Goal: Task Accomplishment & Management: Manage account settings

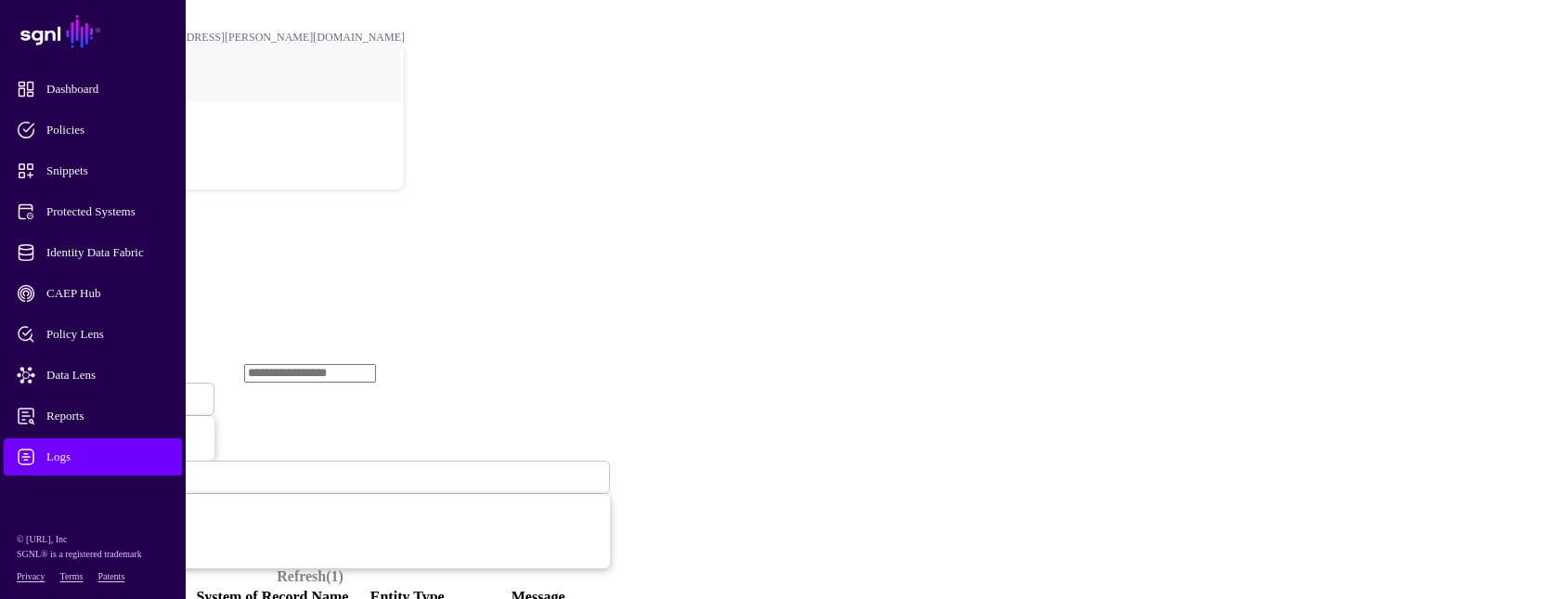
click at [104, 391] on span "Ingestion Started" at bounding box center [63, 398] width 81 height 16
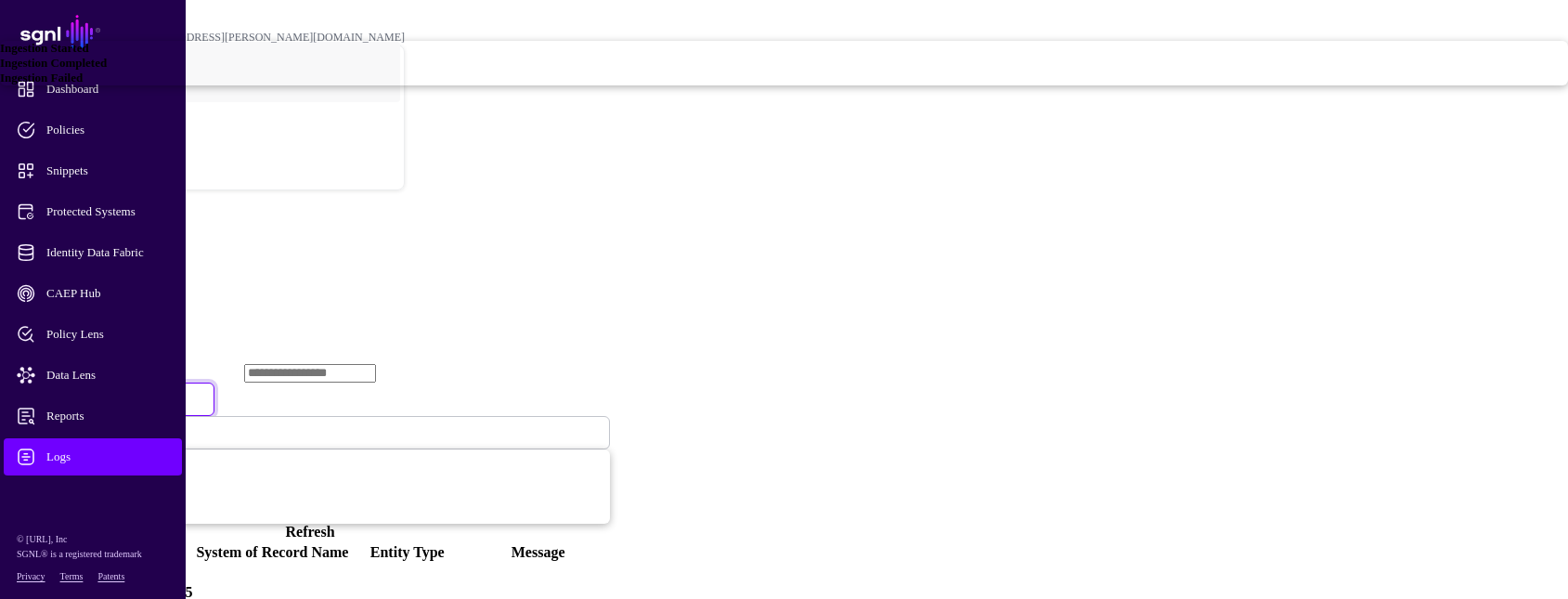
click at [630, 85] on div "Ingestion Failed" at bounding box center [784, 78] width 1568 height 15
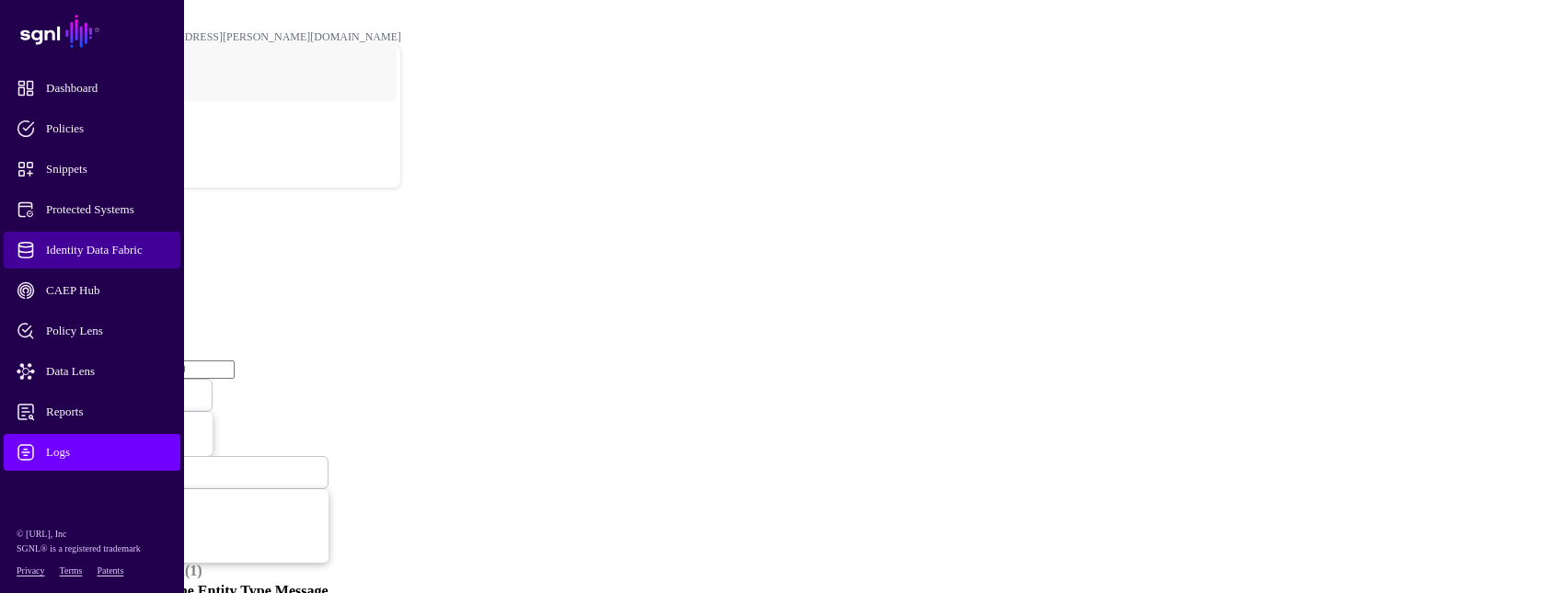
click at [133, 246] on span "Identity Data Fabric" at bounding box center [107, 249] width 181 height 18
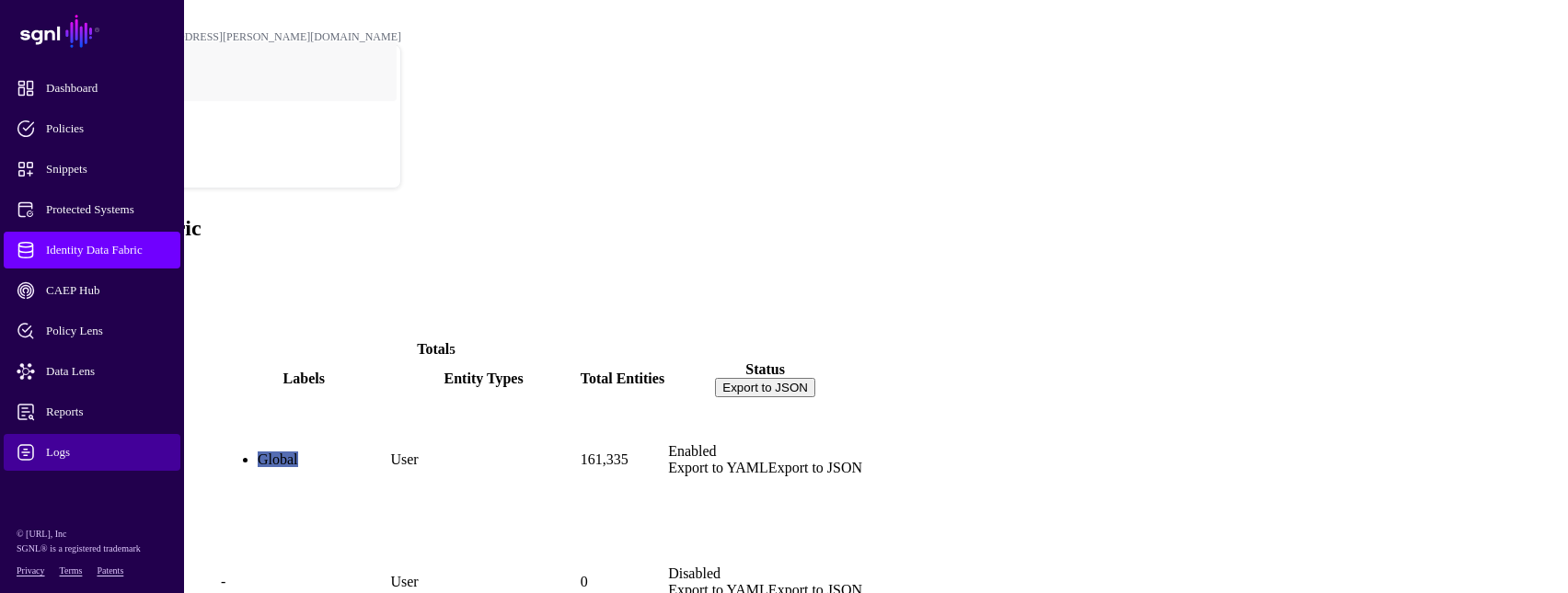
click at [81, 447] on span "Logs" at bounding box center [107, 452] width 181 height 18
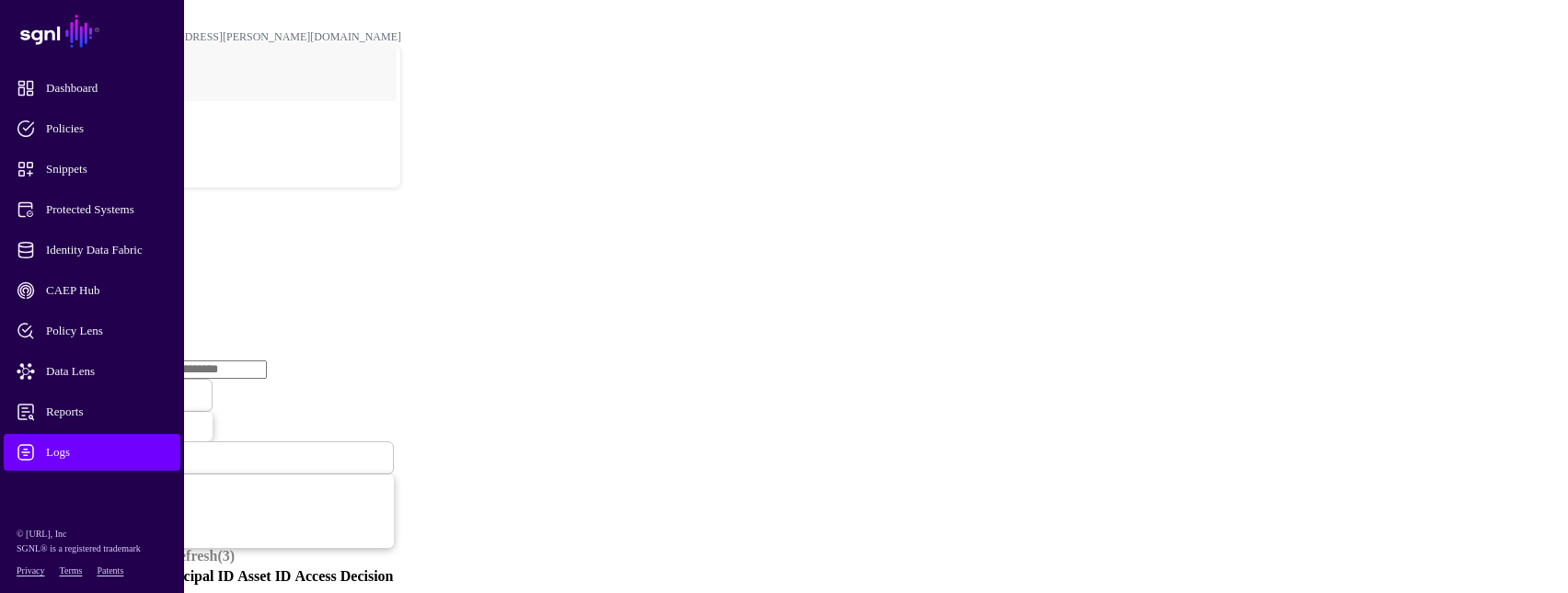
click at [147, 276] on link "Ingestion Service" at bounding box center [95, 284] width 103 height 15
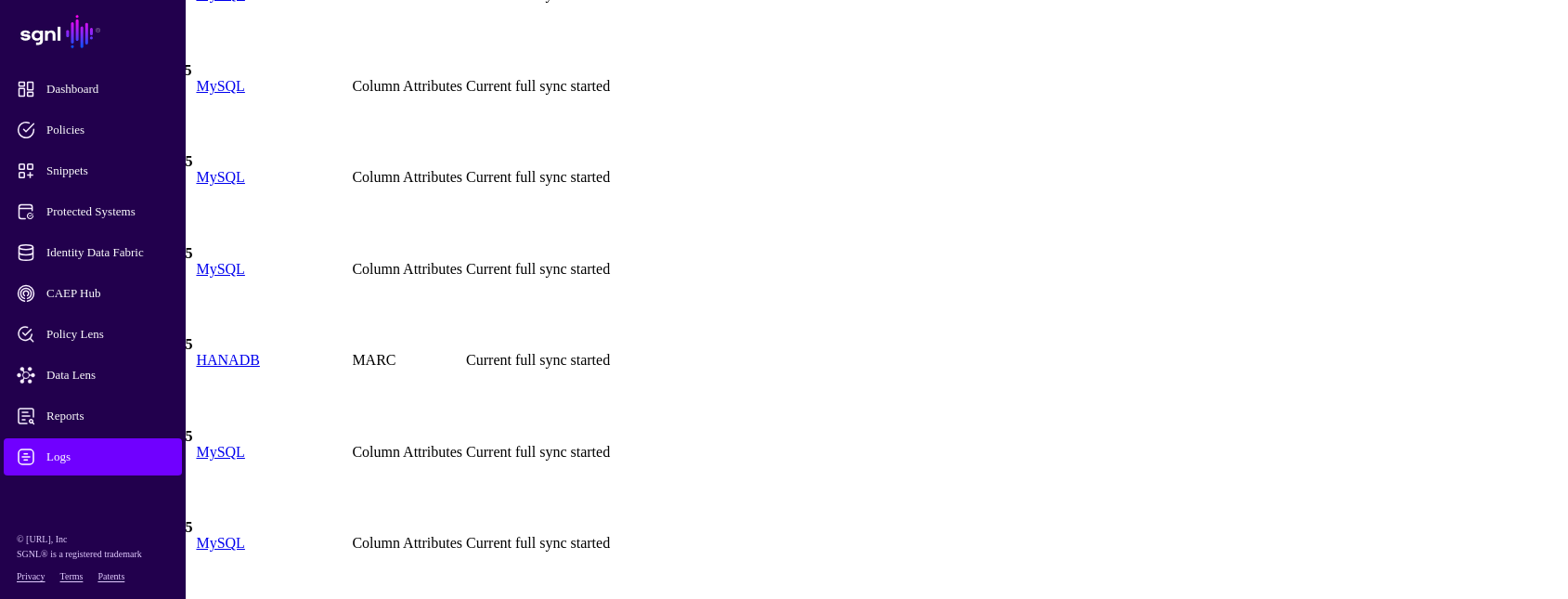
scroll to position [557, 0]
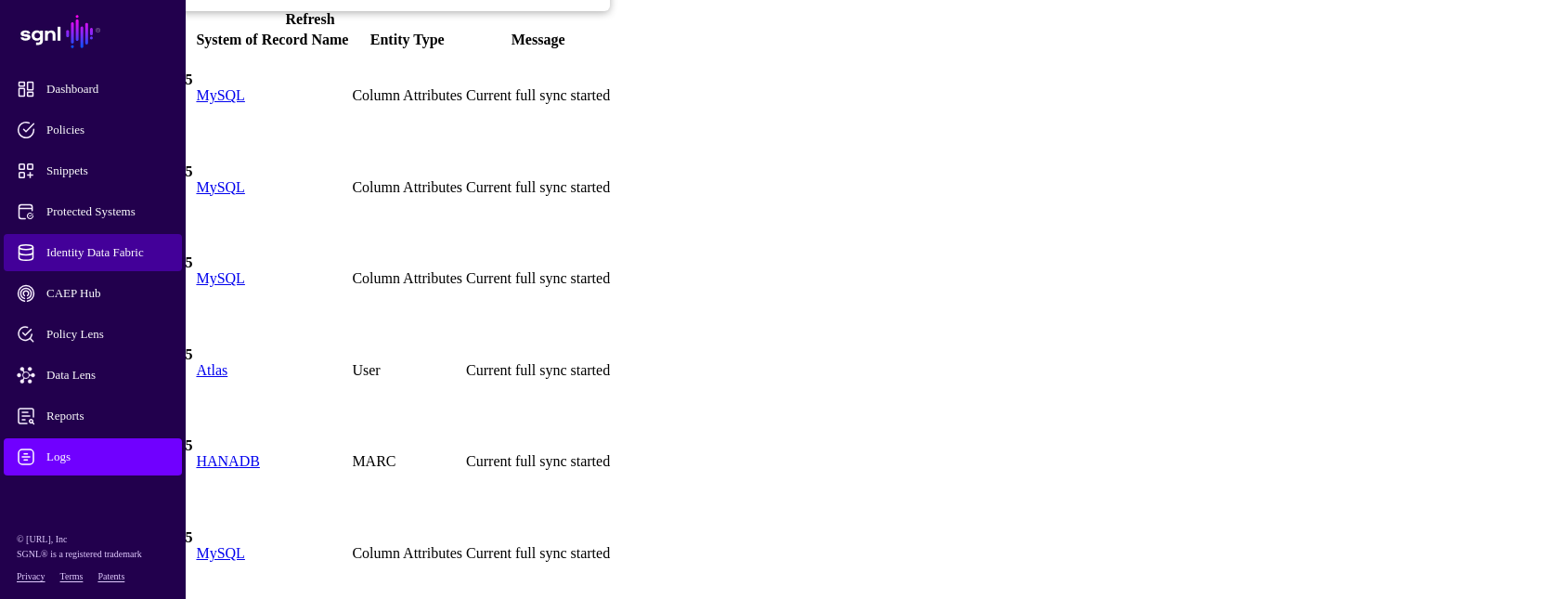
click at [97, 240] on link "Identity Data Fabric" at bounding box center [93, 253] width 178 height 37
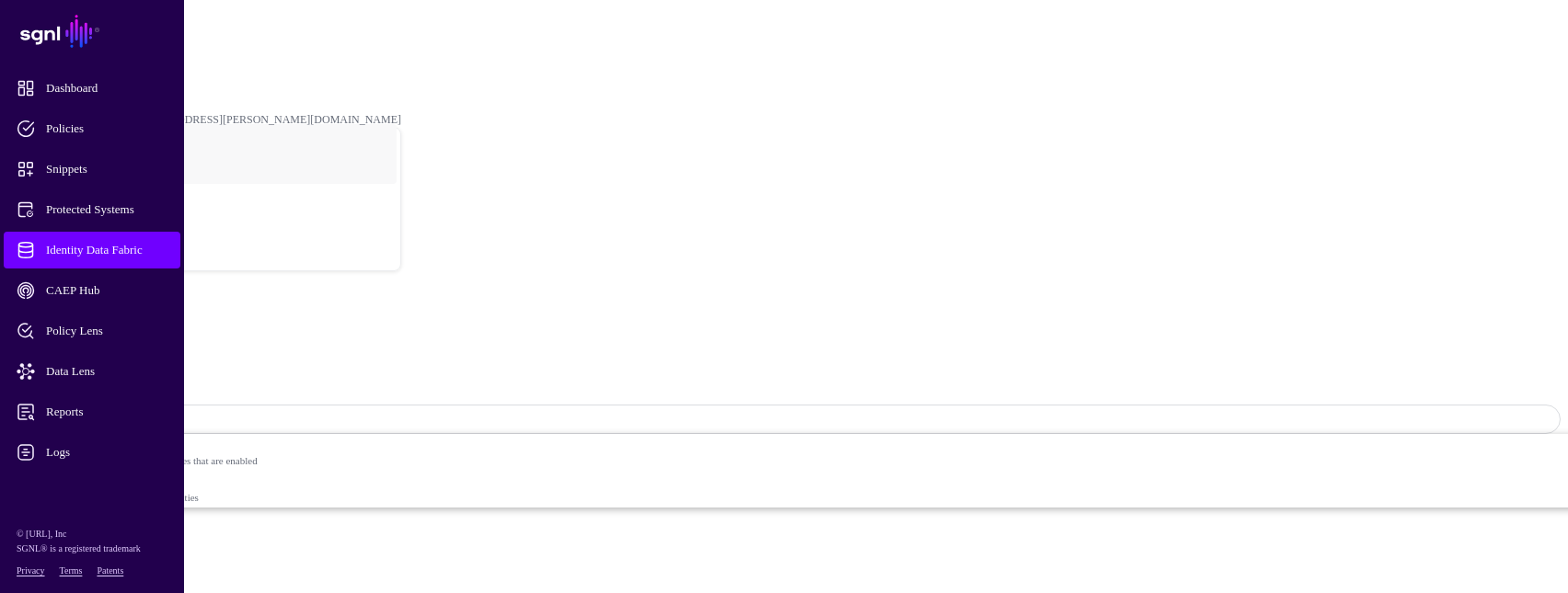
click at [92, 572] on link "Settings" at bounding box center [68, 580] width 48 height 15
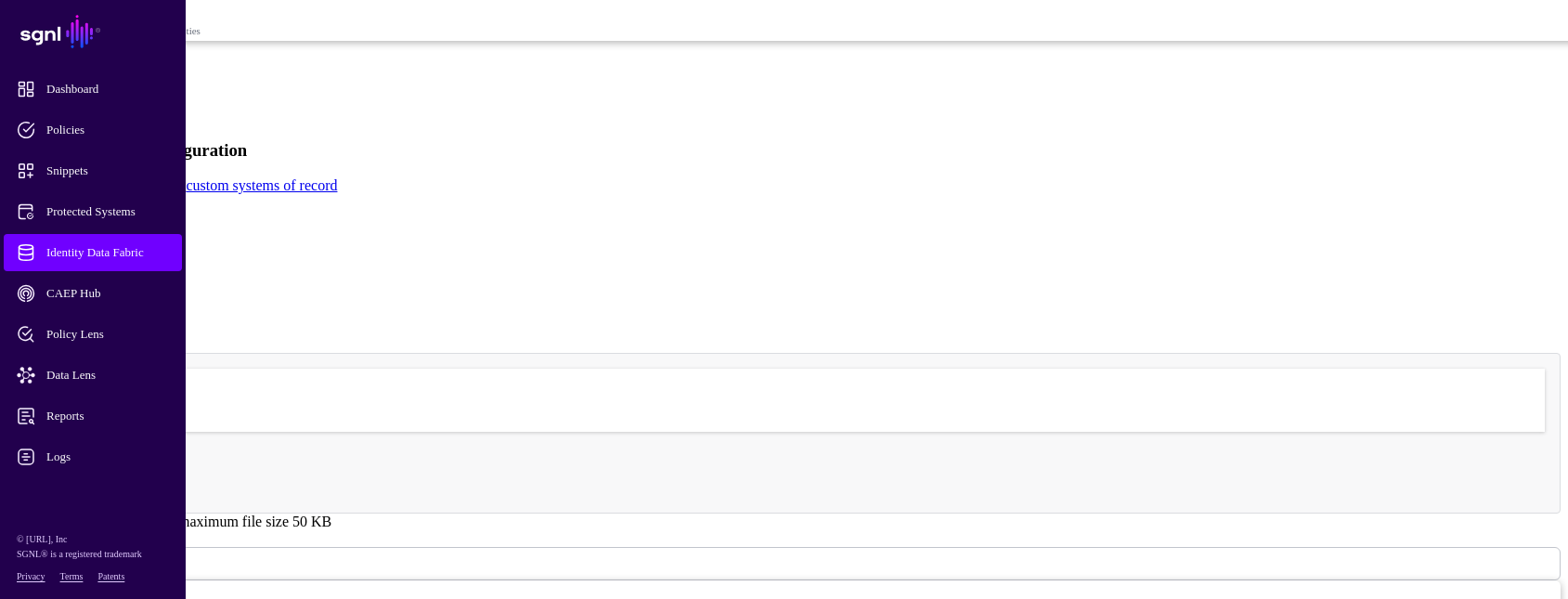
scroll to position [650, 0]
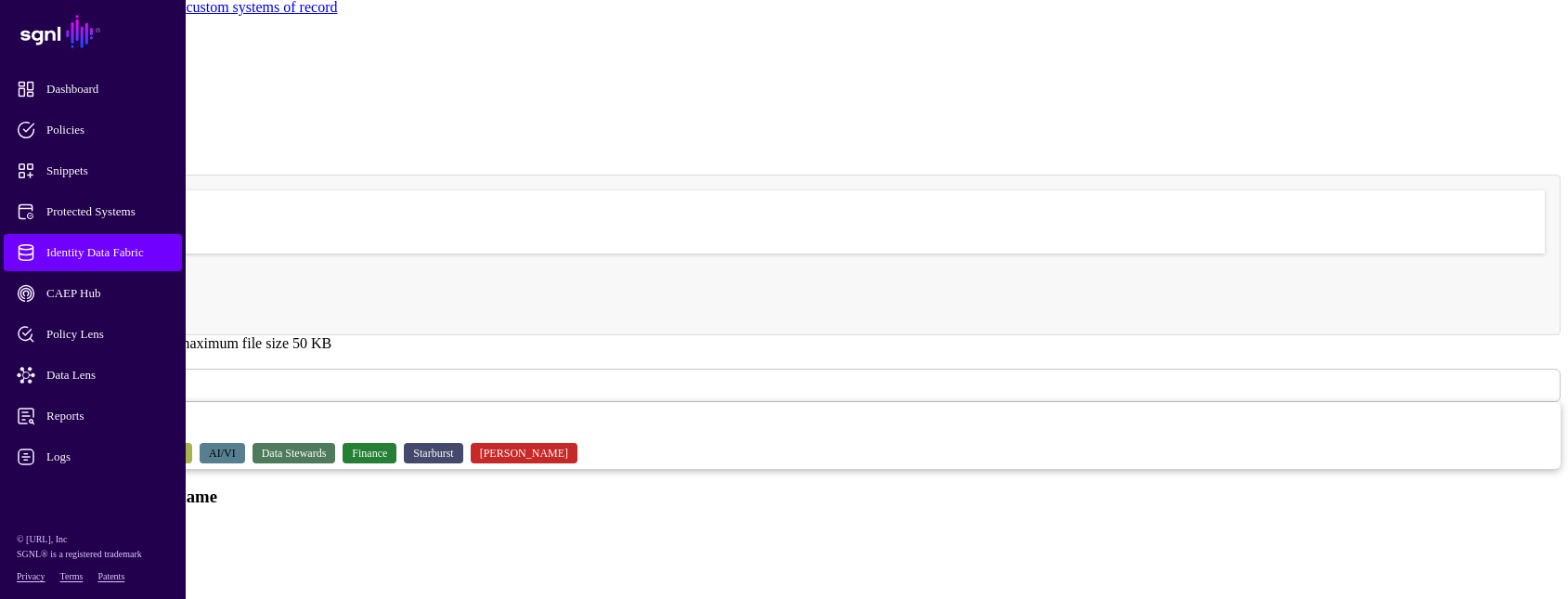
click at [670, 368] on link "Select labels" at bounding box center [784, 385] width 1553 height 34
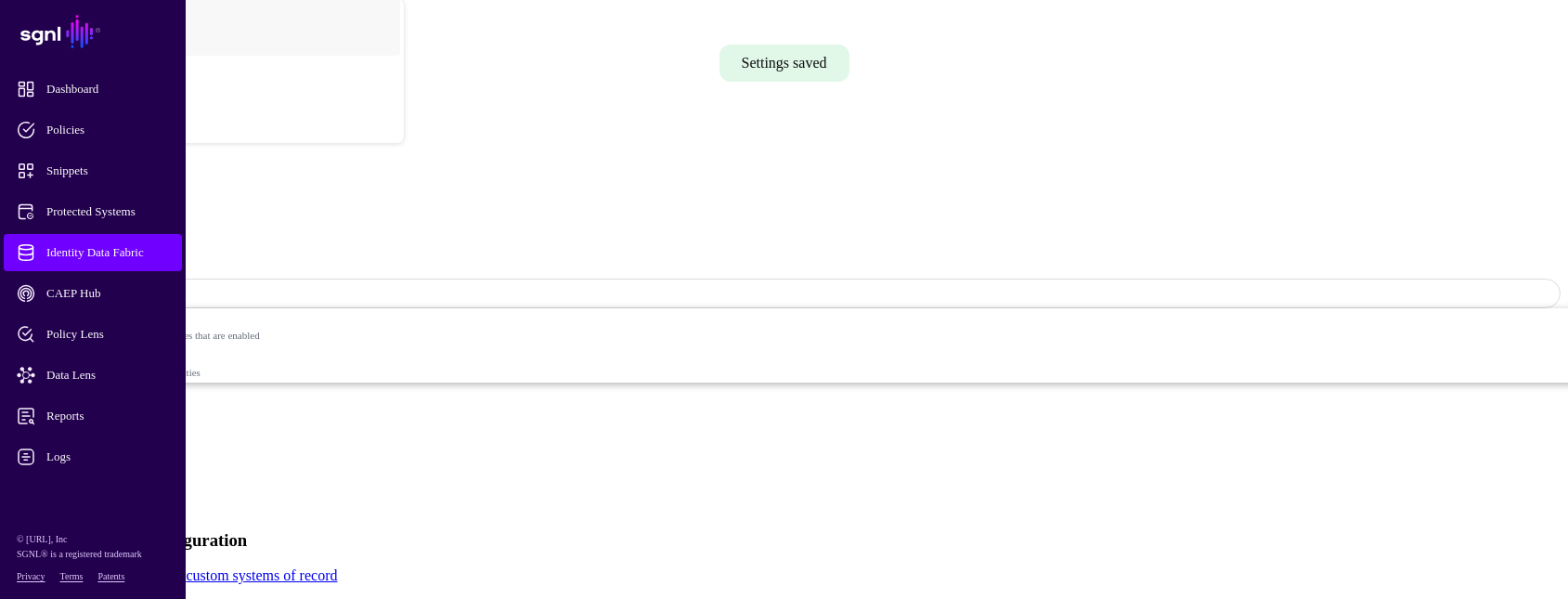
scroll to position [0, 0]
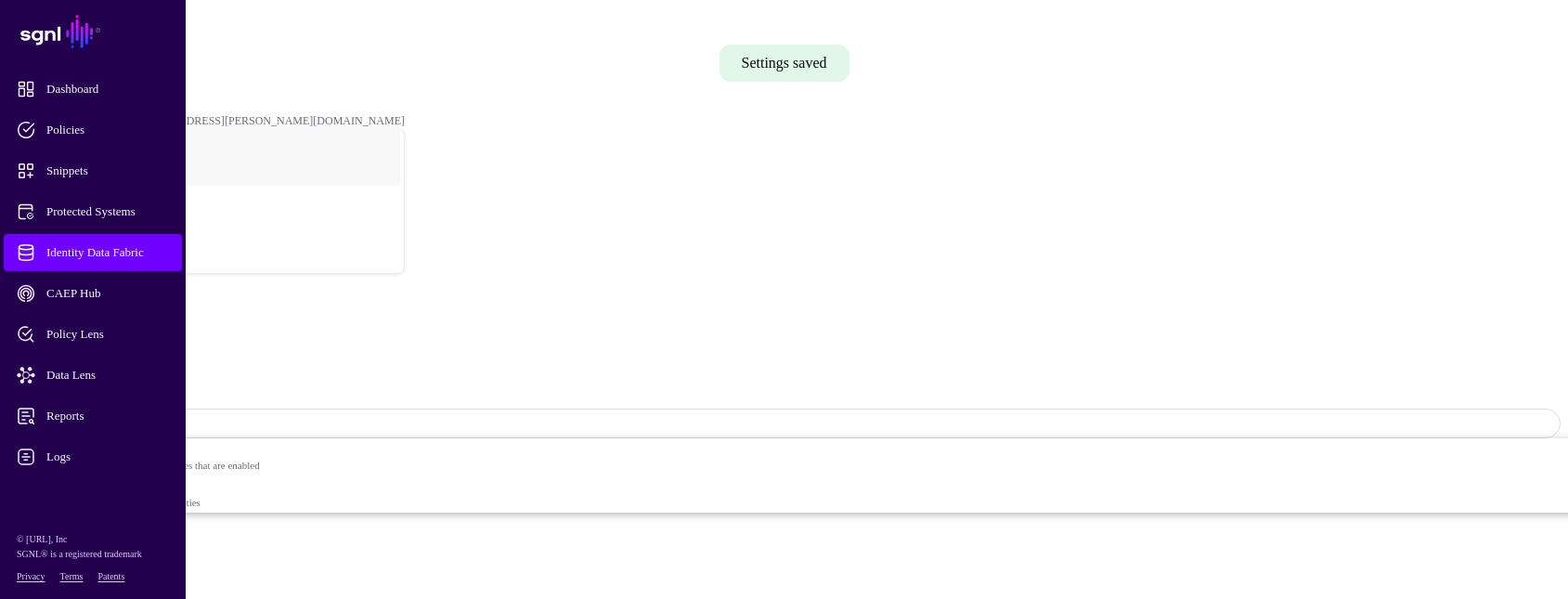
click at [90, 576] on link "Entities" at bounding box center [67, 583] width 46 height 16
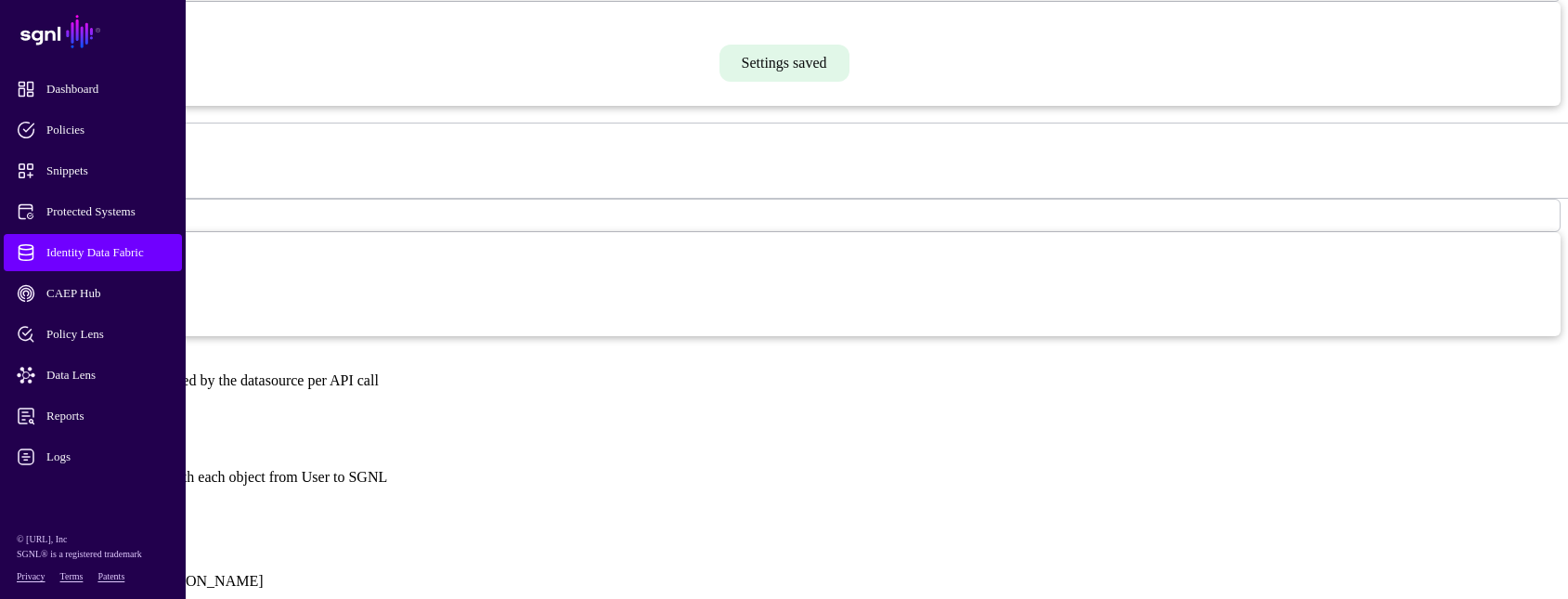
scroll to position [1301, 0]
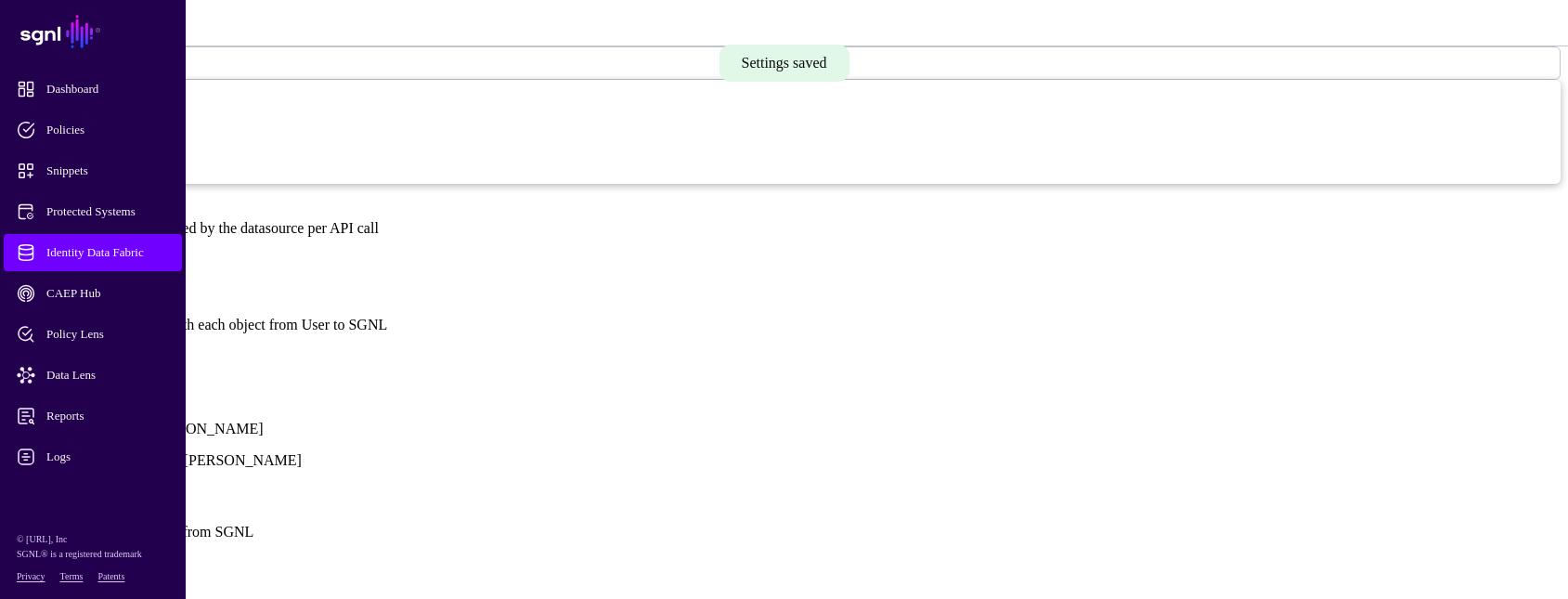
click at [119, 348] on link "Show all attributes" at bounding box center [63, 356] width 111 height 16
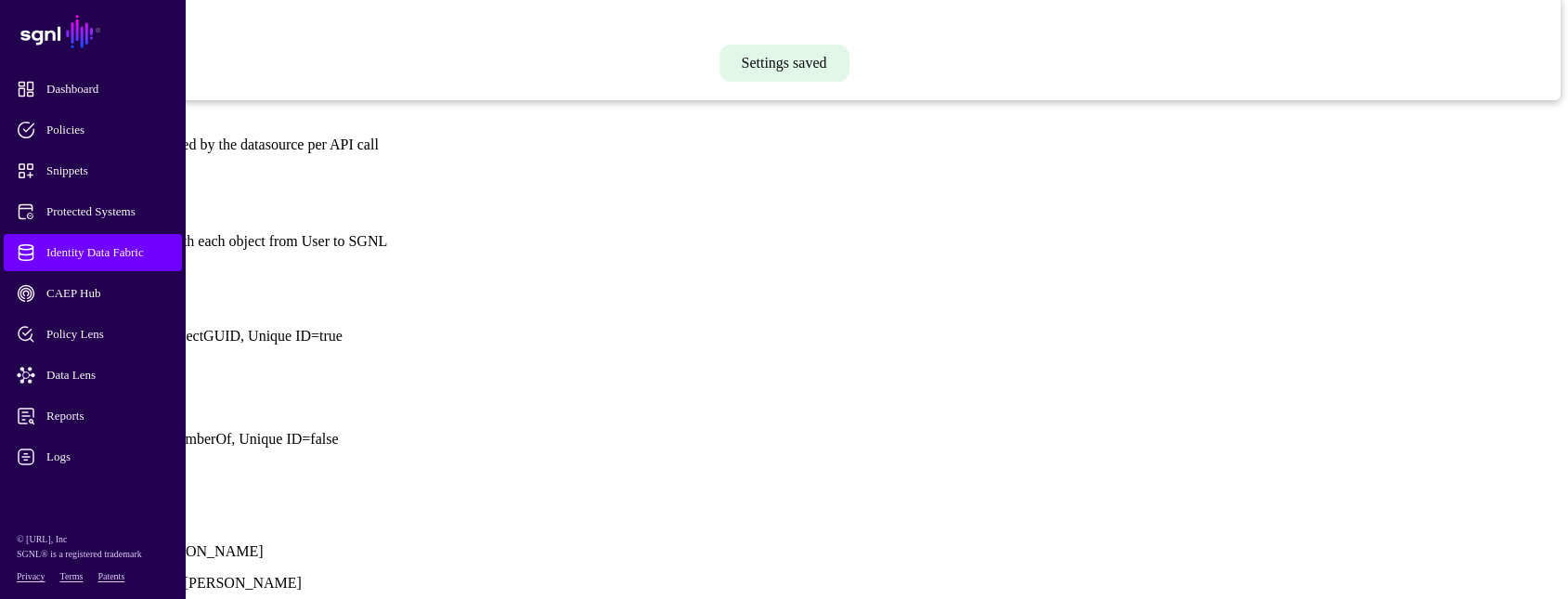
click at [8, 399] on link at bounding box center [8, 399] width 0 height 0
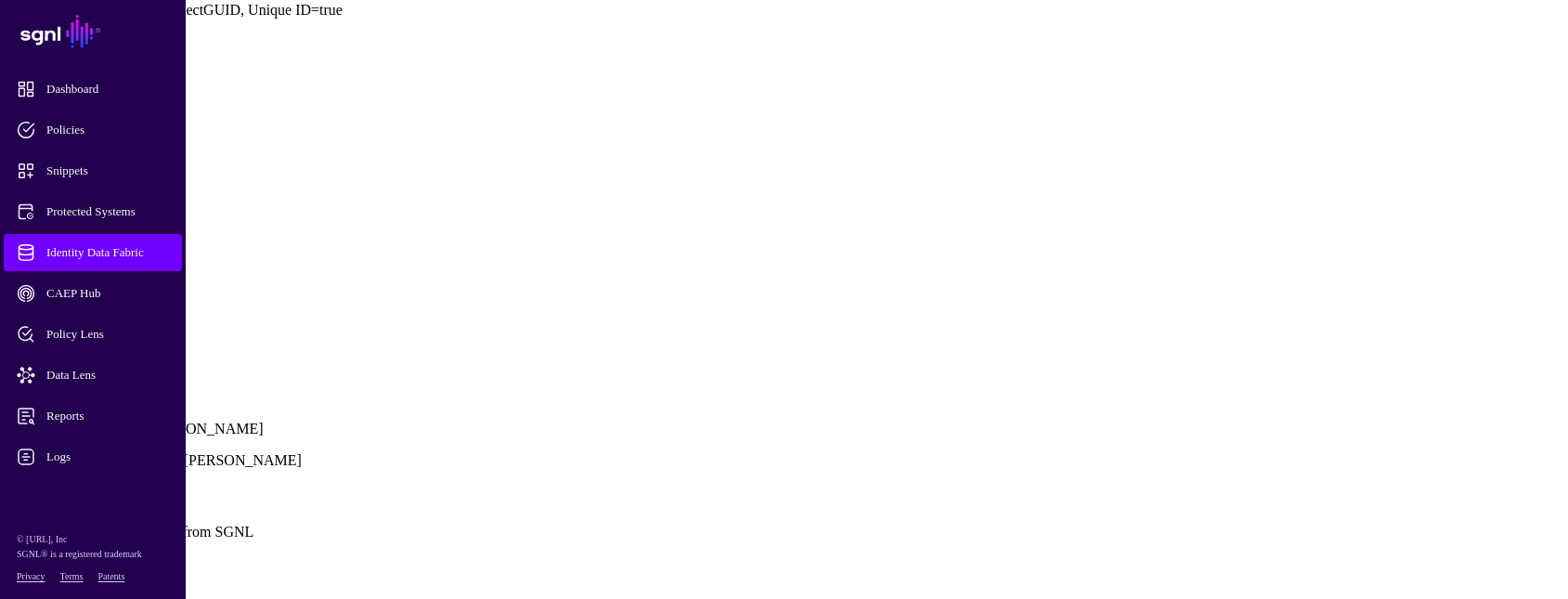
scroll to position [1672, 0]
click at [557, 292] on div "List" at bounding box center [784, 279] width 1553 height 25
click at [569, 292] on div "List" at bounding box center [784, 279] width 1553 height 25
click at [570, 292] on div "List" at bounding box center [784, 279] width 1553 height 25
click at [569, 292] on div "List" at bounding box center [784, 279] width 1553 height 25
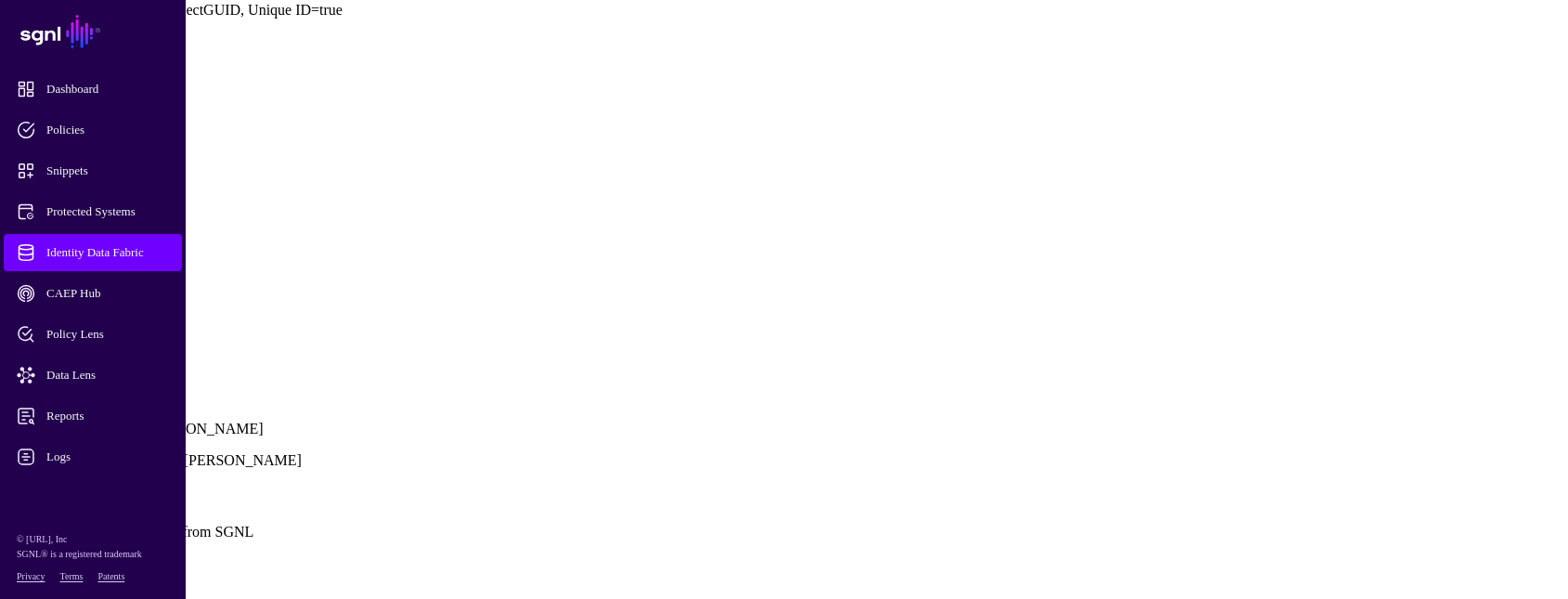
click at [569, 292] on div "List" at bounding box center [784, 279] width 1553 height 25
click at [561, 292] on div "List" at bounding box center [784, 279] width 1553 height 25
drag, startPoint x: 561, startPoint y: 345, endPoint x: 558, endPoint y: 335, distance: 10.4
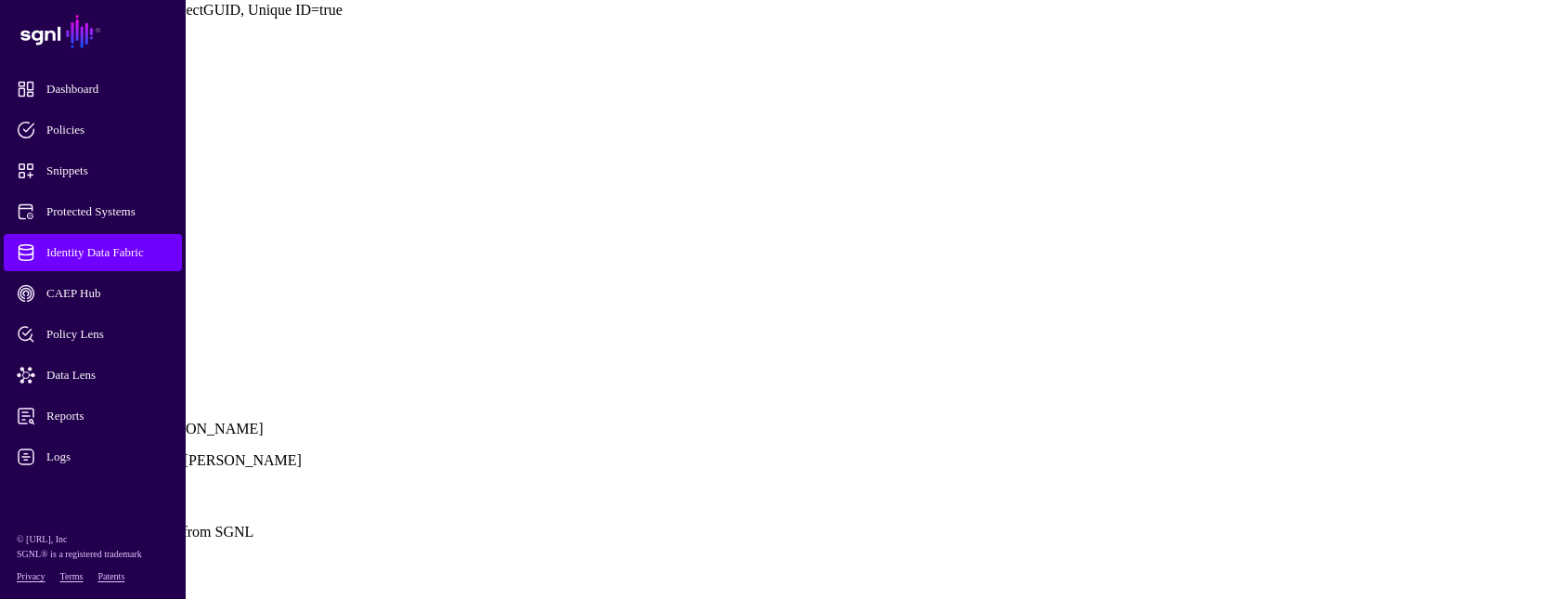
click at [558, 292] on div "List" at bounding box center [784, 279] width 1553 height 25
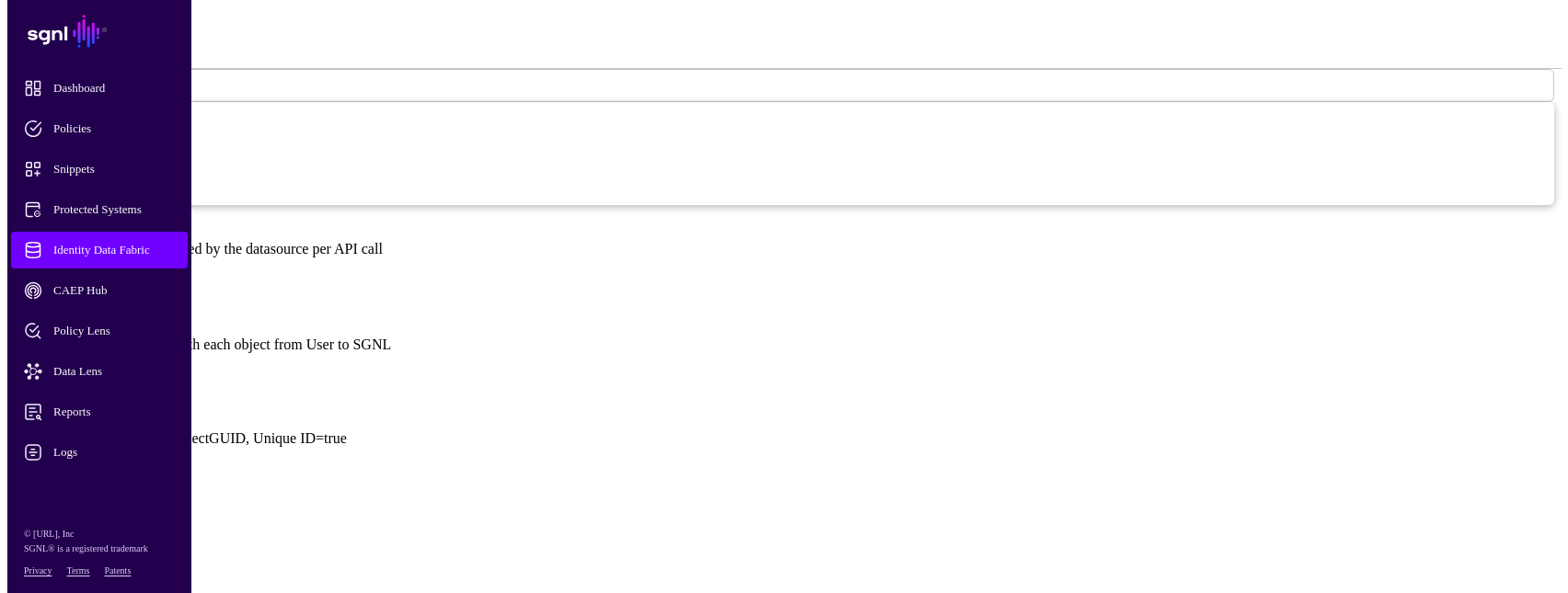
scroll to position [1288, 0]
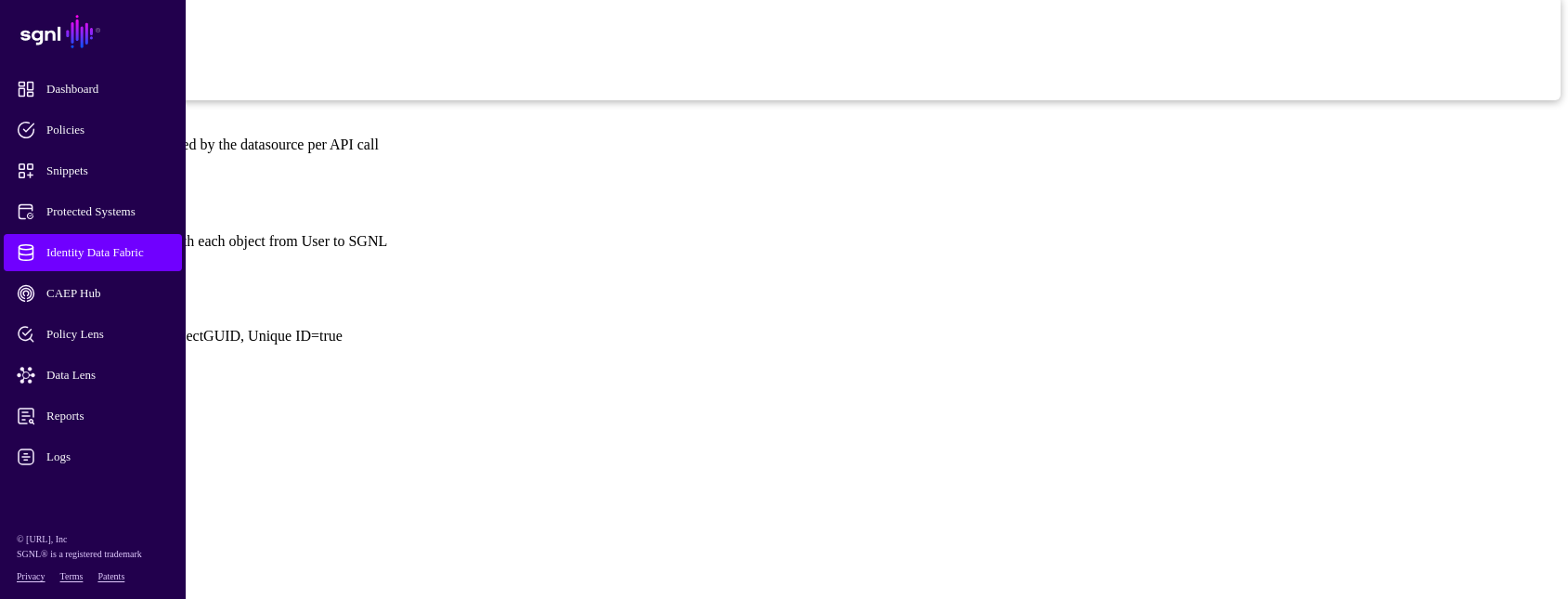
click at [89, 265] on span "Add Attribute" at bounding box center [48, 272] width 81 height 16
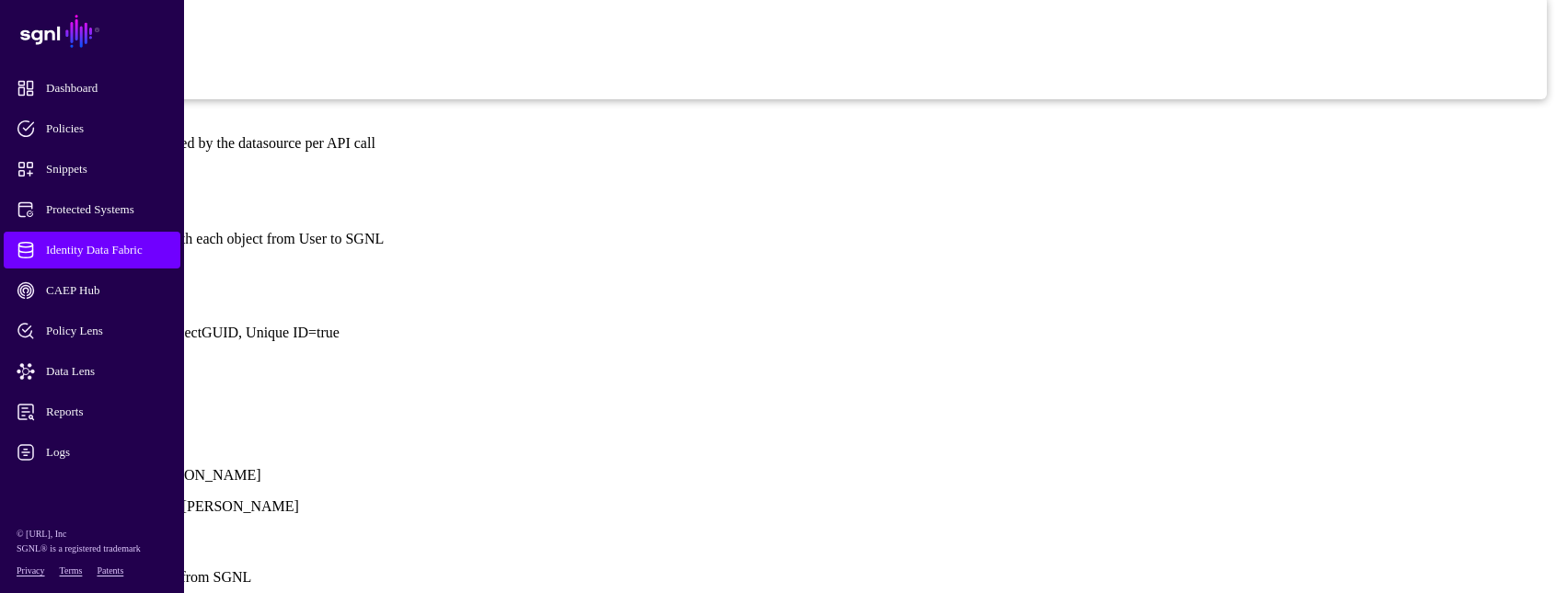
type input "*****"
type input "********"
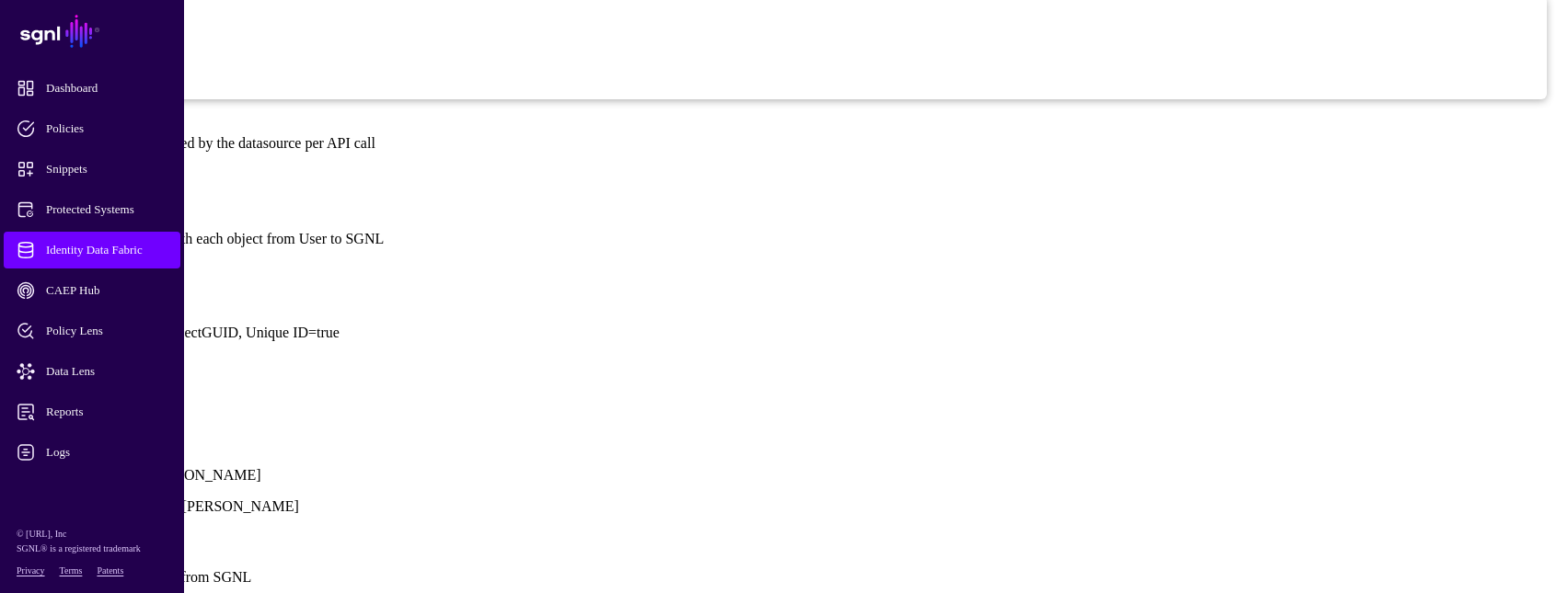
drag, startPoint x: 987, startPoint y: 511, endPoint x: 979, endPoint y: 507, distance: 8.9
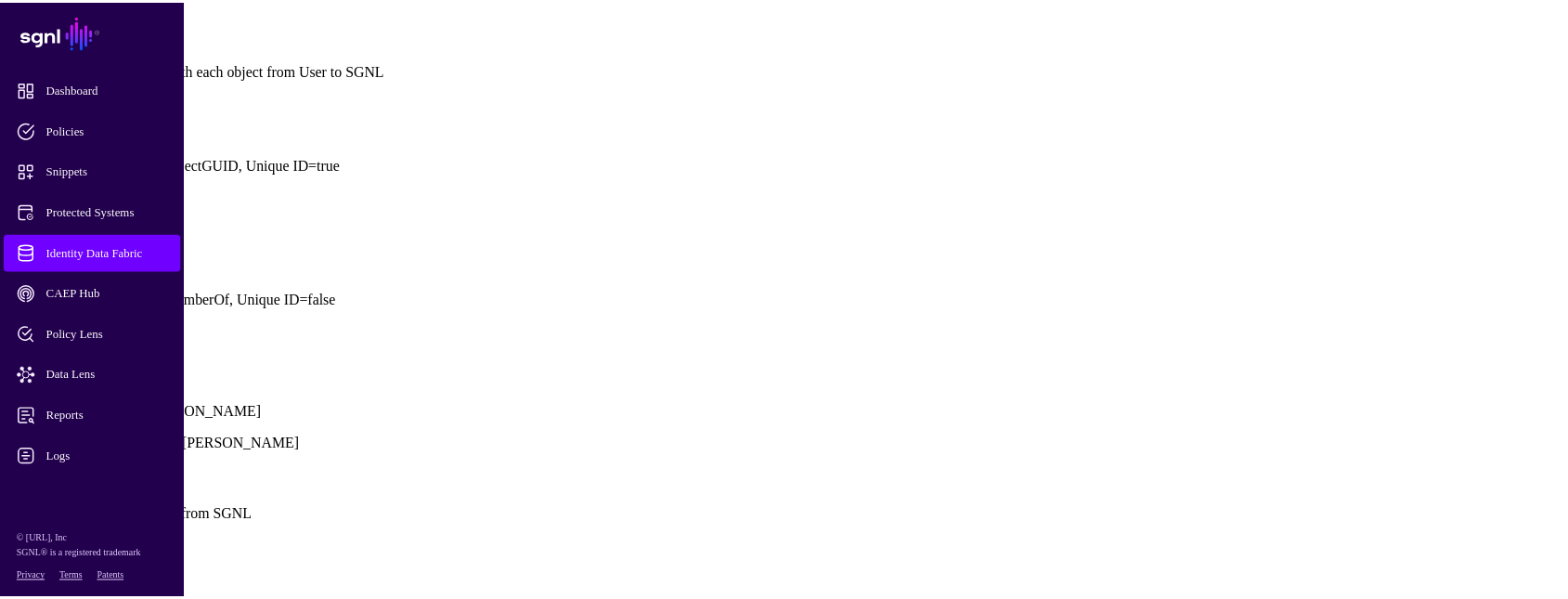
scroll to position [1626, 0]
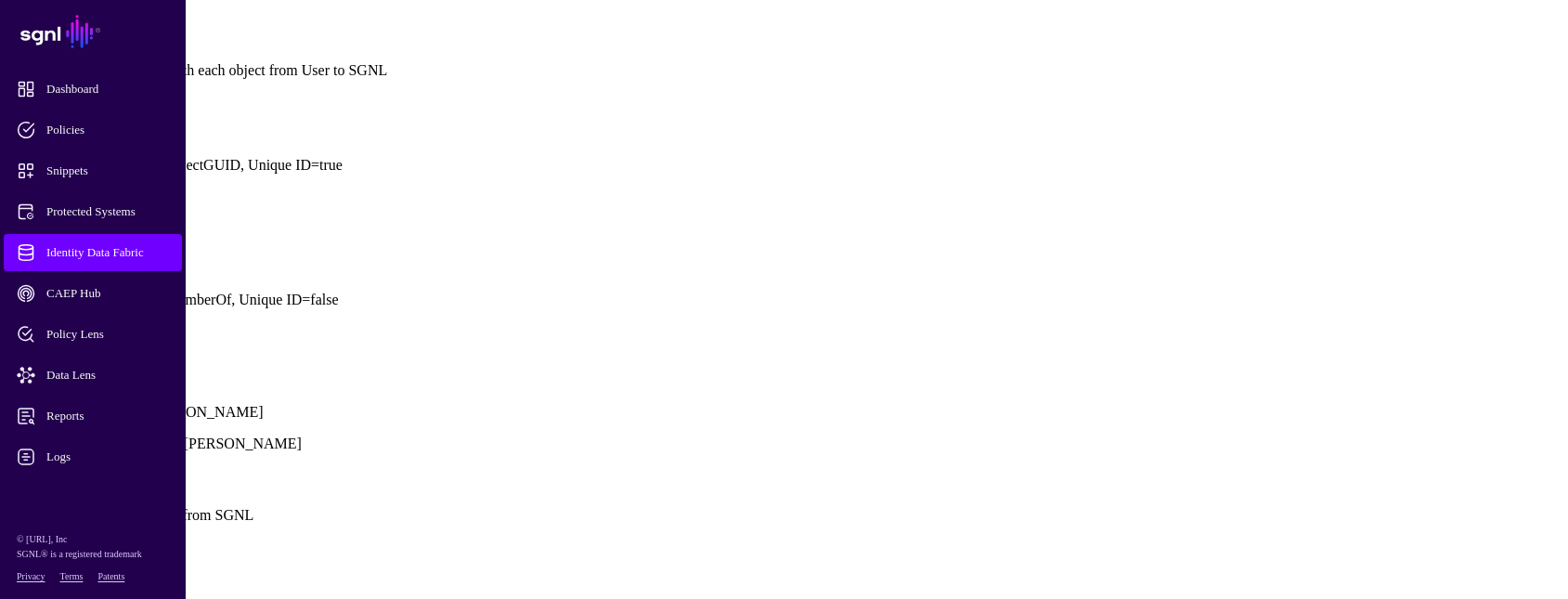
click at [104, 572] on button "Save" at bounding box center [82, 582] width 43 height 19
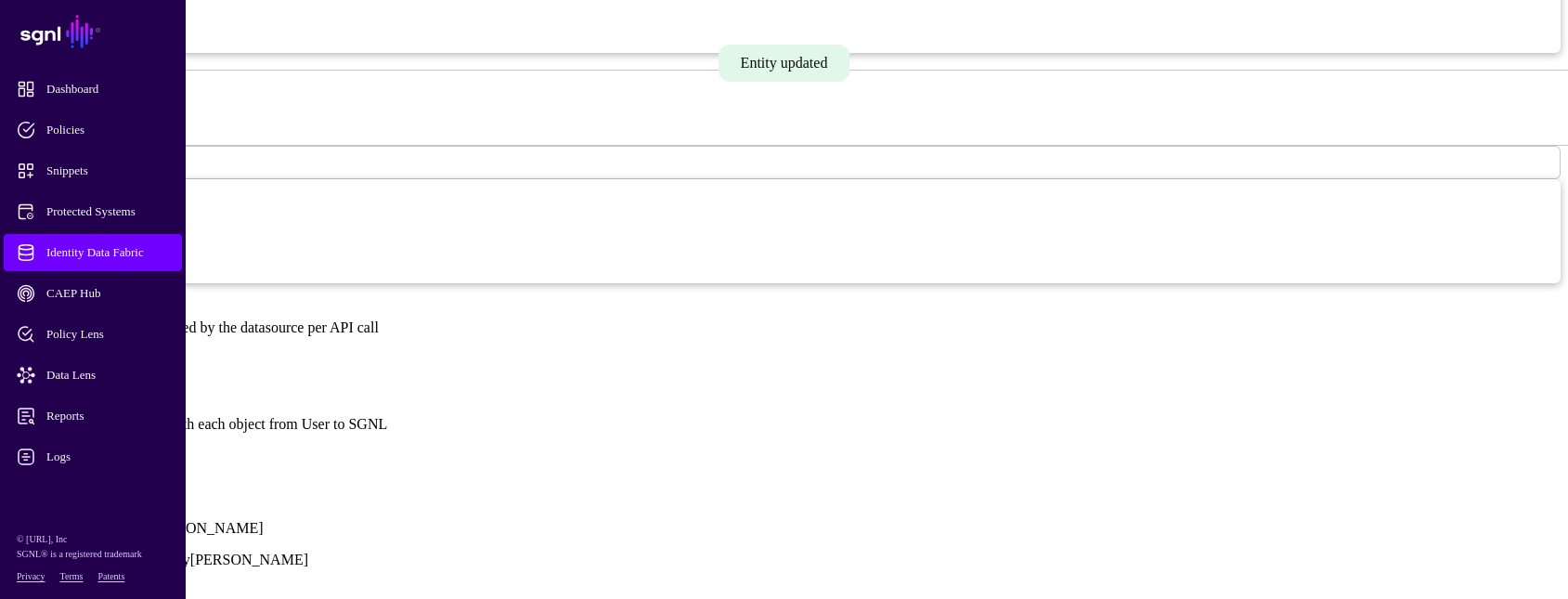
scroll to position [1301, 0]
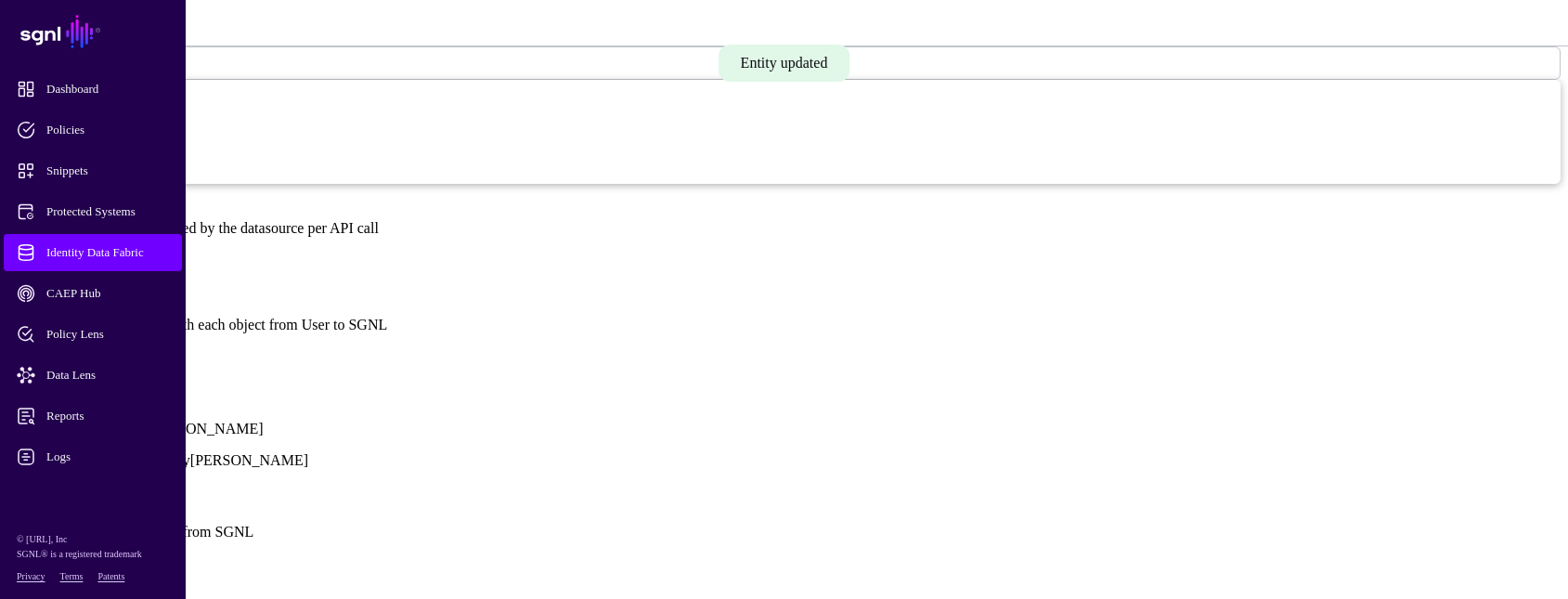
click at [119, 348] on link "Show all attributes" at bounding box center [63, 356] width 111 height 16
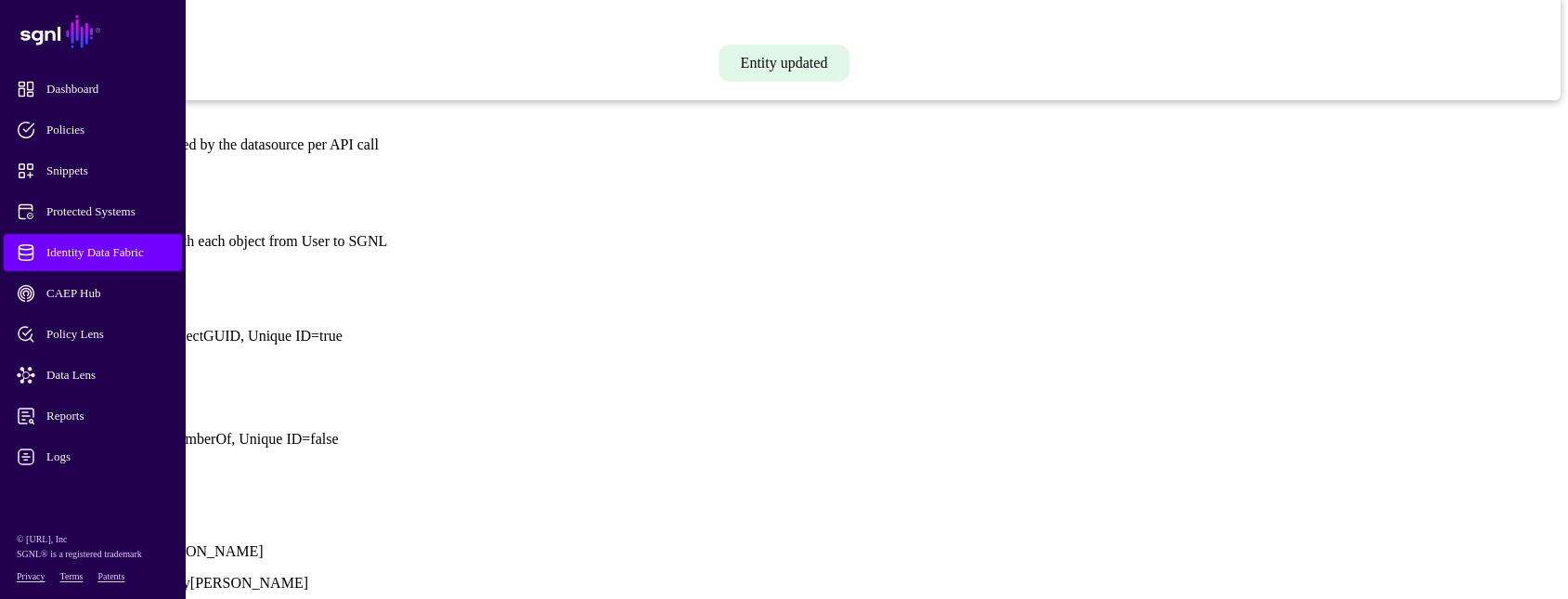
click at [8, 399] on link at bounding box center [8, 399] width 0 height 0
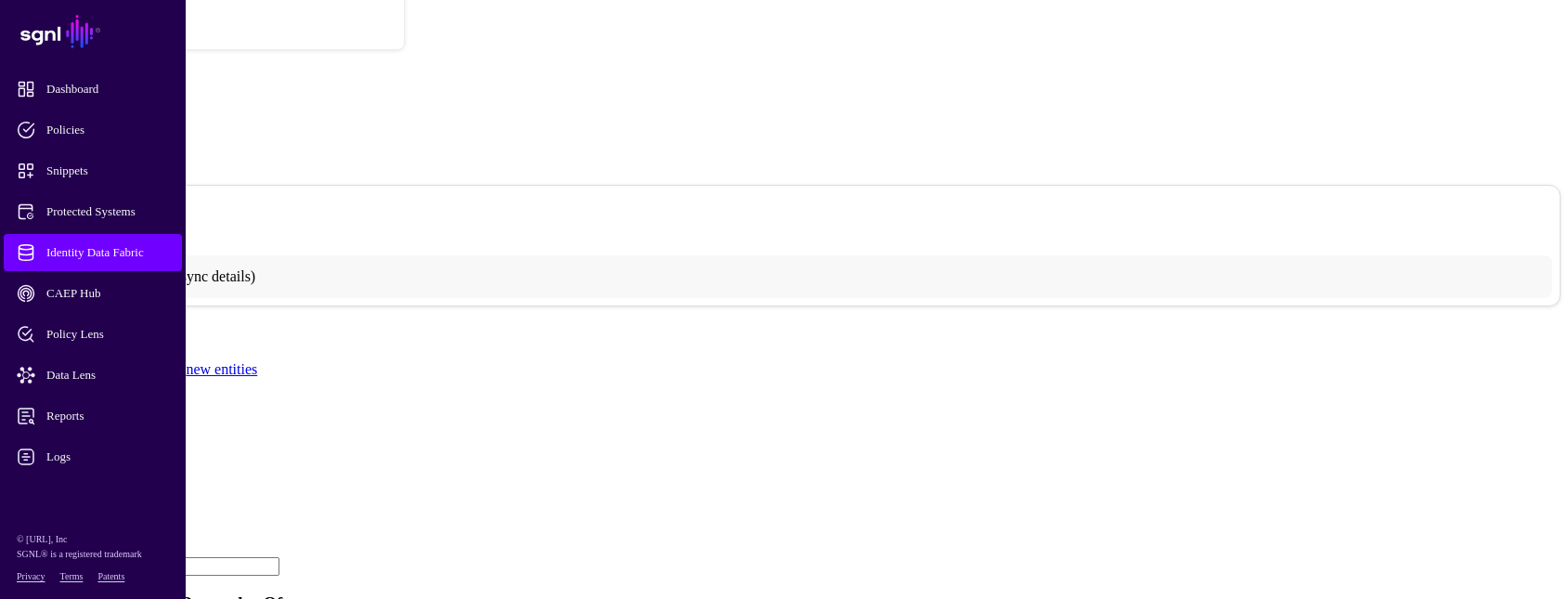
scroll to position [0, 0]
click at [72, 101] on strong "Entities" at bounding box center [53, 107] width 34 height 13
click at [390, 16] on div "POC / Identity Data Fabric / AD_memberOf / Entities / User [PERSON_NAME][EMAIL_…" at bounding box center [784, 159] width 1493 height 285
click at [107, 73] on link "AD_memberOf" at bounding box center [72, 79] width 70 height 13
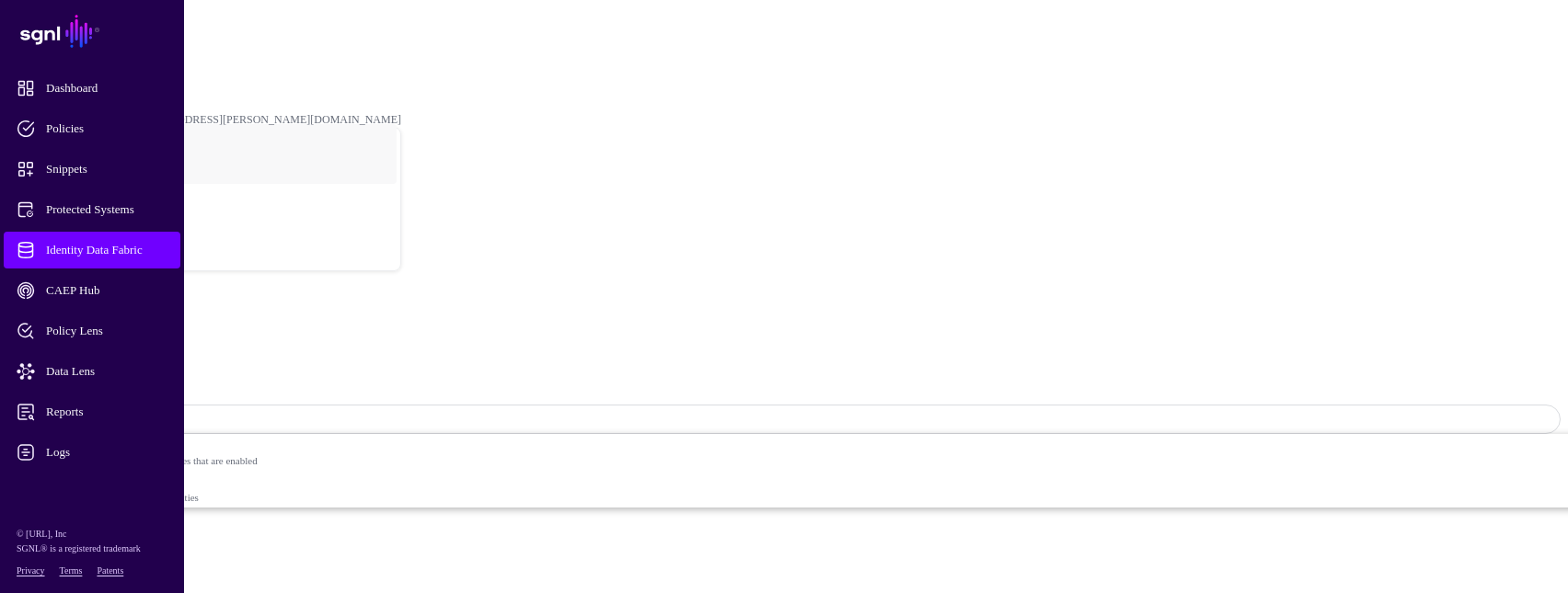
click at [144, 413] on span "Sync Status: Disabled" at bounding box center [83, 419] width 122 height 13
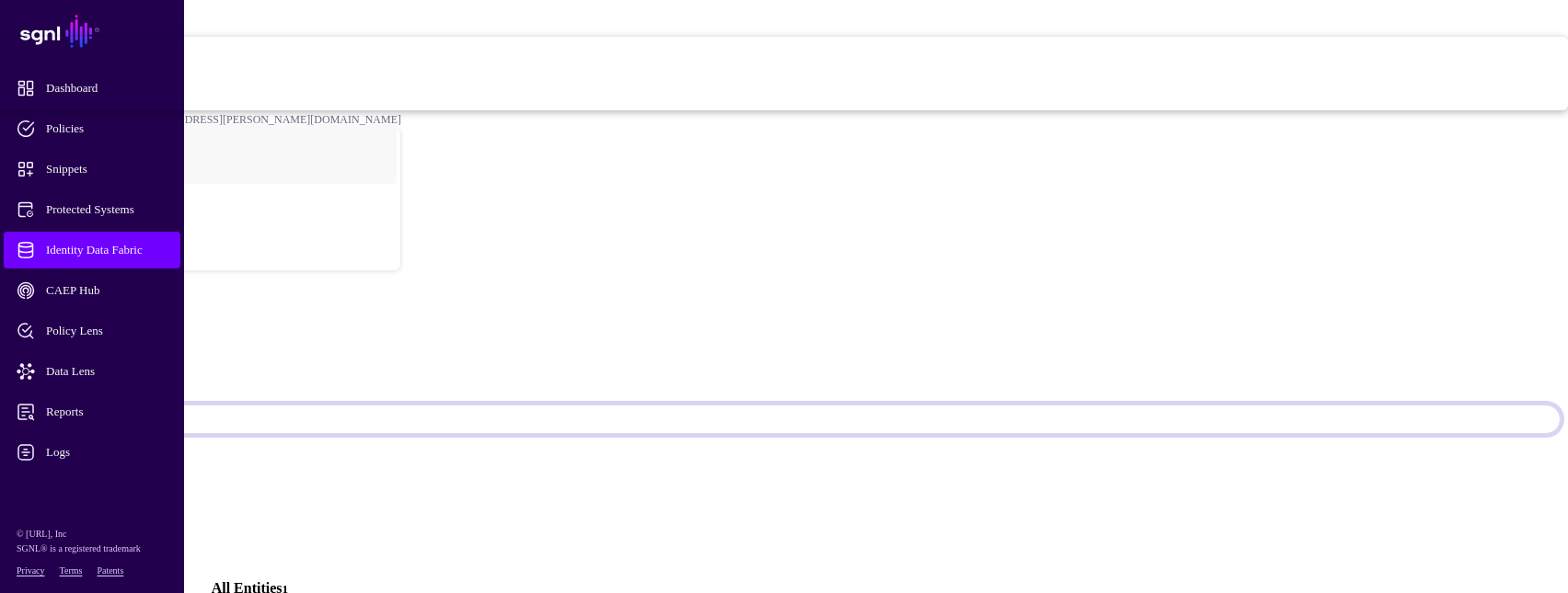
click at [1354, 69] on span "Syncing active for all configured entities that are enabled" at bounding box center [636, 63] width 1864 height 12
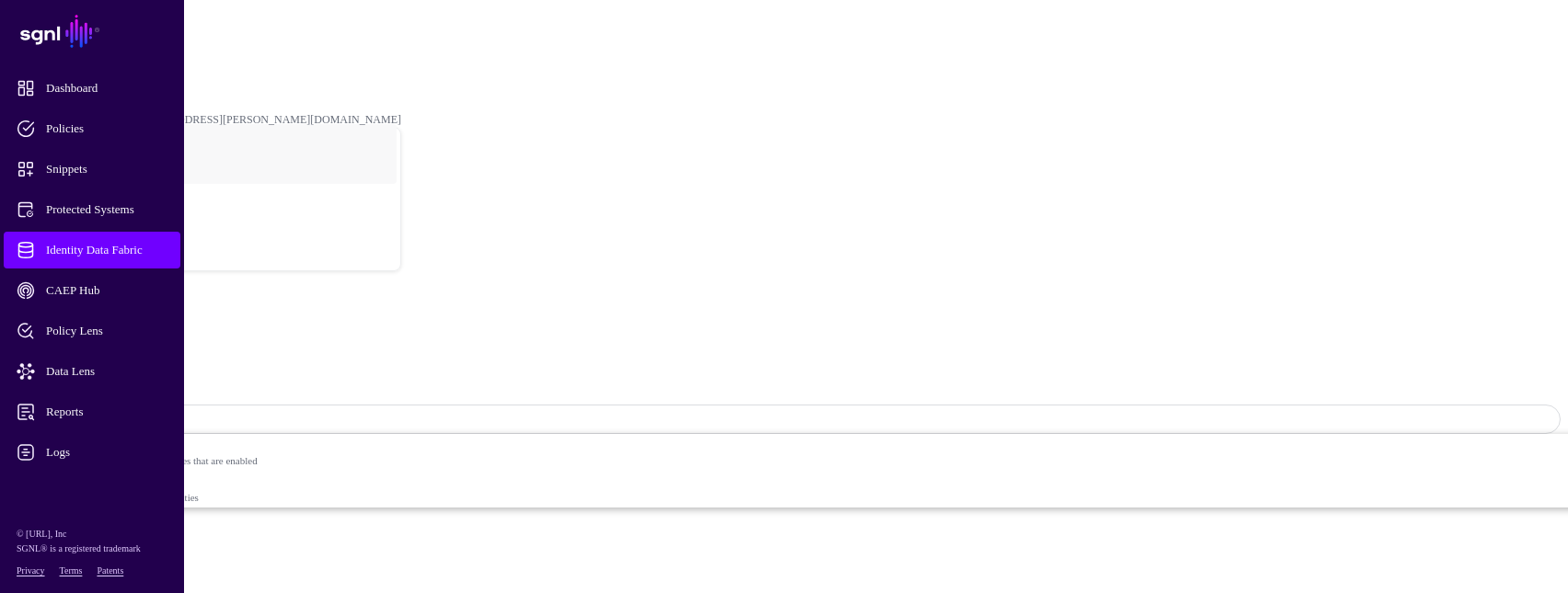
click at [55, 453] on span "Logs" at bounding box center [107, 452] width 181 height 18
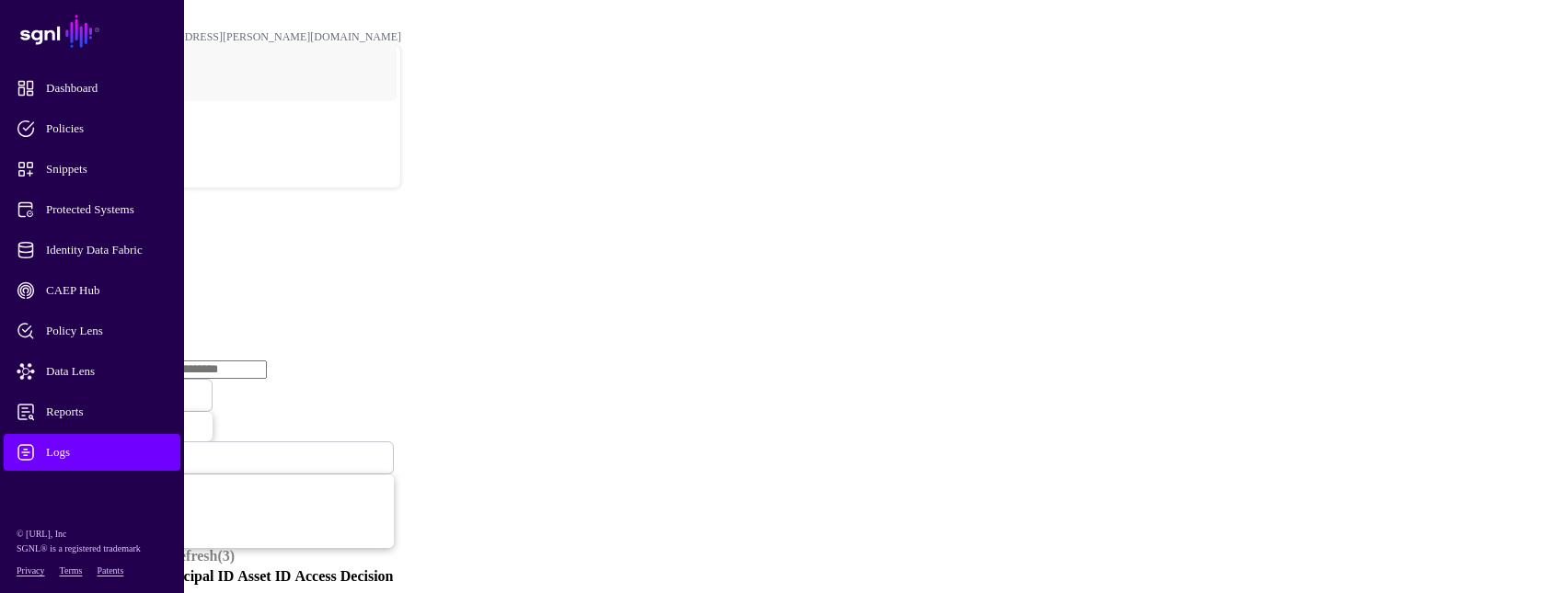
click at [147, 276] on link "Ingestion Service" at bounding box center [95, 284] width 103 height 15
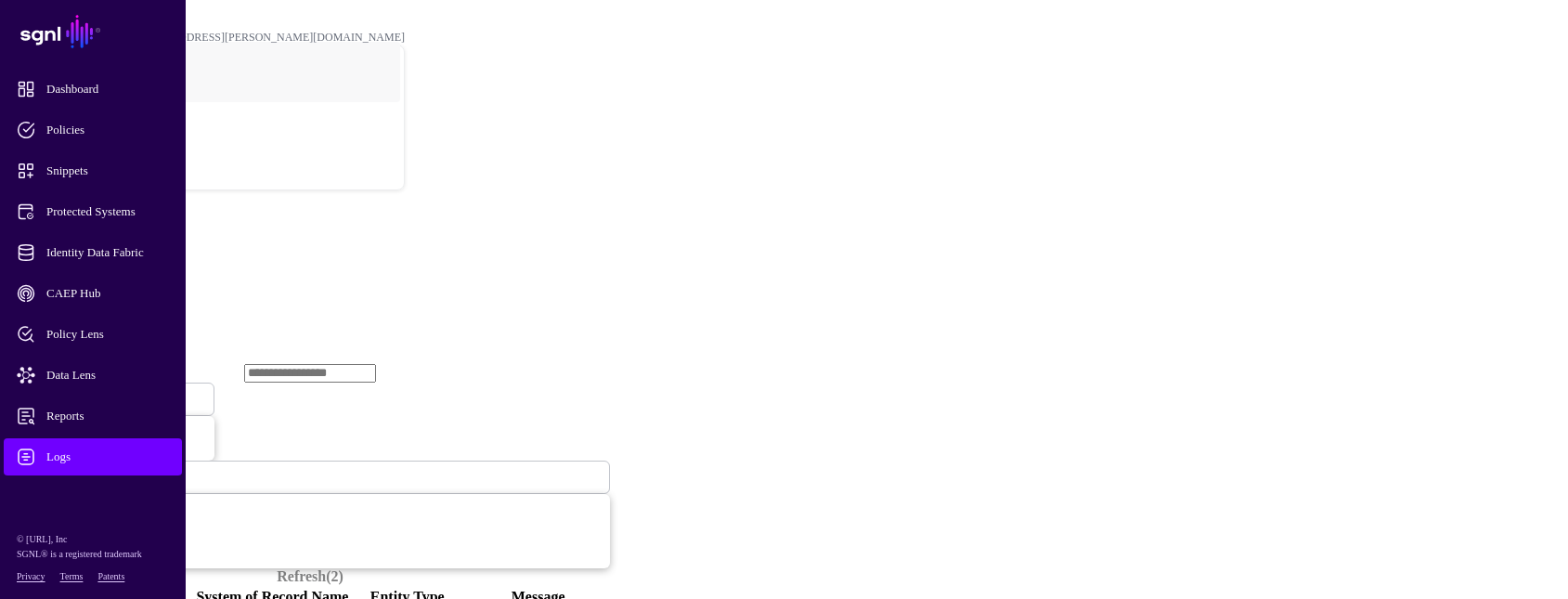
click at [104, 391] on span "Ingestion Started" at bounding box center [63, 398] width 81 height 16
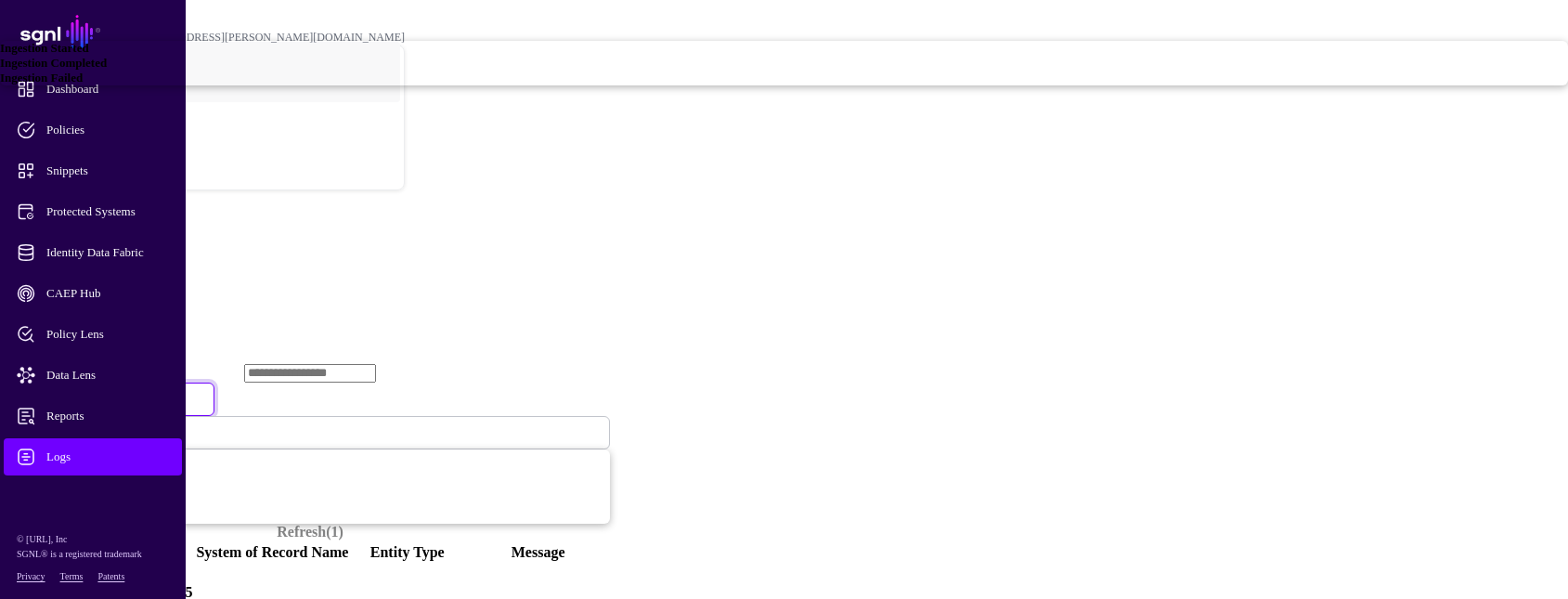
click at [82, 84] on span "Ingestion Failed" at bounding box center [41, 78] width 82 height 14
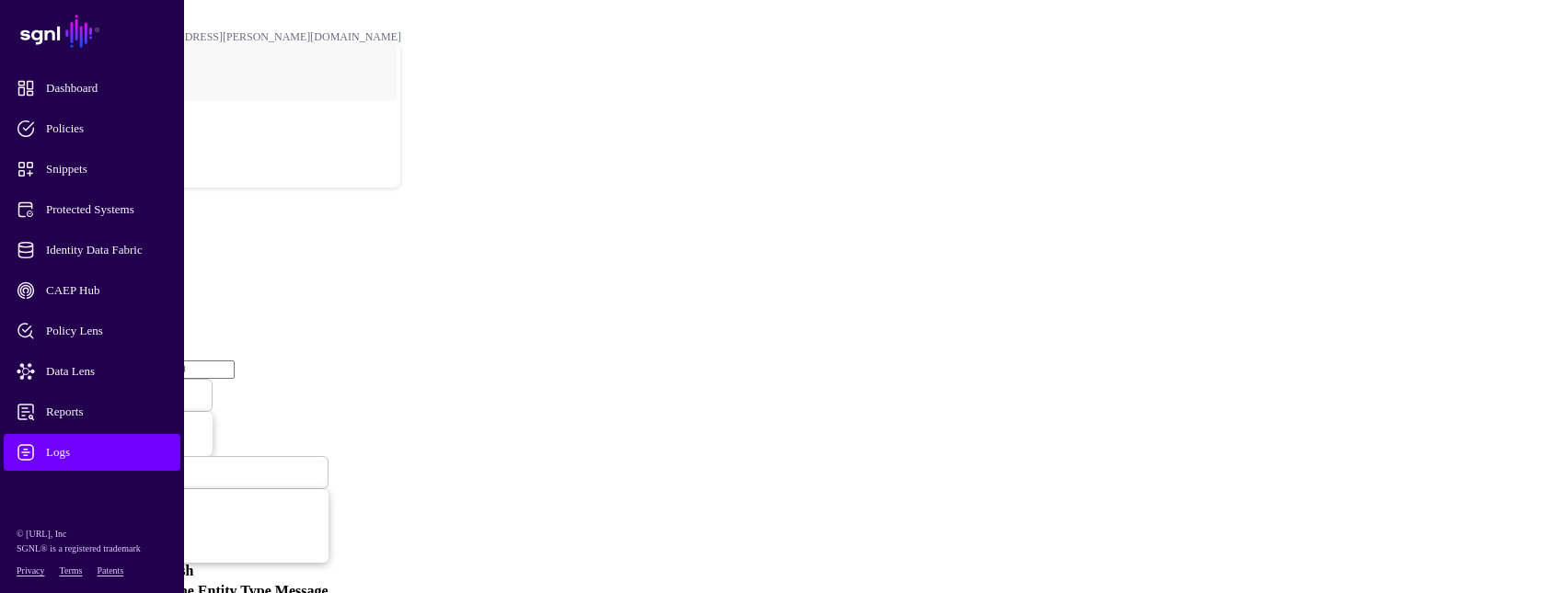
click at [72, 441] on link "Logs" at bounding box center [92, 452] width 177 height 36
click at [147, 276] on link "Ingestion Service" at bounding box center [95, 284] width 103 height 15
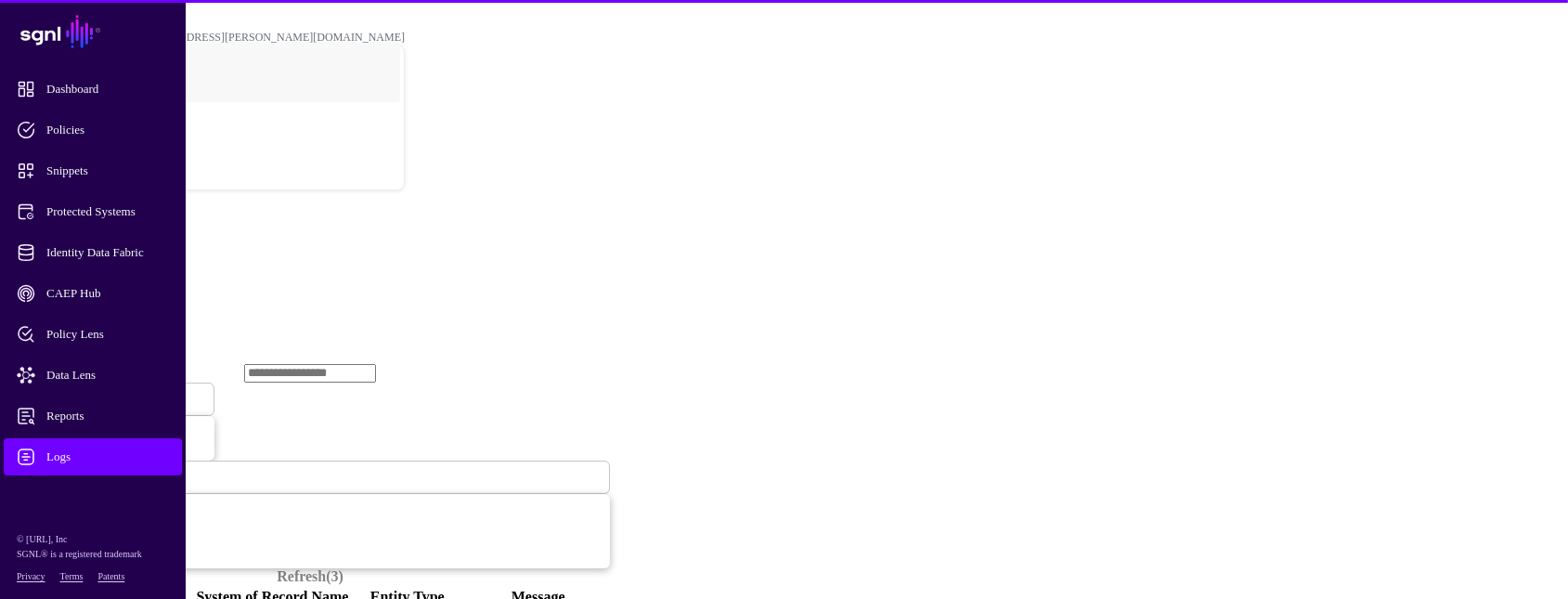
click at [104, 391] on span "Ingestion Started" at bounding box center [63, 398] width 81 height 16
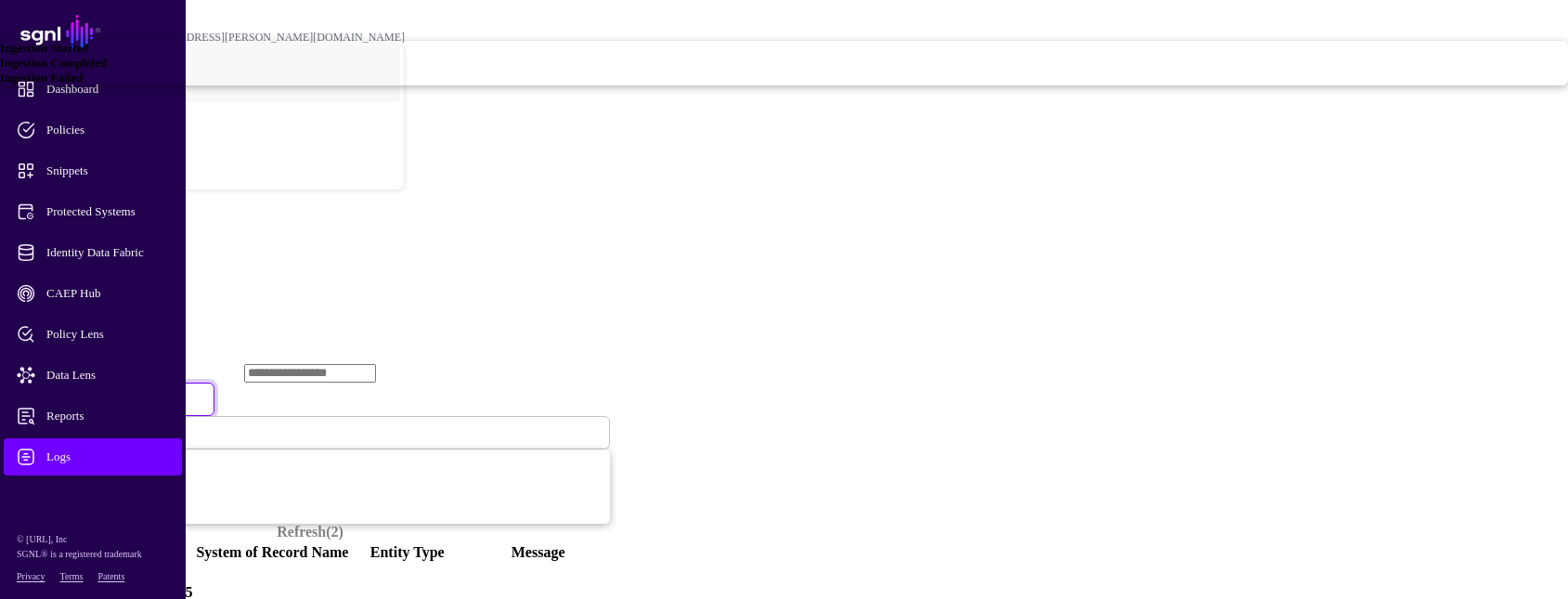
click at [624, 85] on div "Ingestion Failed" at bounding box center [784, 78] width 1568 height 15
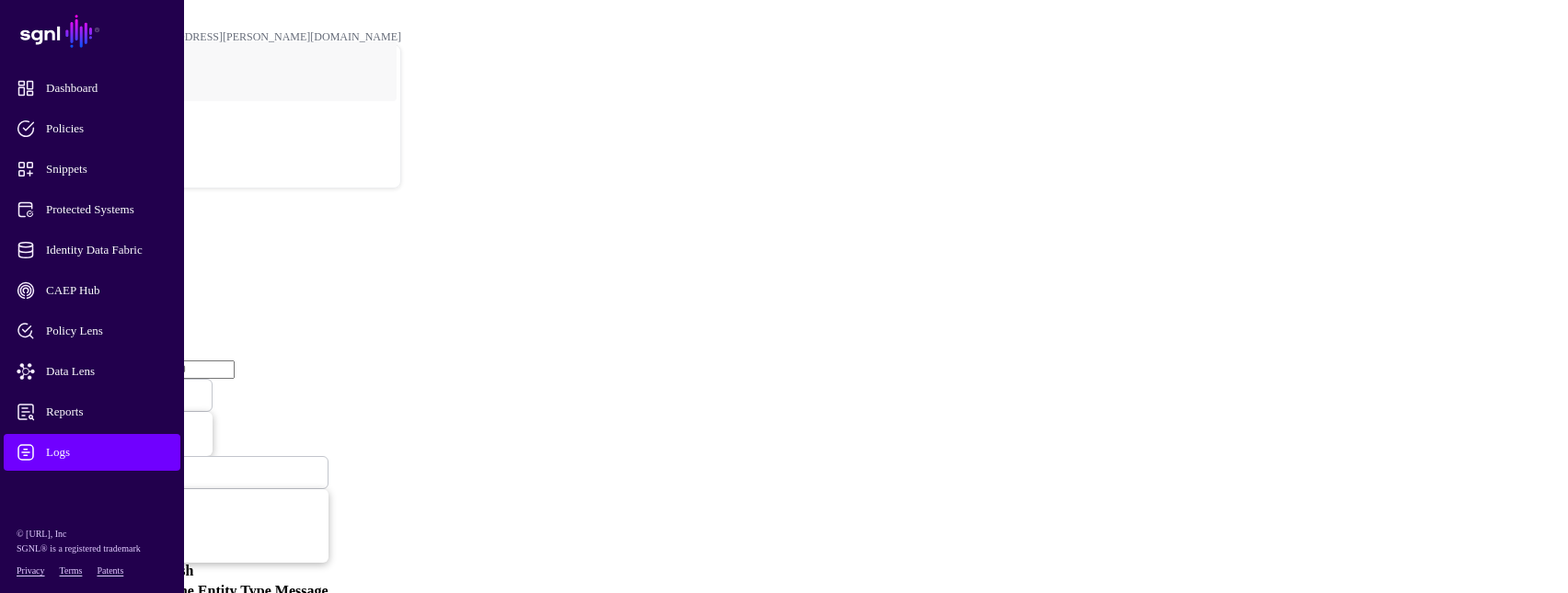
click at [77, 444] on span "Logs" at bounding box center [107, 452] width 181 height 18
click at [147, 276] on link "Ingestion Service" at bounding box center [95, 284] width 103 height 15
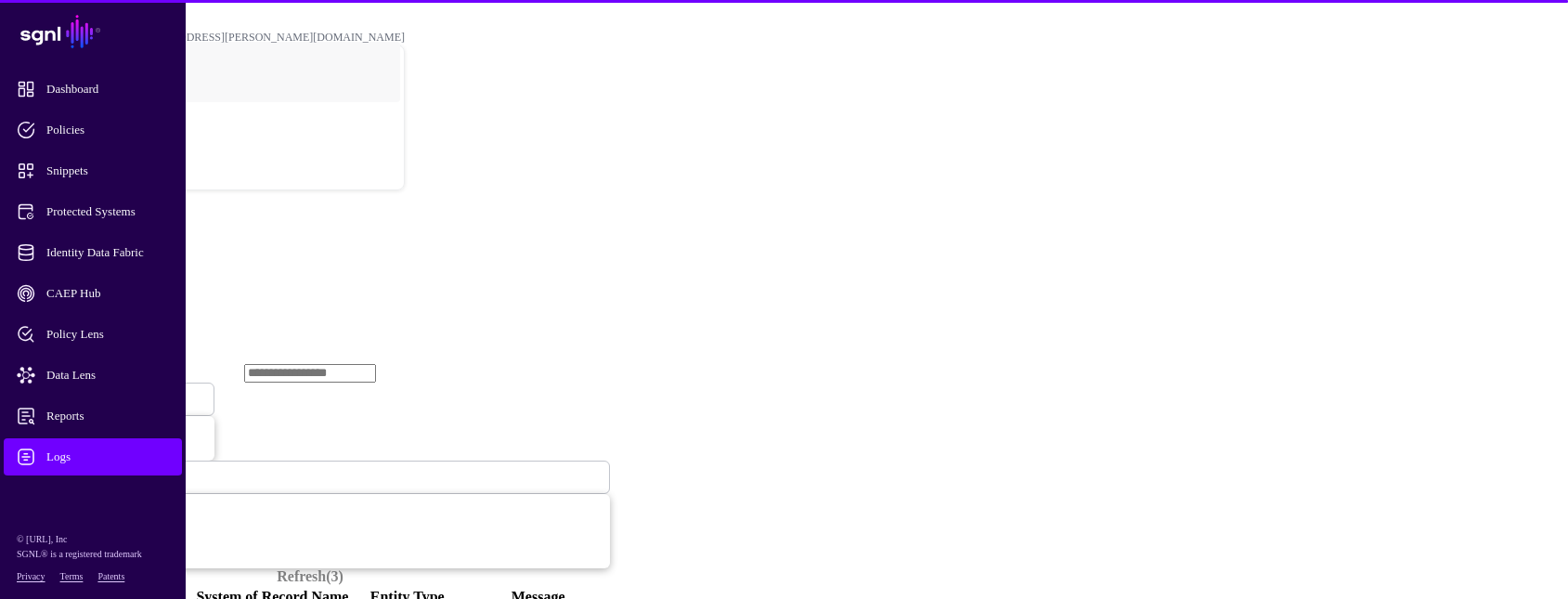
click at [104, 391] on span "Ingestion Started" at bounding box center [63, 398] width 81 height 16
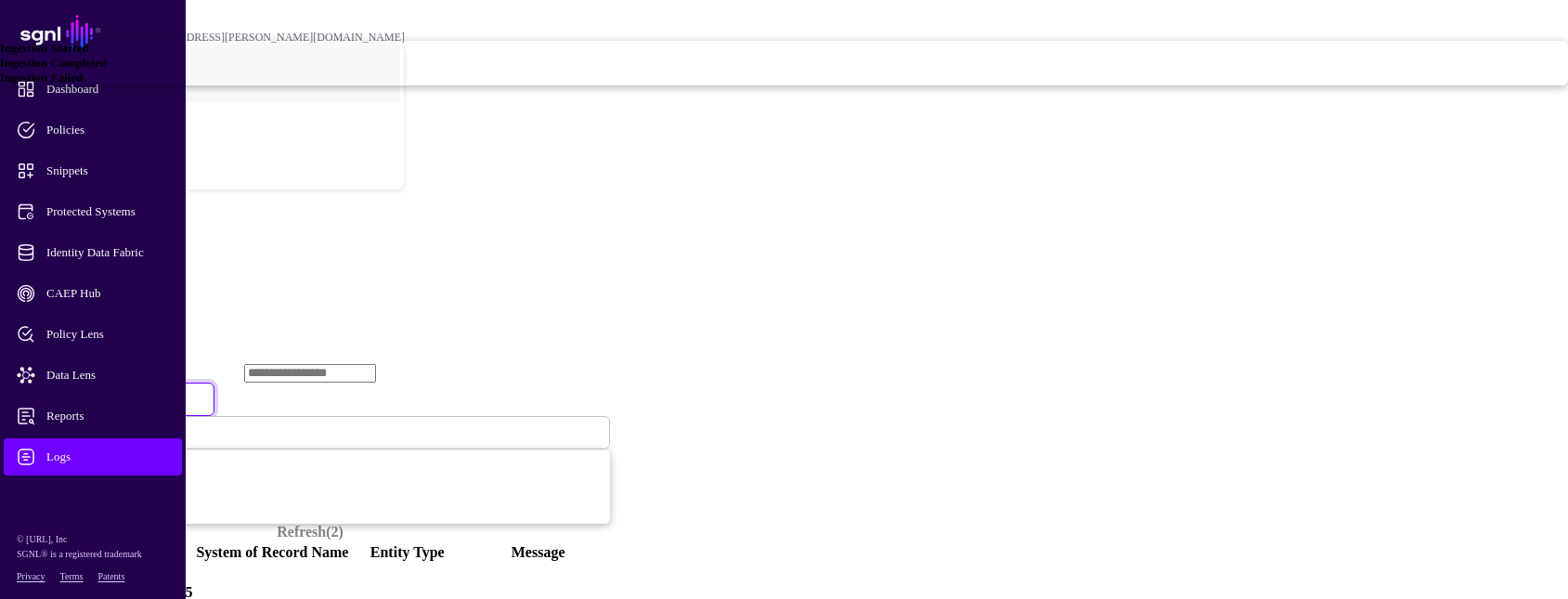
click at [82, 84] on span "Ingestion Failed" at bounding box center [41, 78] width 82 height 14
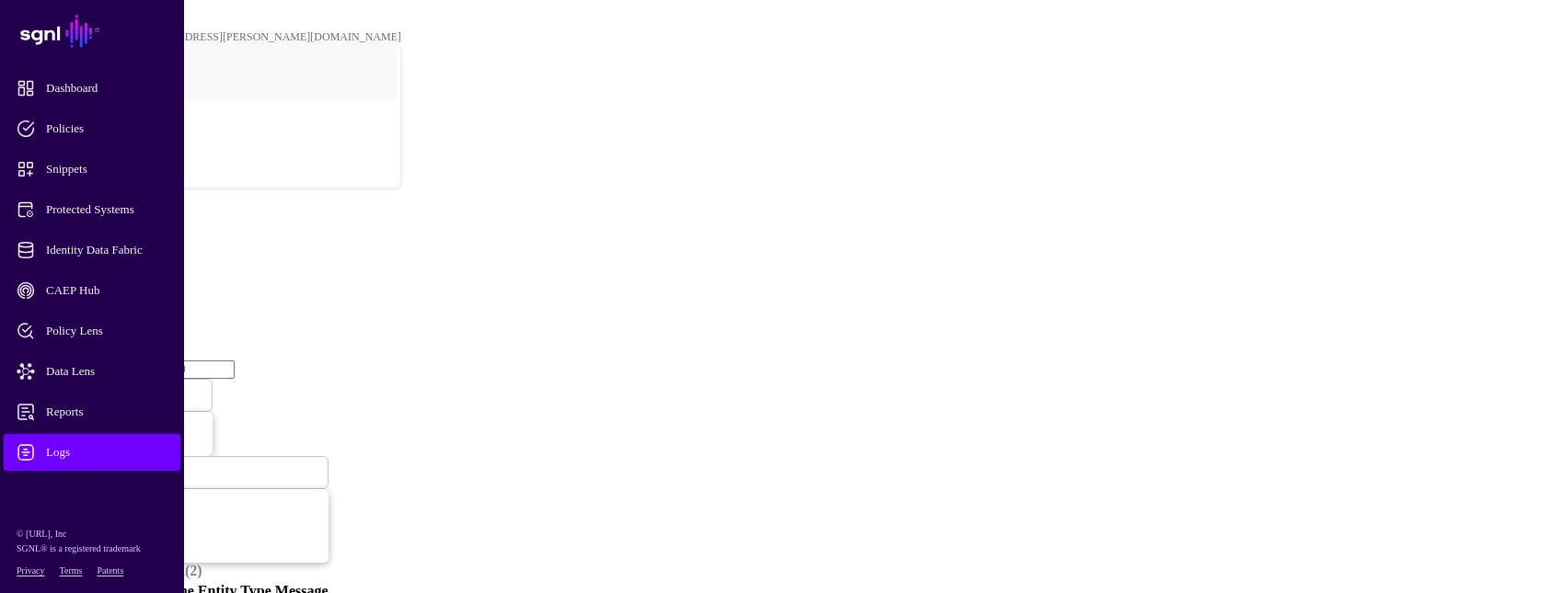
click at [100, 387] on span "Ingestion Failed" at bounding box center [60, 394] width 78 height 15
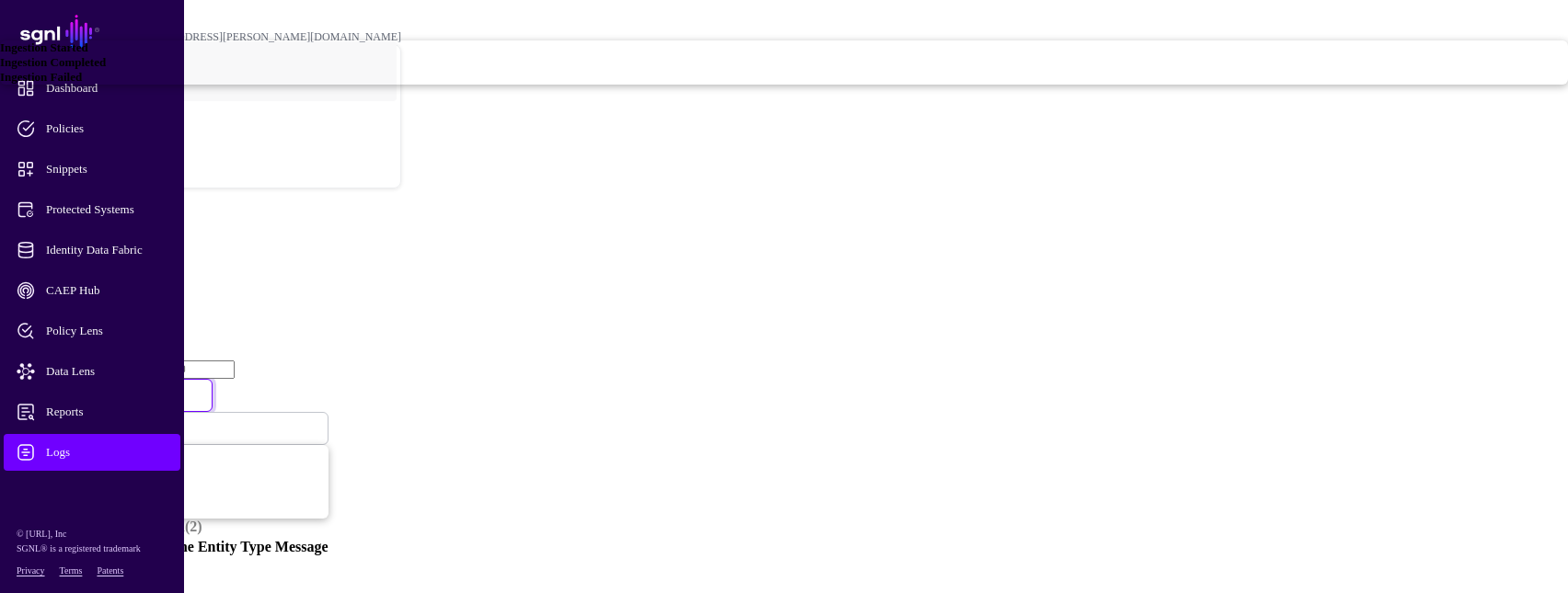
click at [88, 55] on span "Ingestion Started" at bounding box center [44, 47] width 88 height 13
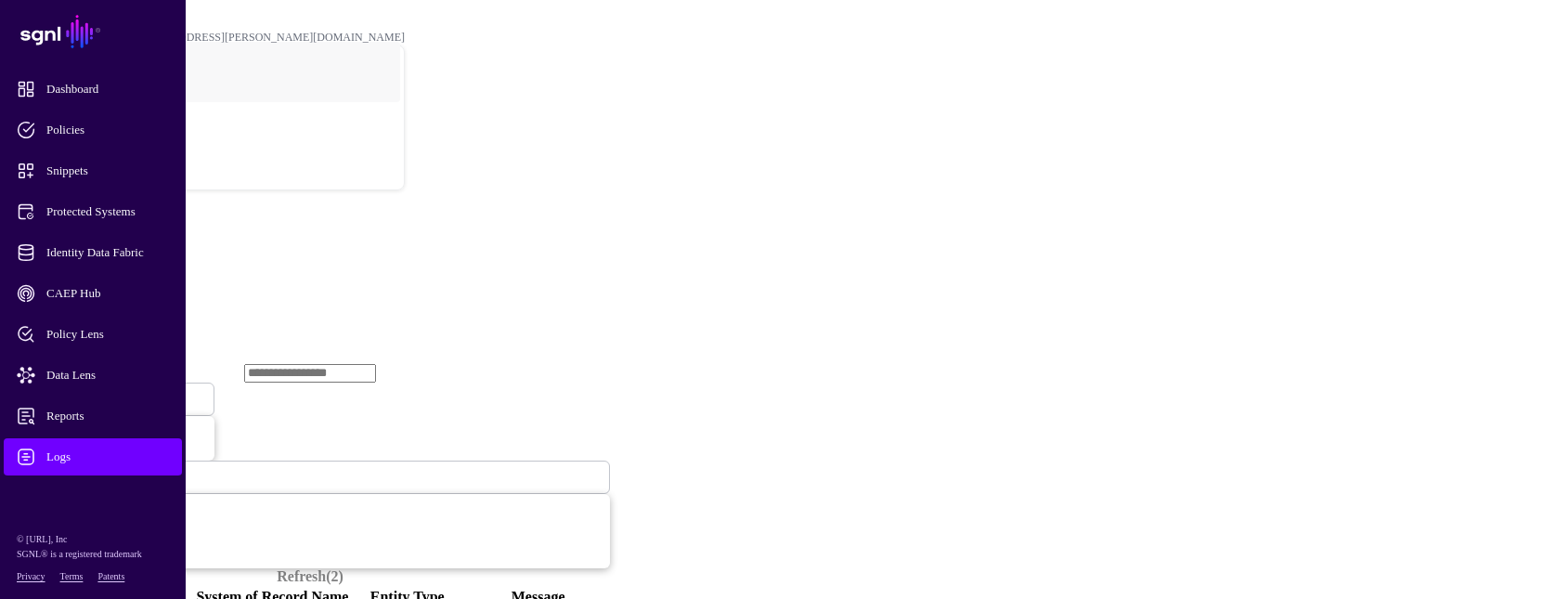
click at [104, 393] on span "Ingestion Started" at bounding box center [63, 399] width 81 height 14
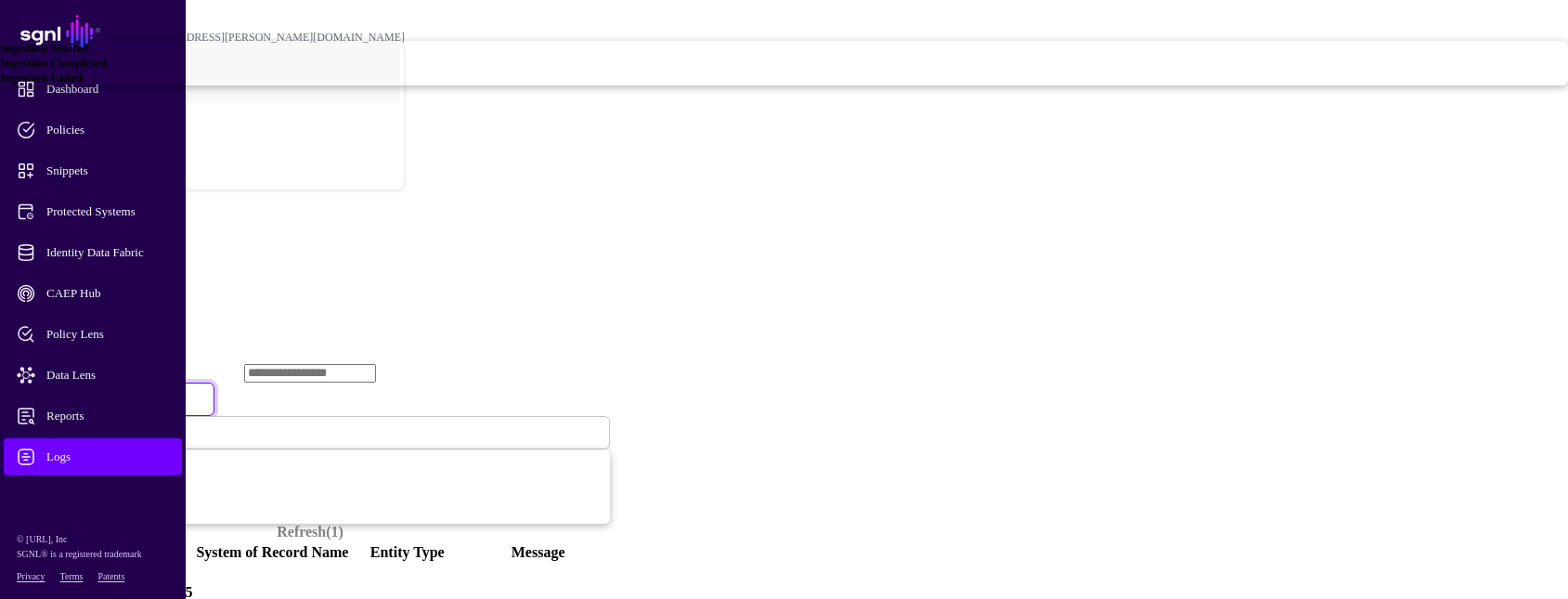
click at [82, 84] on span "Ingestion Failed" at bounding box center [41, 78] width 82 height 14
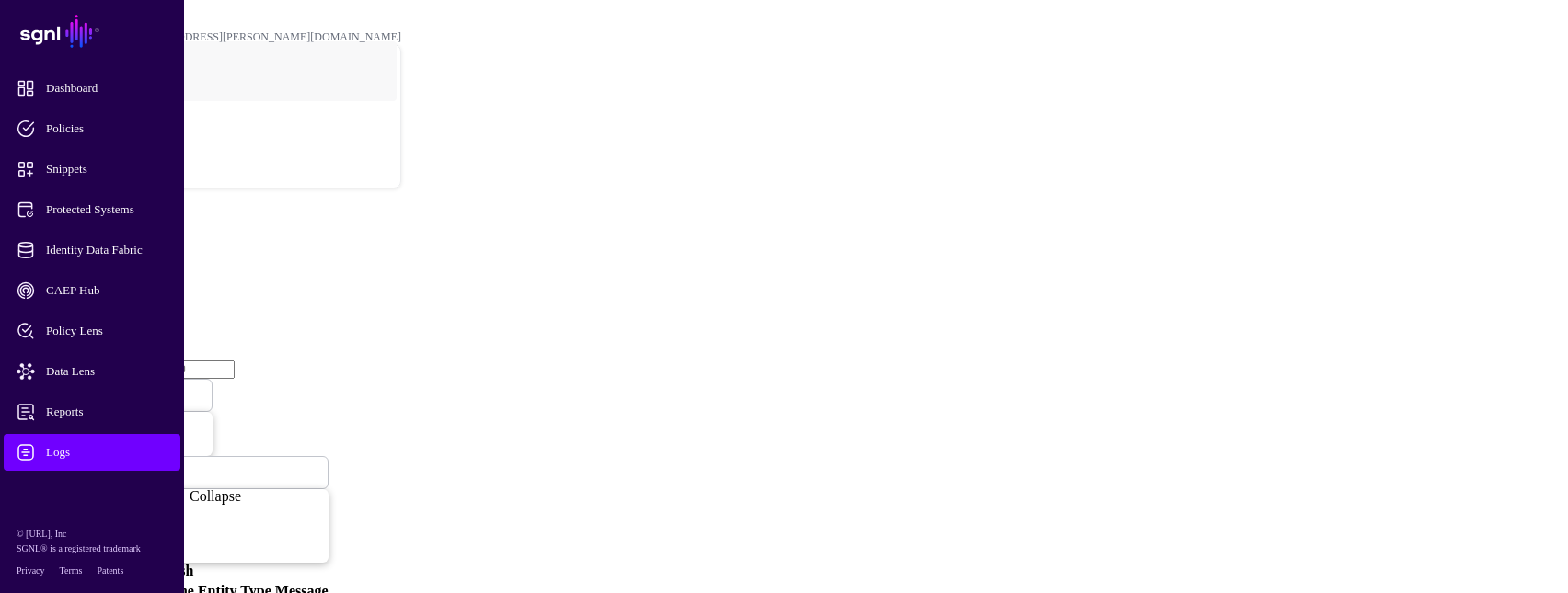
click at [92, 490] on link at bounding box center [92, 490] width 184 height 0
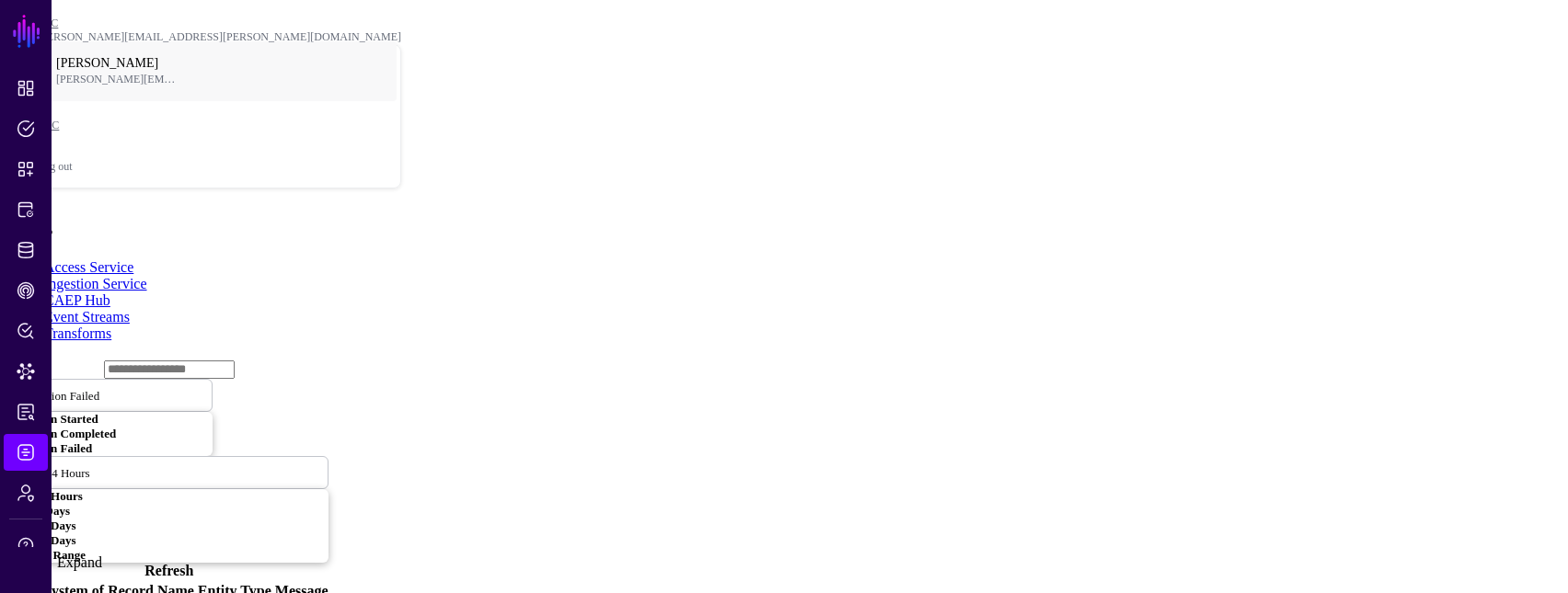
click at [35, 557] on link at bounding box center [26, 557] width 52 height 0
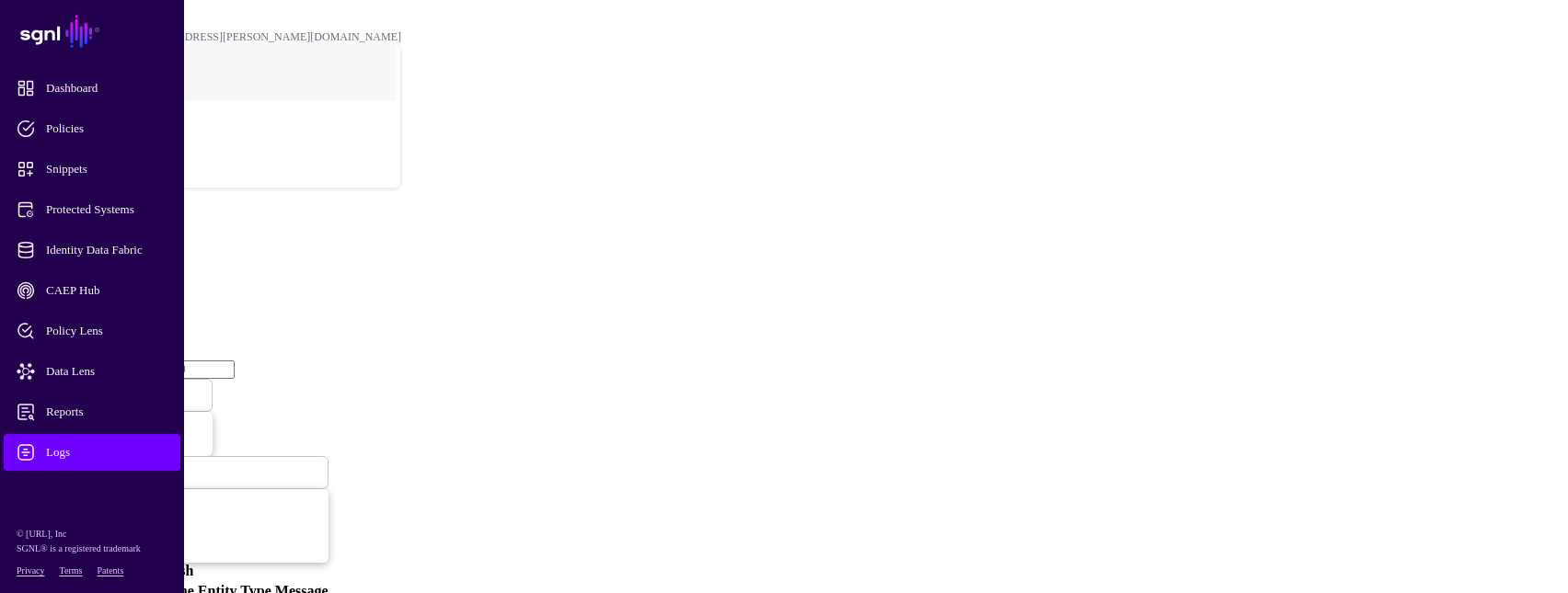
drag, startPoint x: 905, startPoint y: 195, endPoint x: 916, endPoint y: 149, distance: 47.3
click at [193, 563] on link "Refresh" at bounding box center [168, 571] width 49 height 15
click at [110, 387] on span at bounding box center [106, 394] width 12 height 15
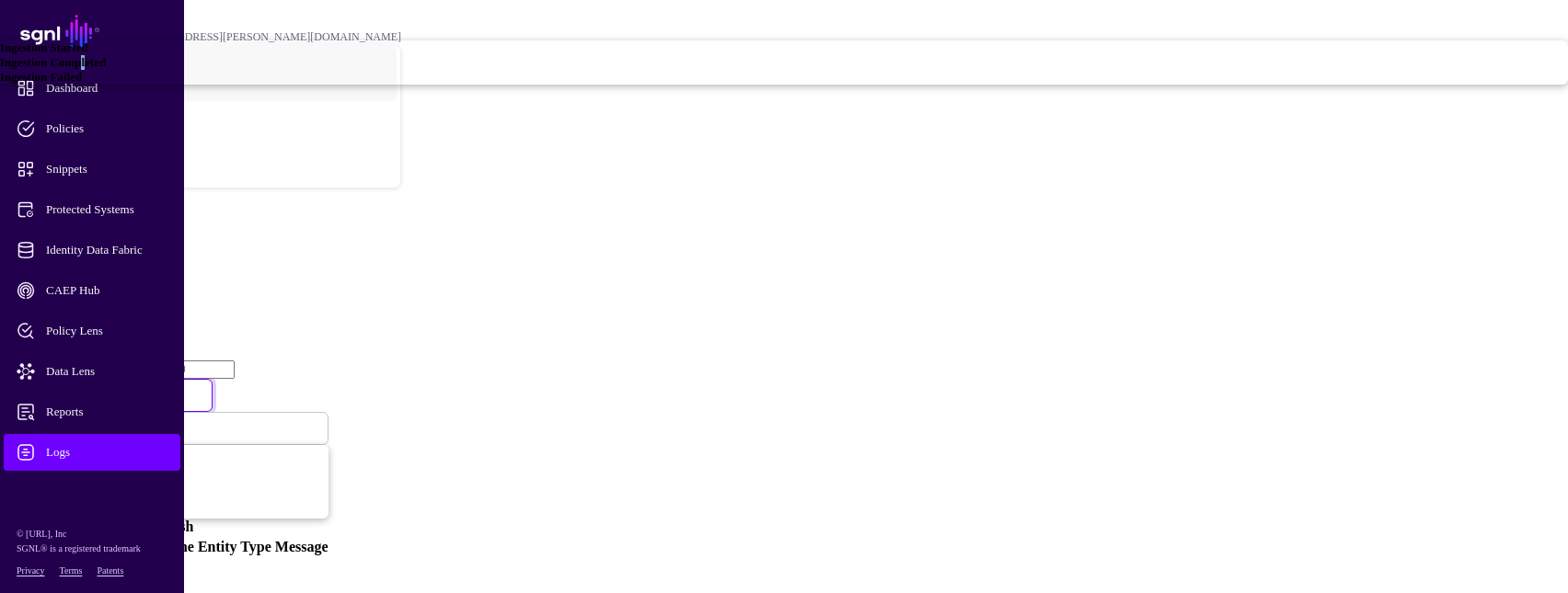
click at [106, 69] on span "Ingestion Completed" at bounding box center [53, 62] width 106 height 13
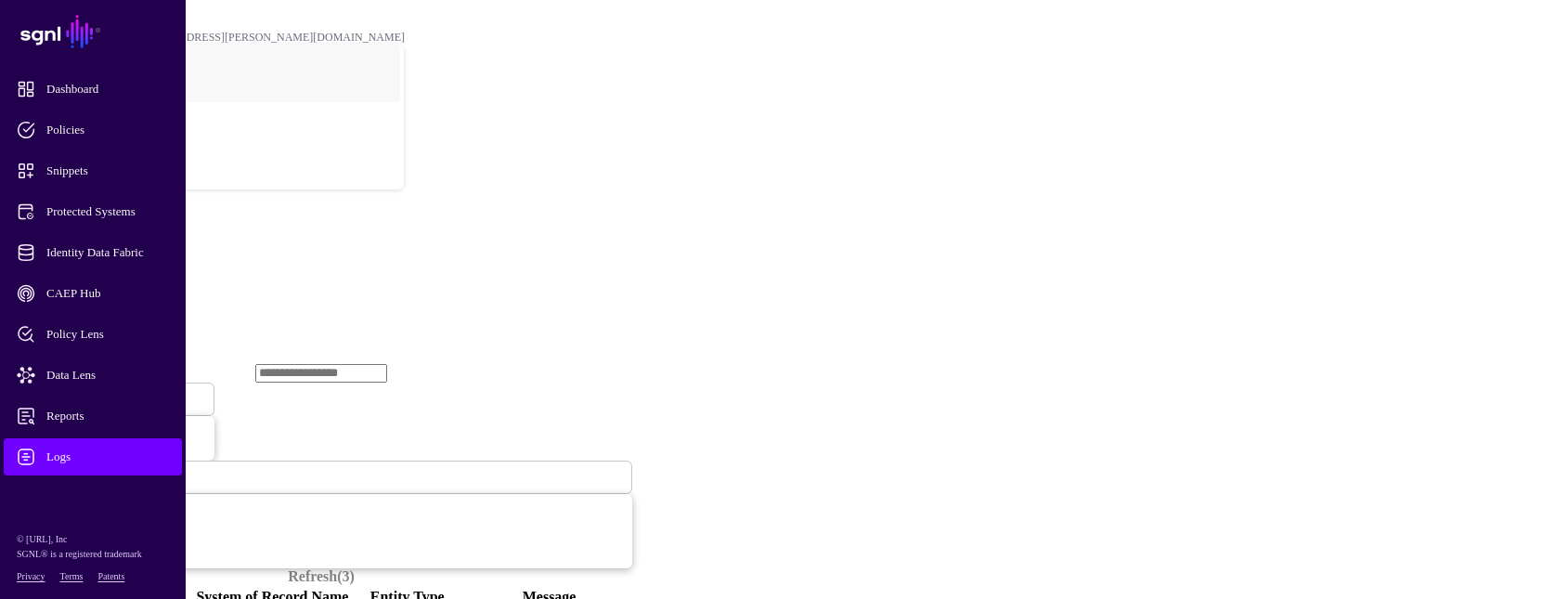
drag, startPoint x: 611, startPoint y: 264, endPoint x: 598, endPoint y: 194, distance: 71.2
click at [123, 393] on span "Ingestion Completed" at bounding box center [73, 399] width 101 height 14
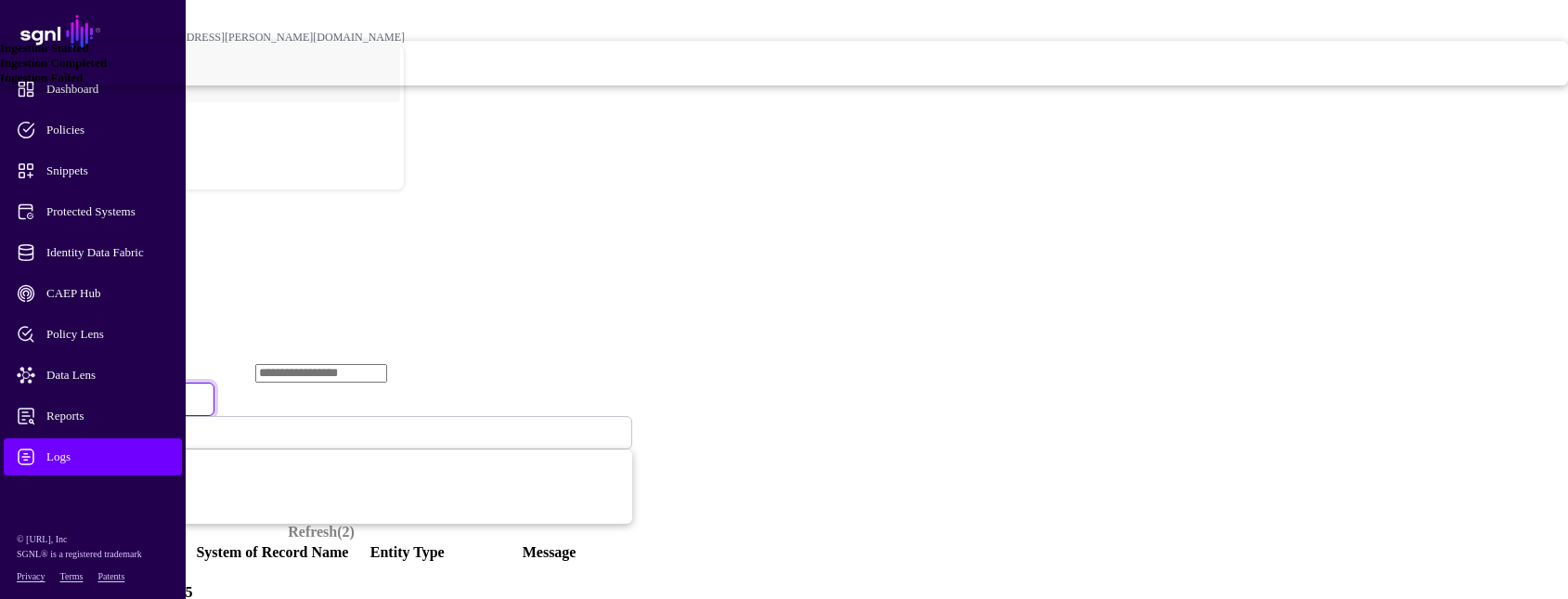
click at [107, 70] on span "Ingestion Completed" at bounding box center [53, 63] width 107 height 14
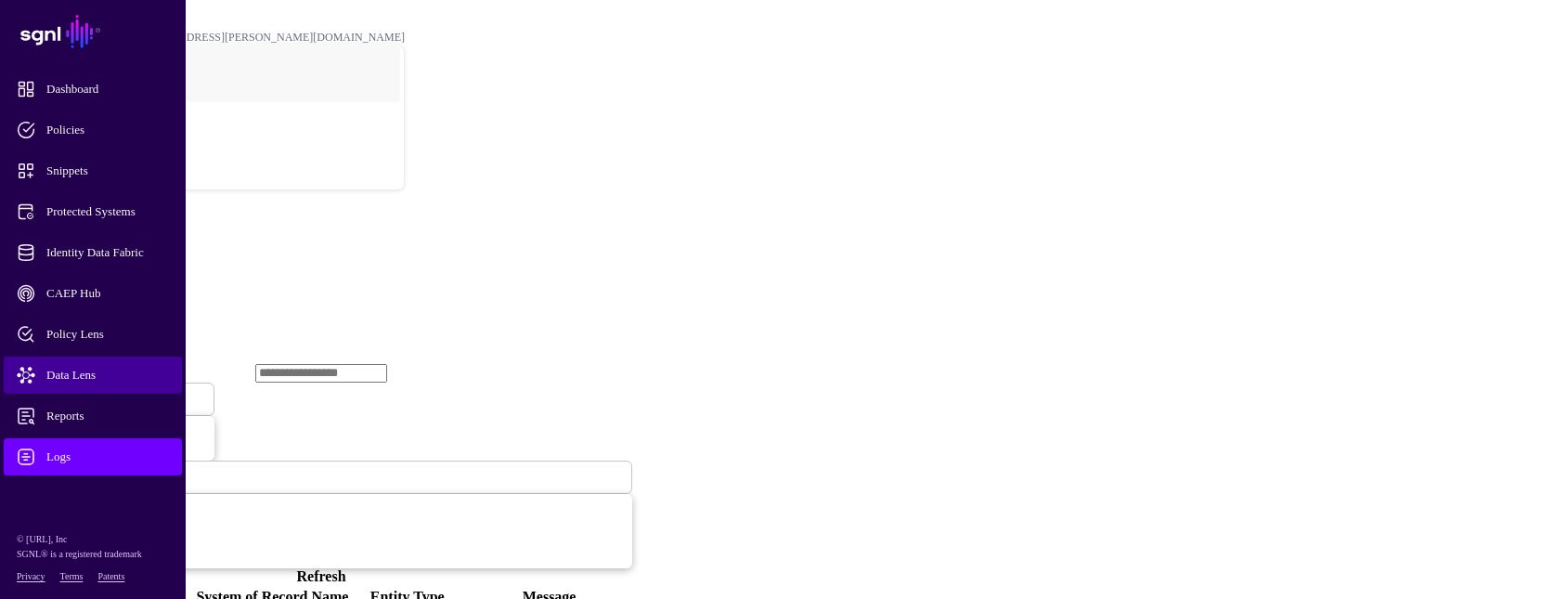
click at [92, 363] on link "Data Lens" at bounding box center [93, 375] width 178 height 37
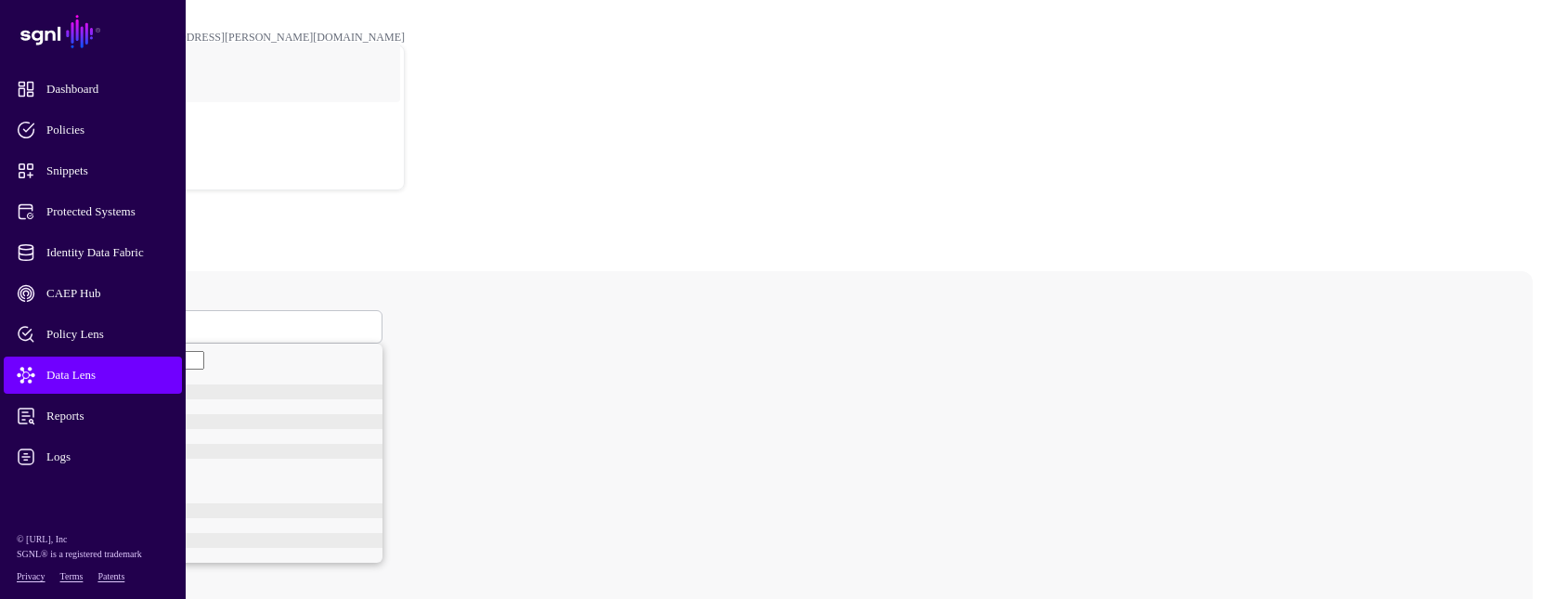
click at [80, 319] on span at bounding box center [76, 327] width 12 height 16
click at [312, 391] on div "User" at bounding box center [230, 397] width 306 height 15
click at [79, 454] on span "Logs" at bounding box center [108, 457] width 182 height 18
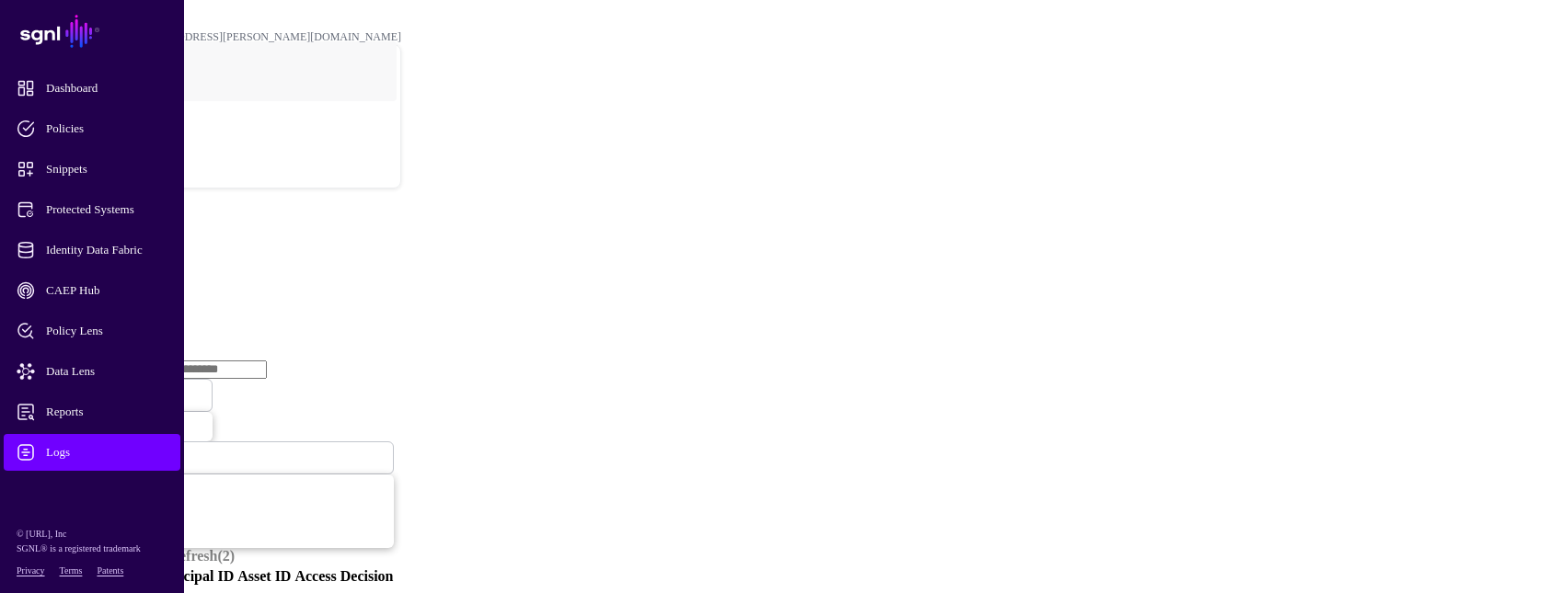
click at [147, 276] on link "Ingestion Service" at bounding box center [95, 284] width 103 height 15
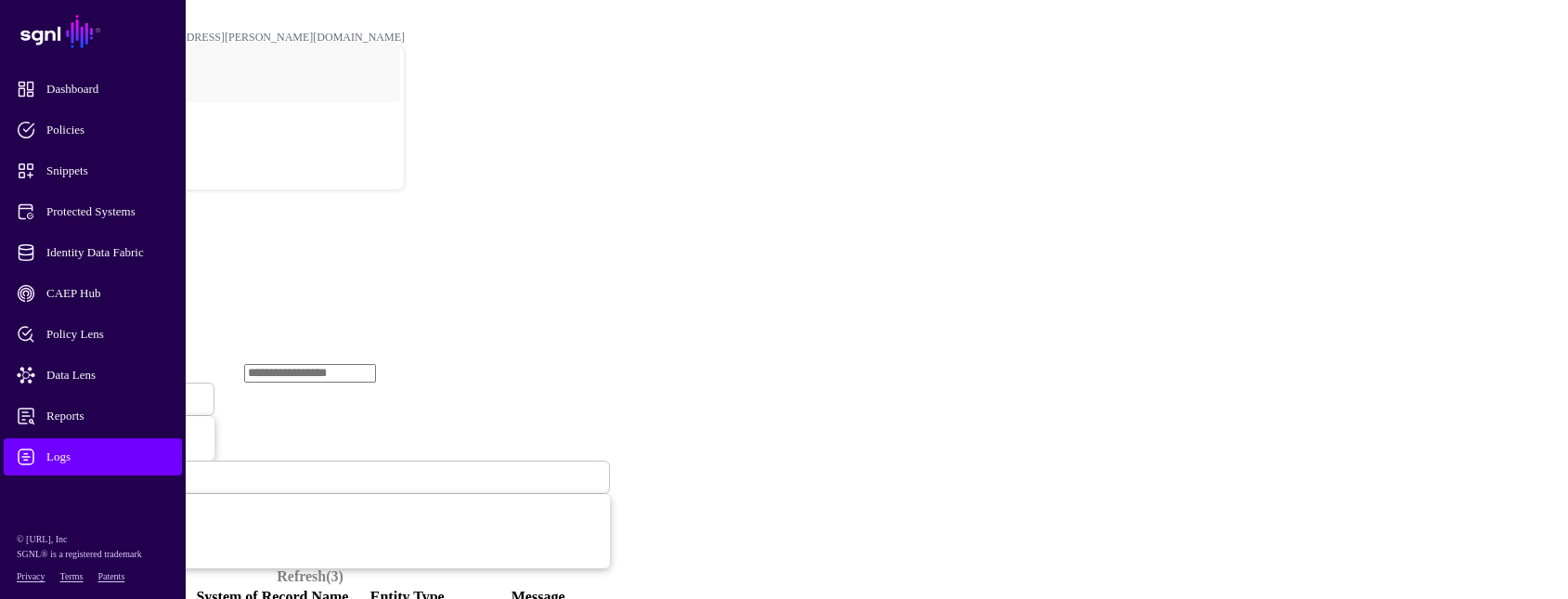
click at [104, 391] on span "Ingestion Started" at bounding box center [63, 398] width 81 height 16
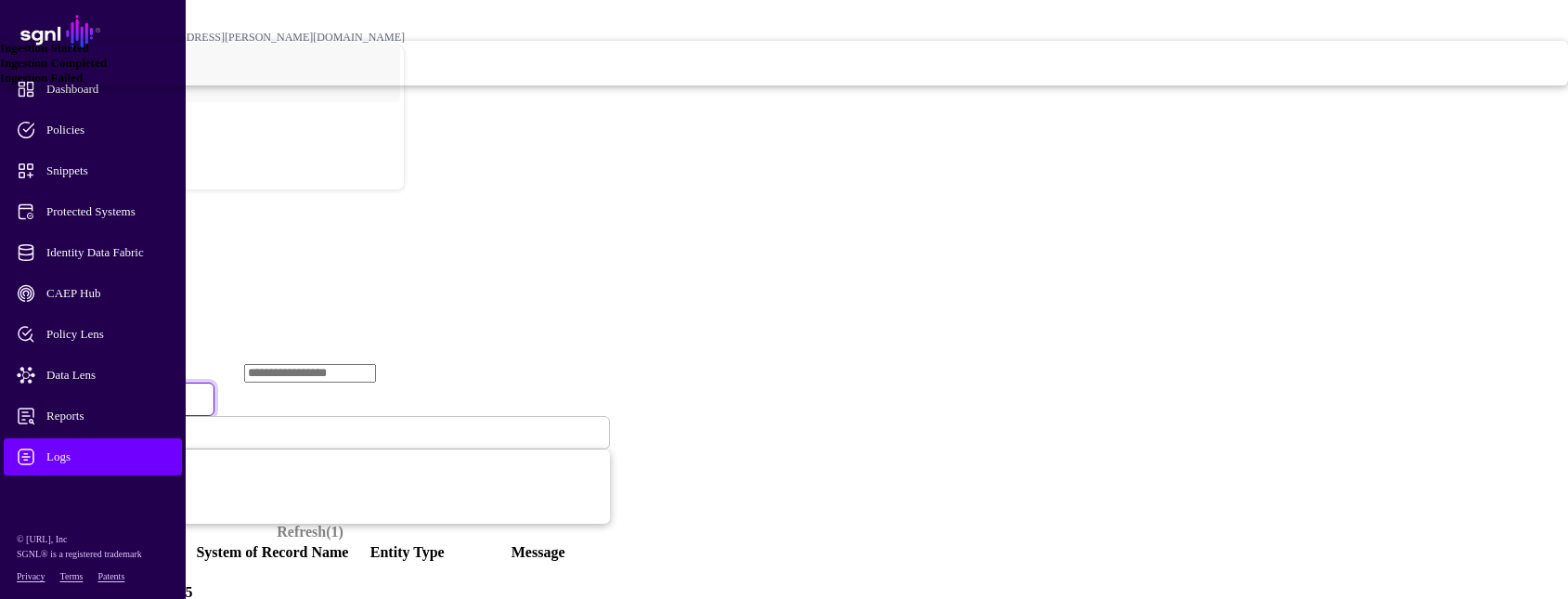
click at [622, 85] on link "Ingestion Failed" at bounding box center [784, 78] width 1568 height 15
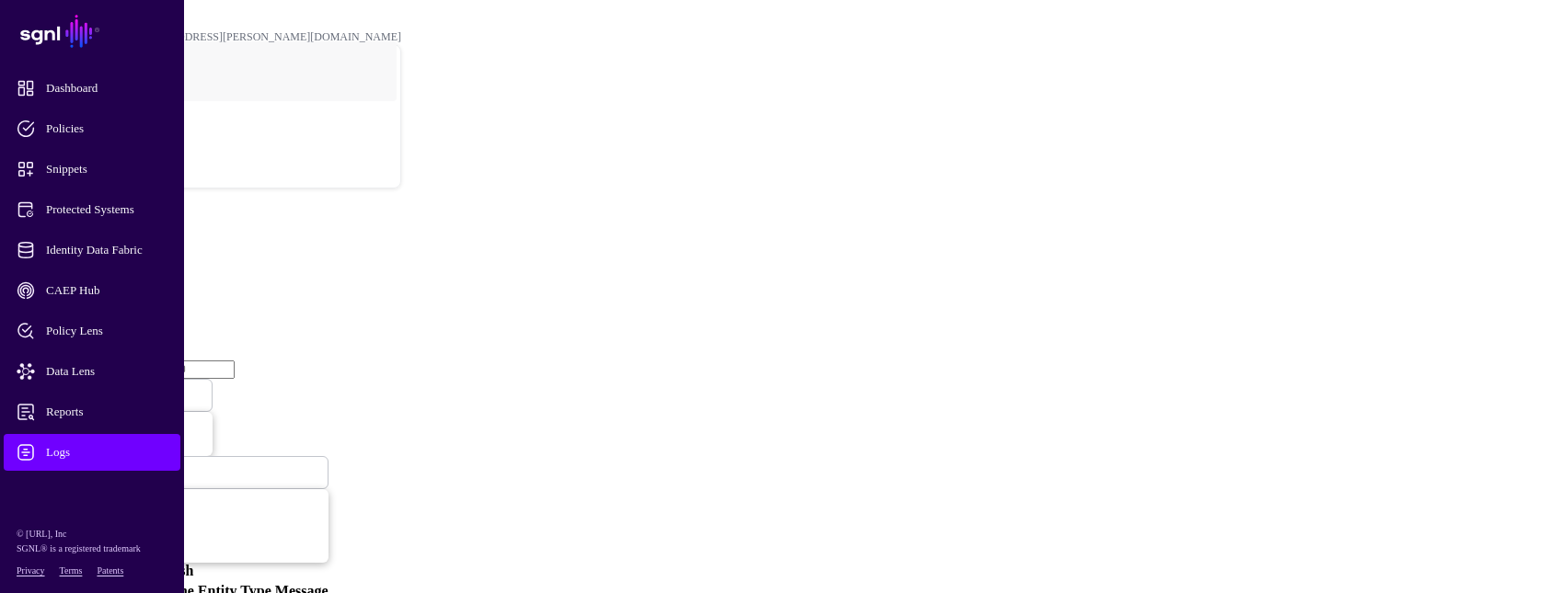
click at [193, 563] on link "Refresh" at bounding box center [168, 571] width 49 height 15
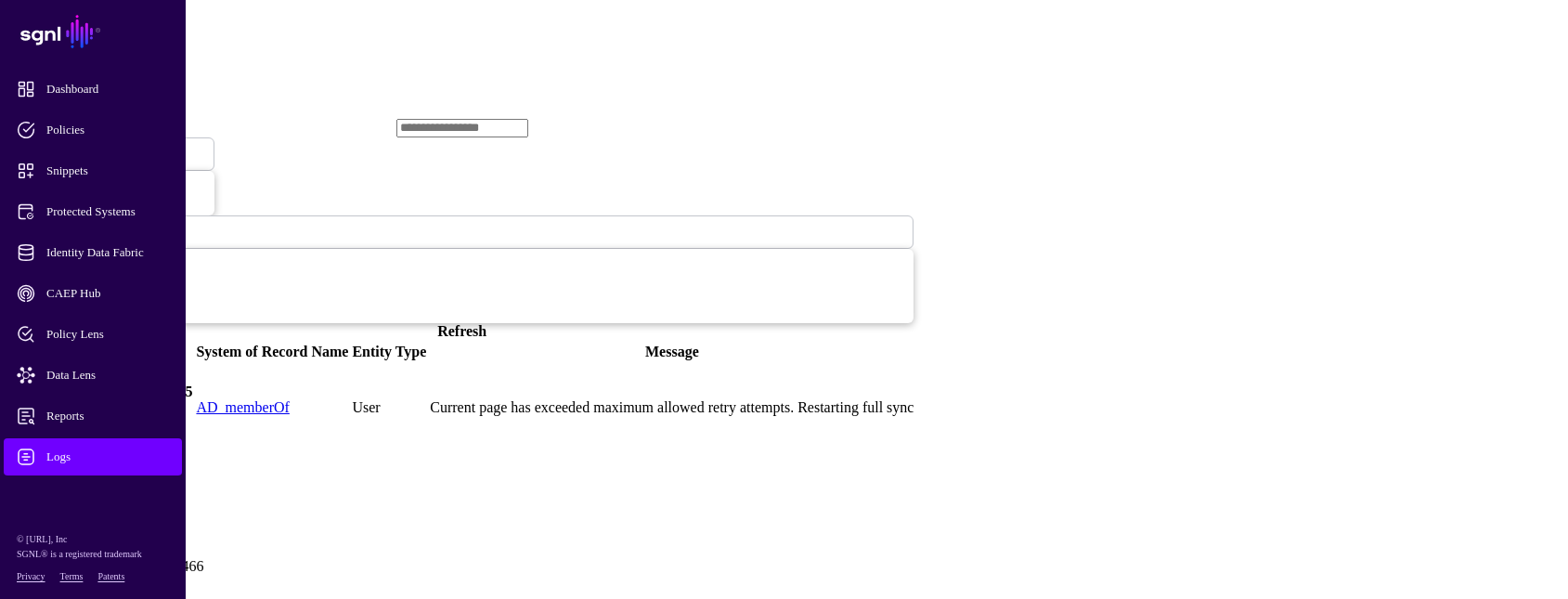
scroll to position [277, 0]
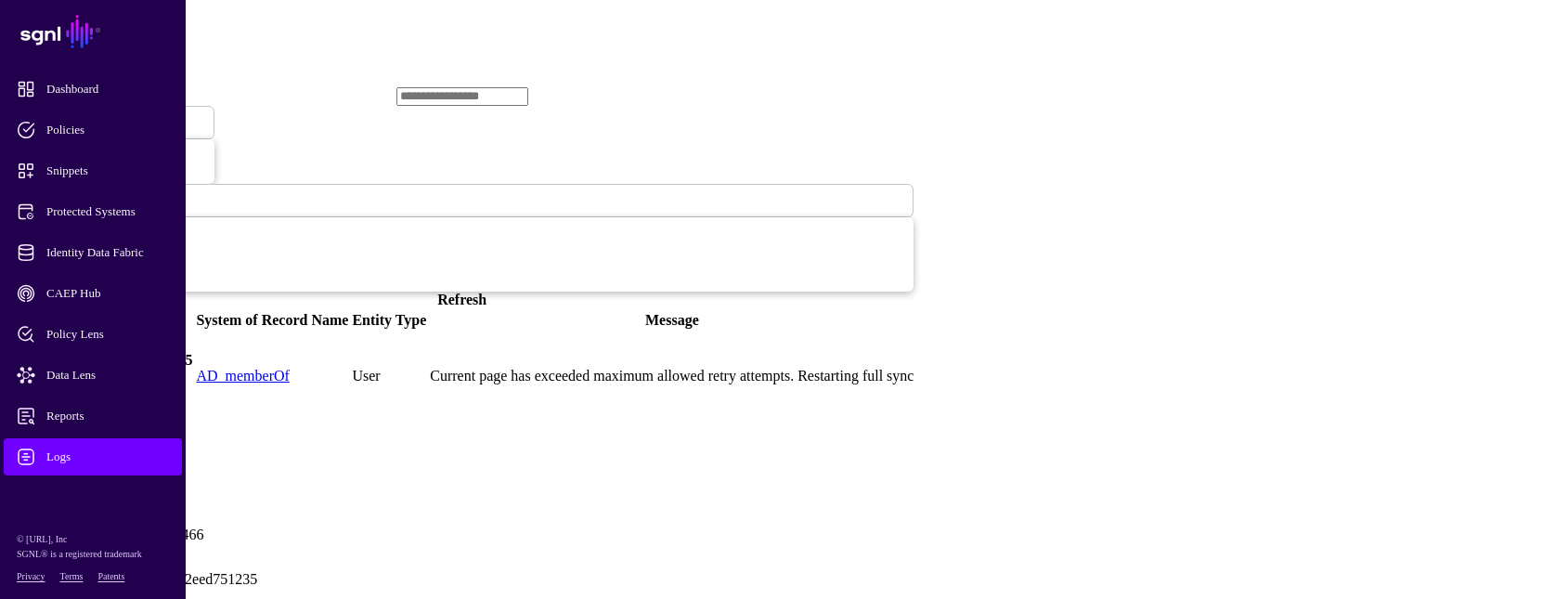
click at [68, 448] on span "Logs" at bounding box center [108, 457] width 182 height 18
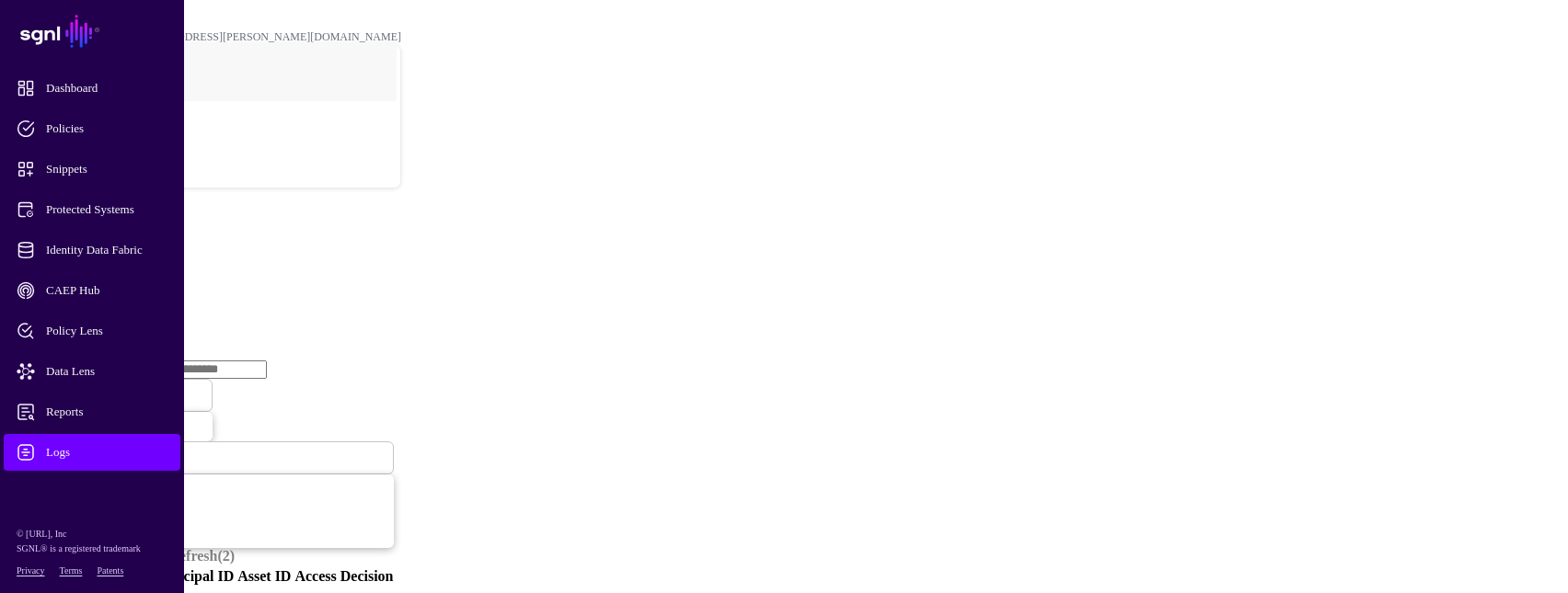
click at [147, 276] on link "Ingestion Service" at bounding box center [95, 284] width 103 height 15
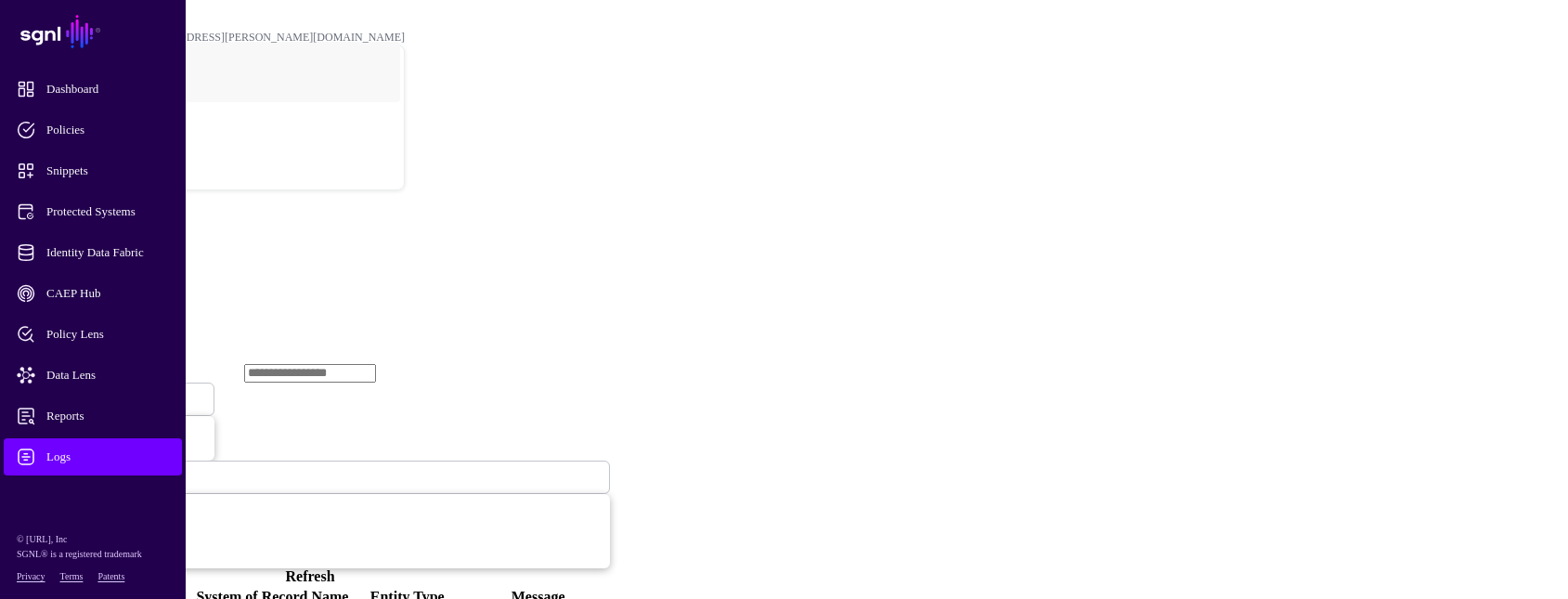
click at [104, 391] on span "Ingestion Started" at bounding box center [63, 398] width 81 height 16
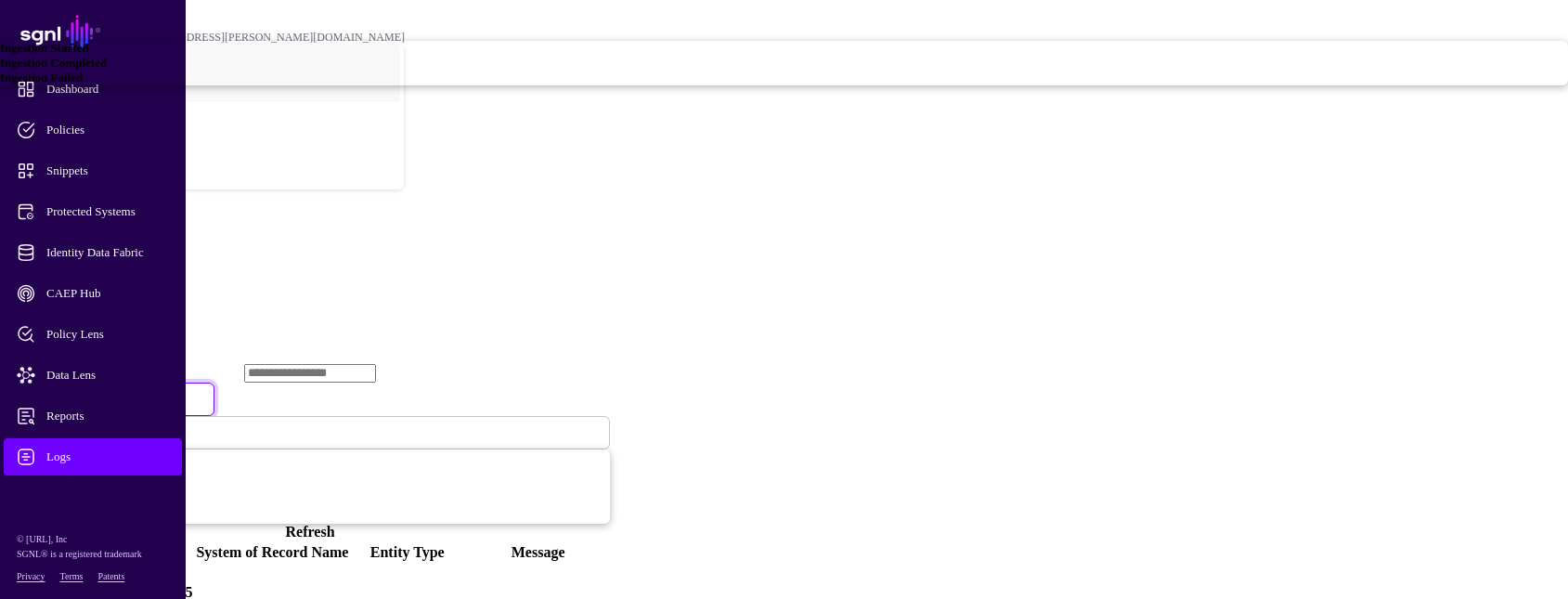
click at [608, 85] on div "Ingestion Failed" at bounding box center [784, 78] width 1568 height 15
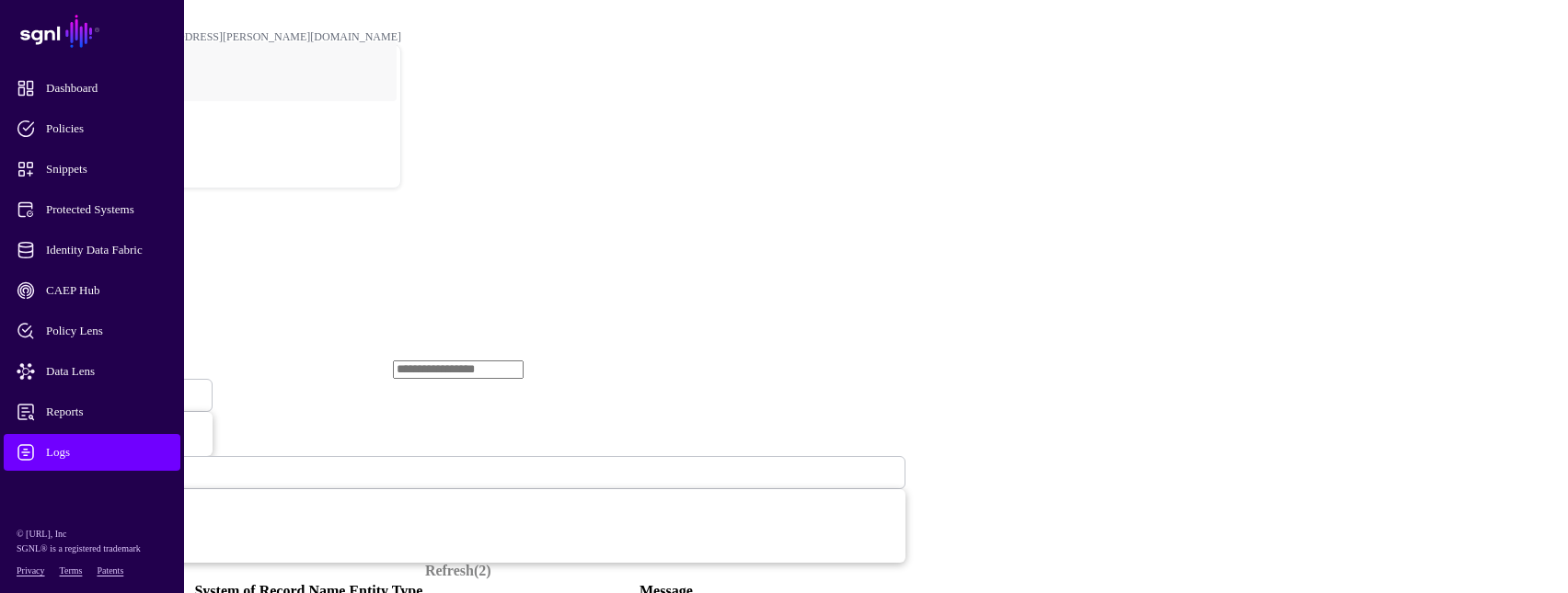
click at [100, 387] on span "Ingestion Failed" at bounding box center [60, 394] width 78 height 15
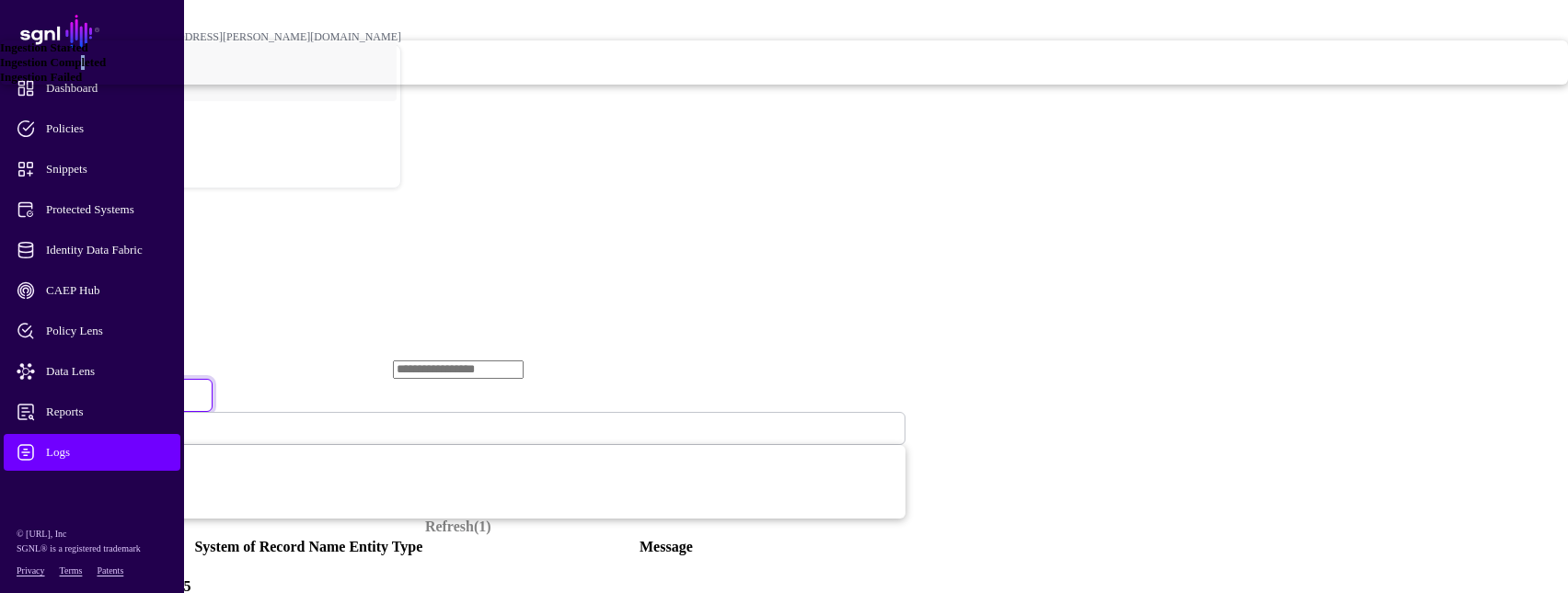
click at [106, 69] on span "Ingestion Completed" at bounding box center [53, 62] width 106 height 13
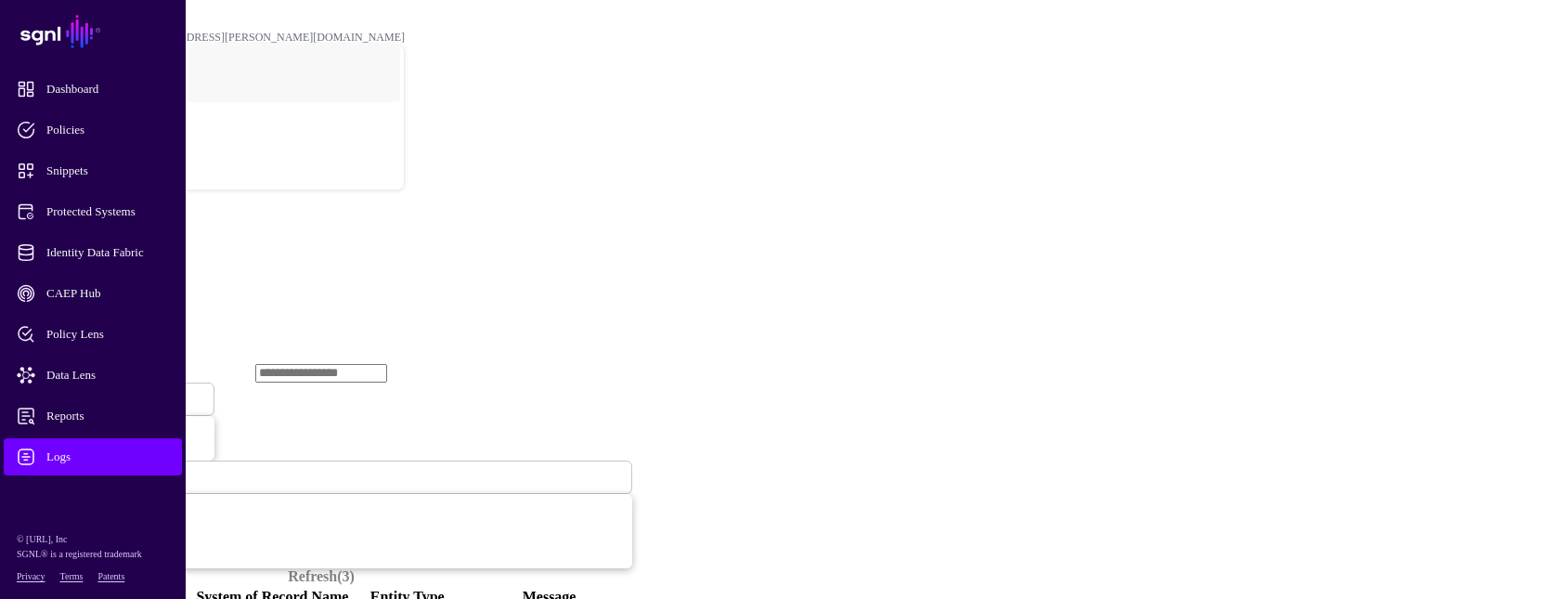
drag, startPoint x: 612, startPoint y: 268, endPoint x: 508, endPoint y: 234, distance: 109.4
click at [193, 588] on th "Date" at bounding box center [103, 597] width 180 height 18
click at [123, 391] on span "Ingestion Completed" at bounding box center [73, 398] width 101 height 16
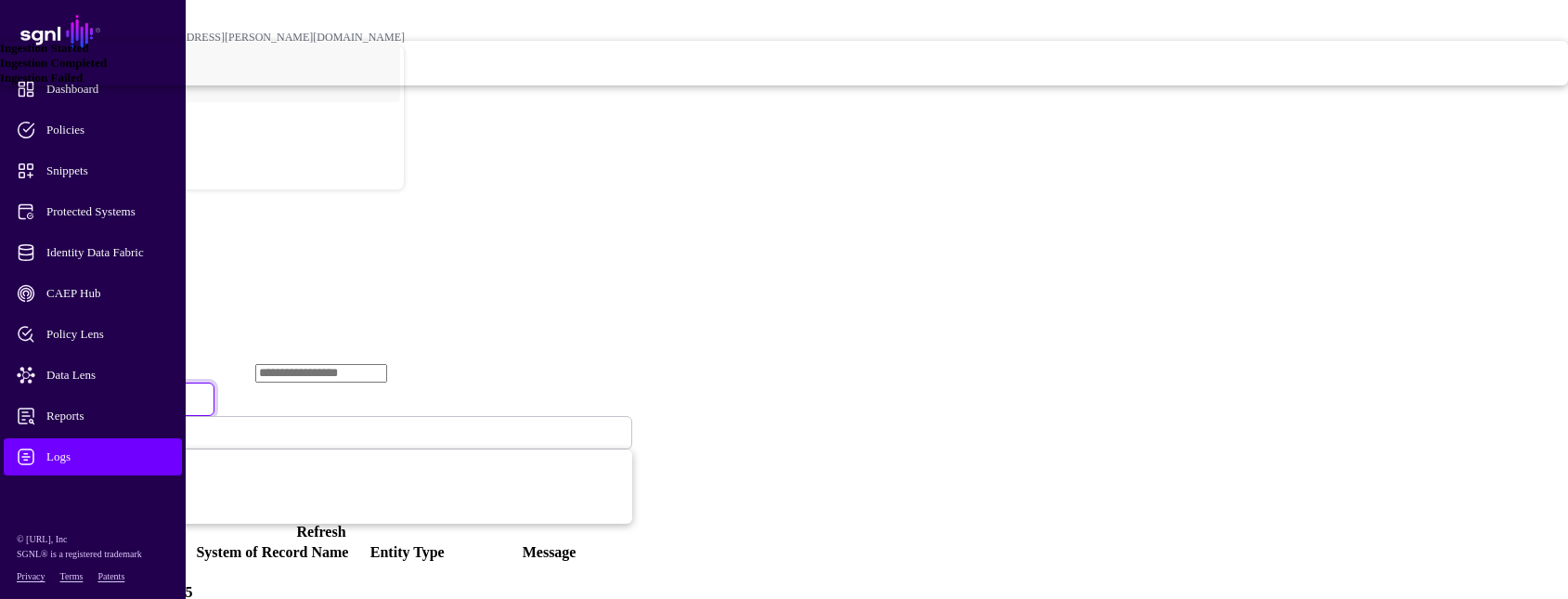
click at [82, 84] on span "Ingestion Failed" at bounding box center [41, 78] width 82 height 14
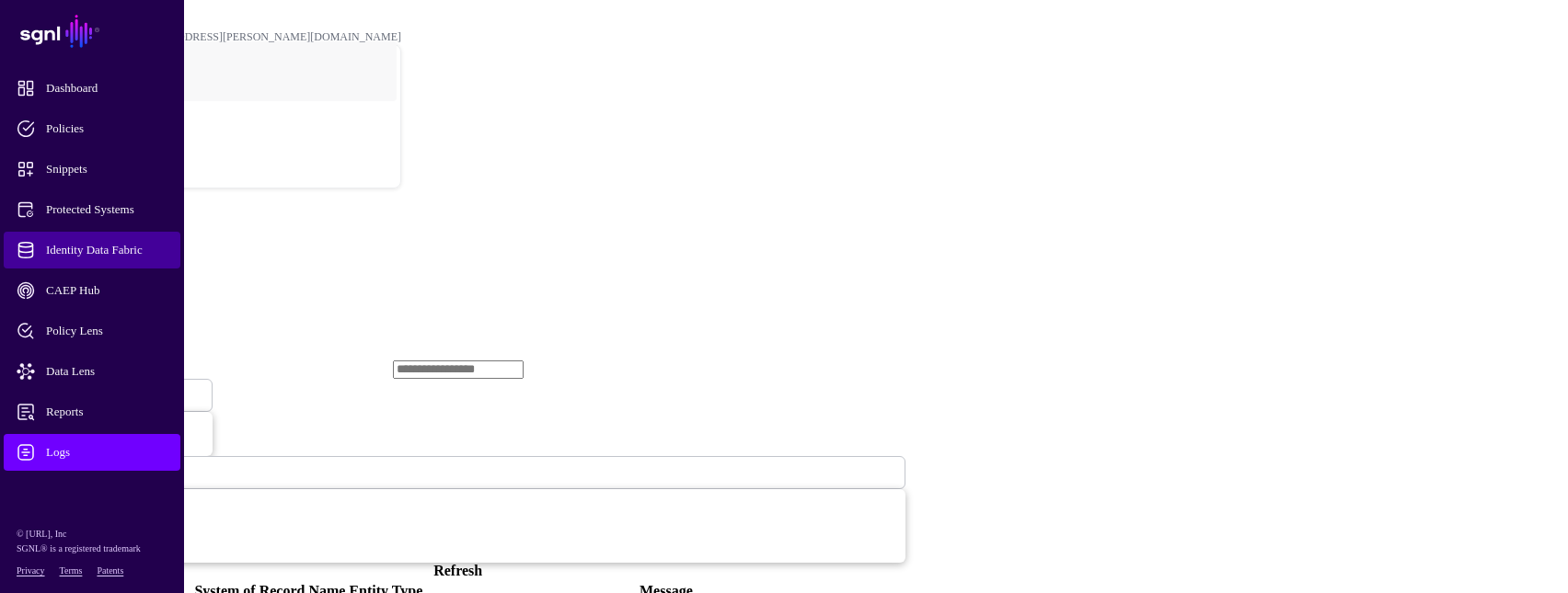
click at [142, 247] on span "Identity Data Fabric" at bounding box center [107, 249] width 181 height 18
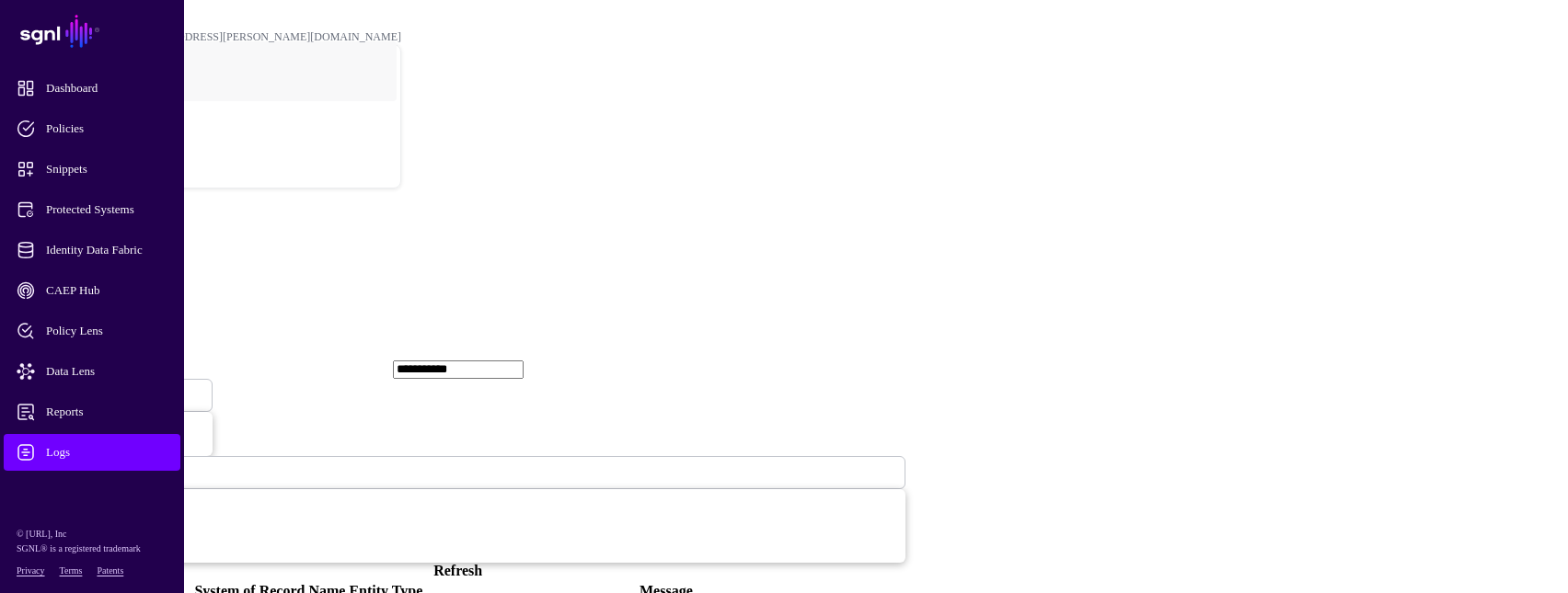
click at [59, 444] on span "Logs" at bounding box center [107, 452] width 181 height 18
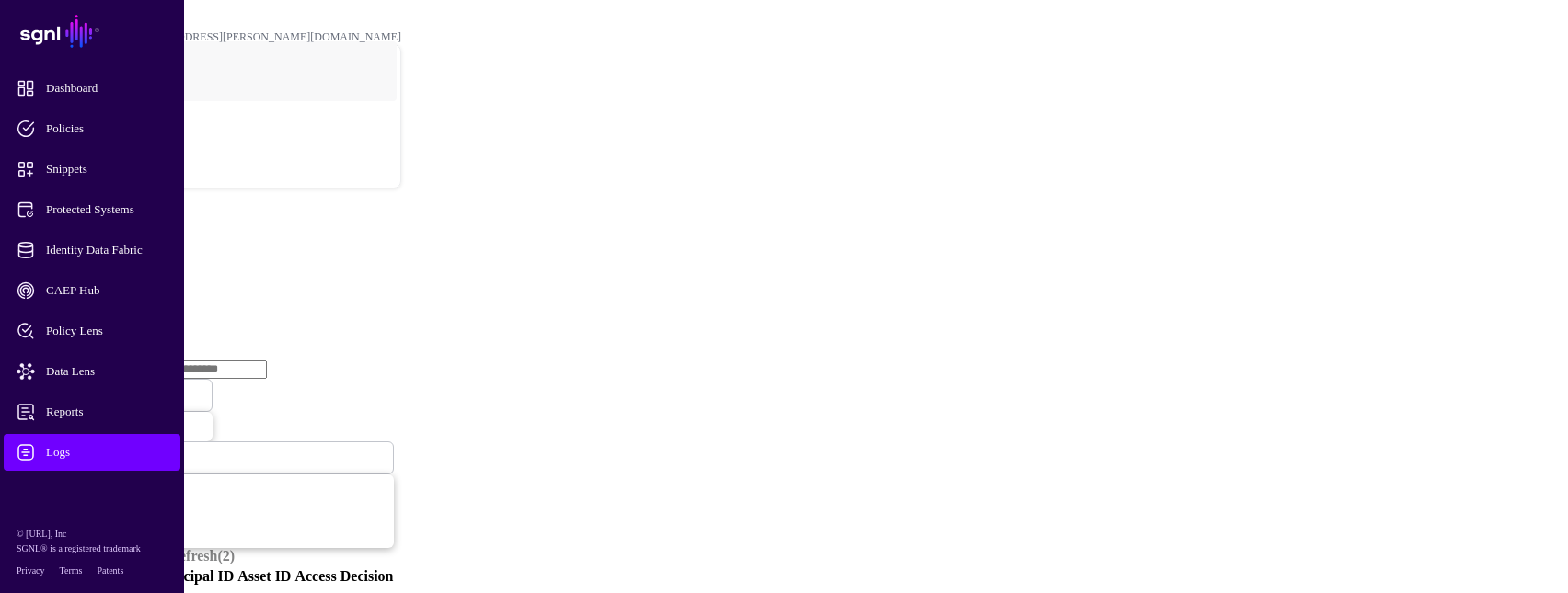
click at [147, 276] on link "Ingestion Service" at bounding box center [95, 284] width 103 height 15
click at [103, 389] on span "Ingestion Started" at bounding box center [62, 395] width 81 height 13
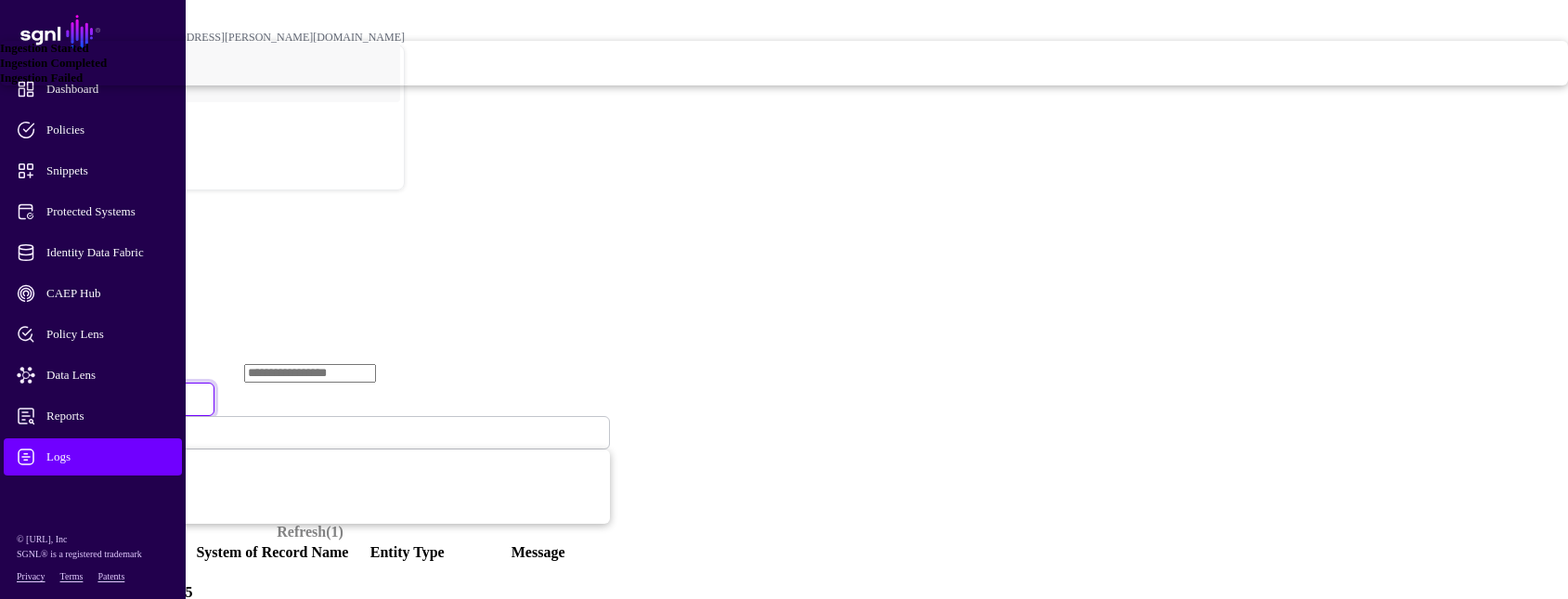
click at [82, 84] on span "Ingestion Failed" at bounding box center [41, 78] width 82 height 14
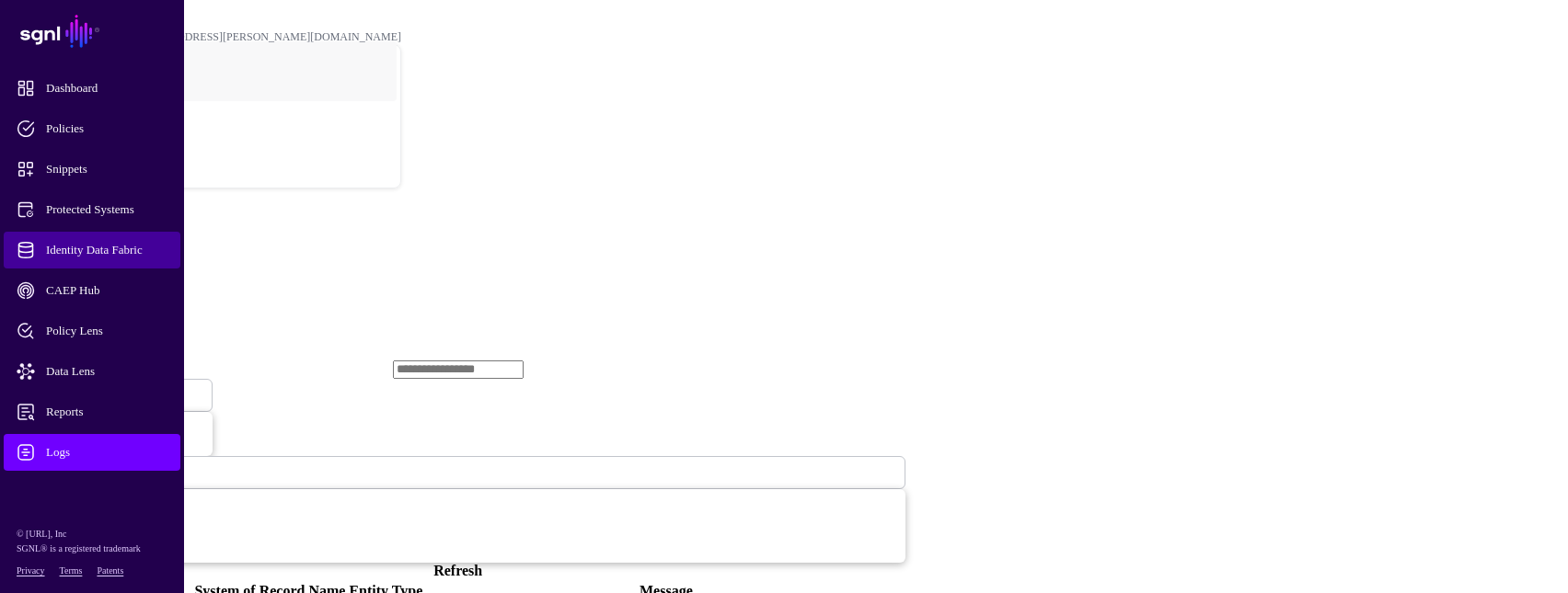
click at [139, 243] on span "Identity Data Fabric" at bounding box center [107, 249] width 181 height 18
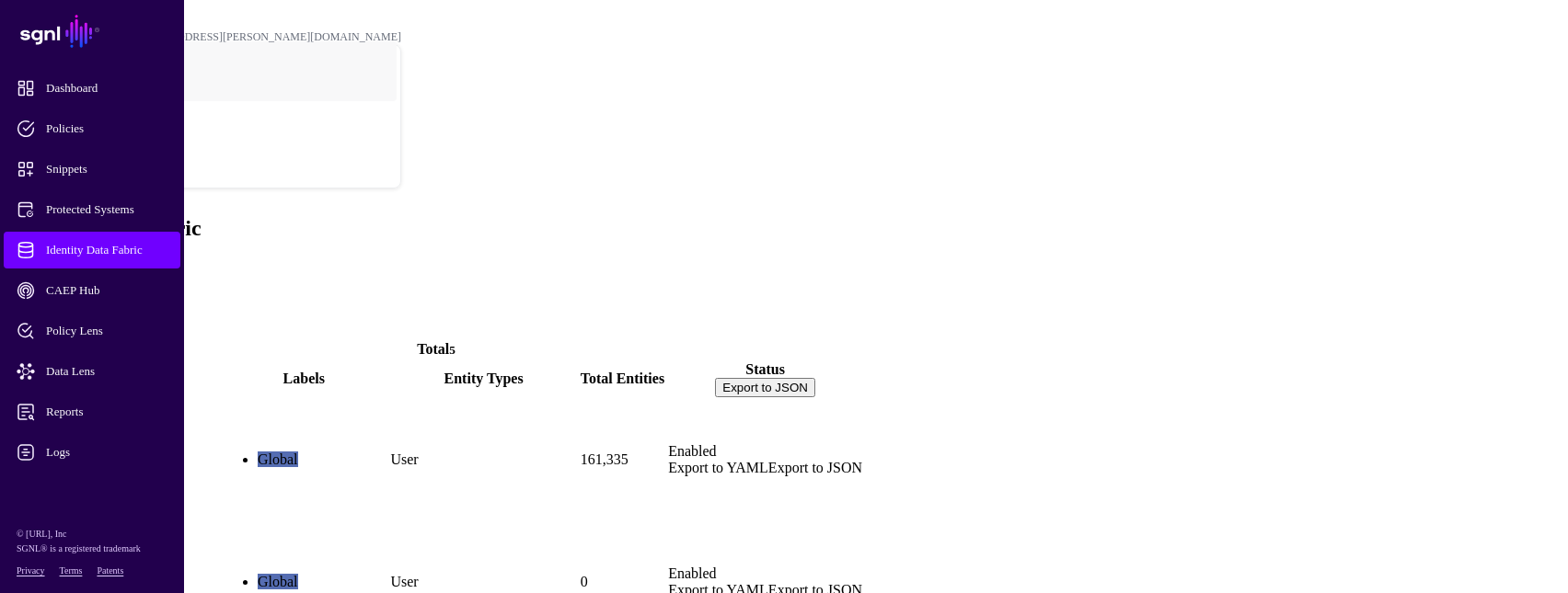
click at [110, 483] on link "ActiveDirectory" at bounding box center [60, 490] width 100 height 15
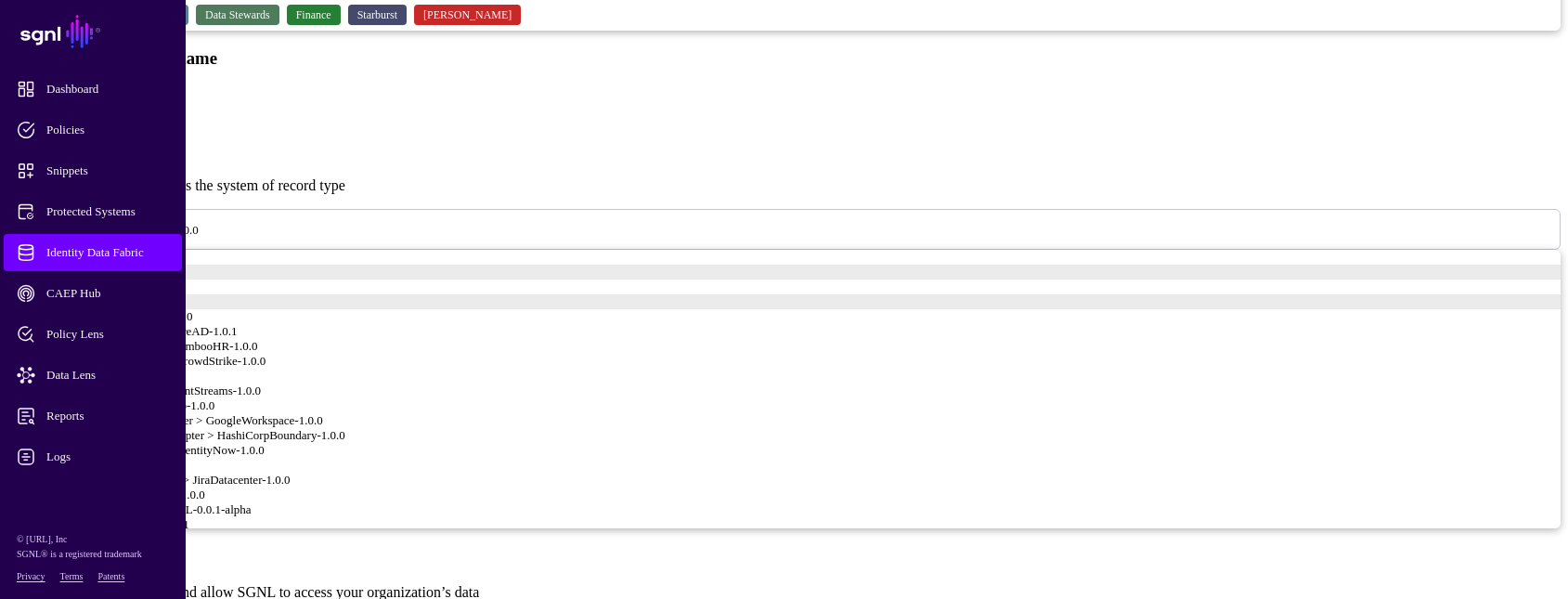
scroll to position [1208, 0]
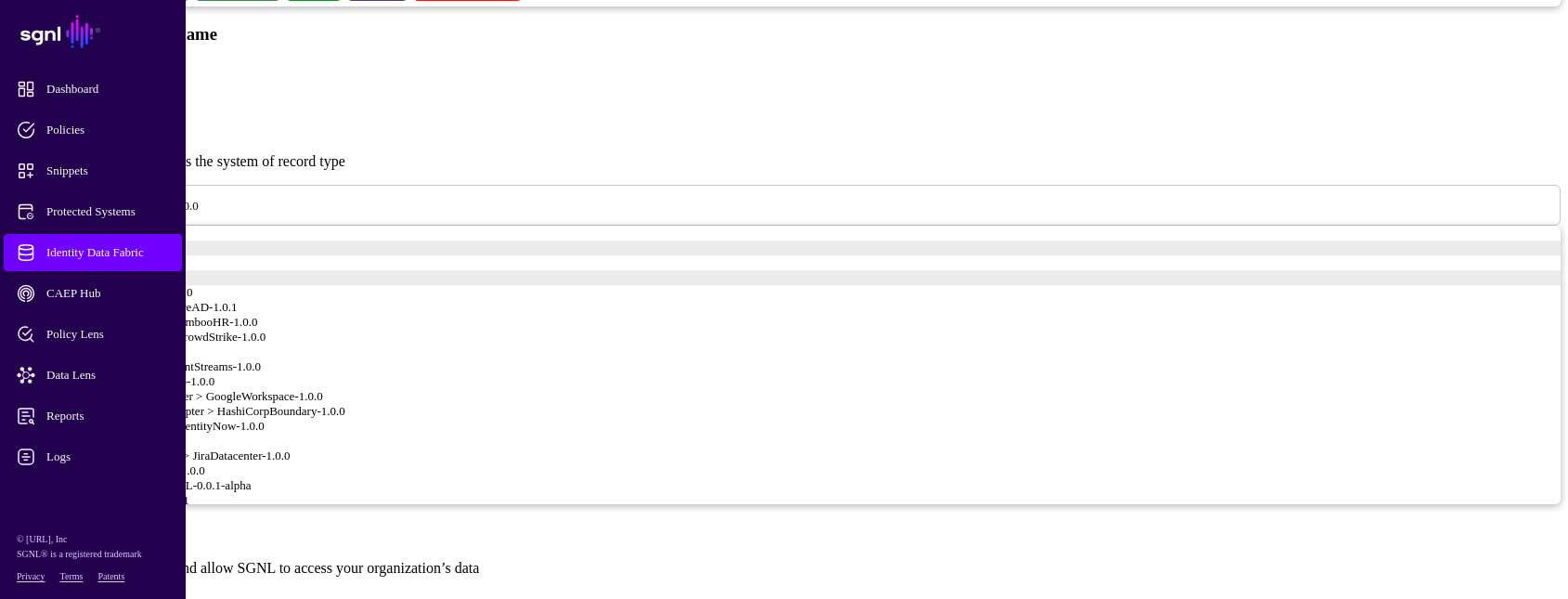
click at [162, 252] on span "Identity Data Fabric" at bounding box center [108, 252] width 182 height 18
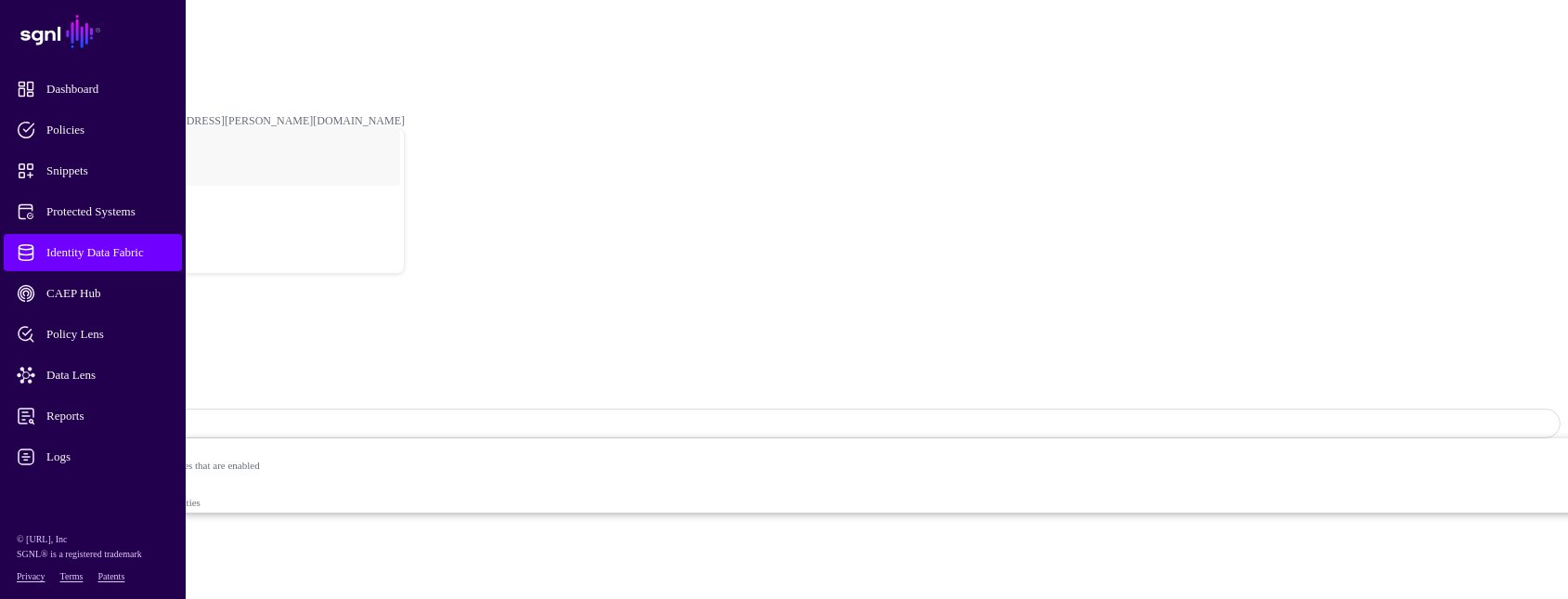
click at [107, 73] on strong "AD_memberOf" at bounding box center [72, 79] width 70 height 13
click at [127, 45] on link "Identity Data Fabric" at bounding box center [81, 50] width 90 height 13
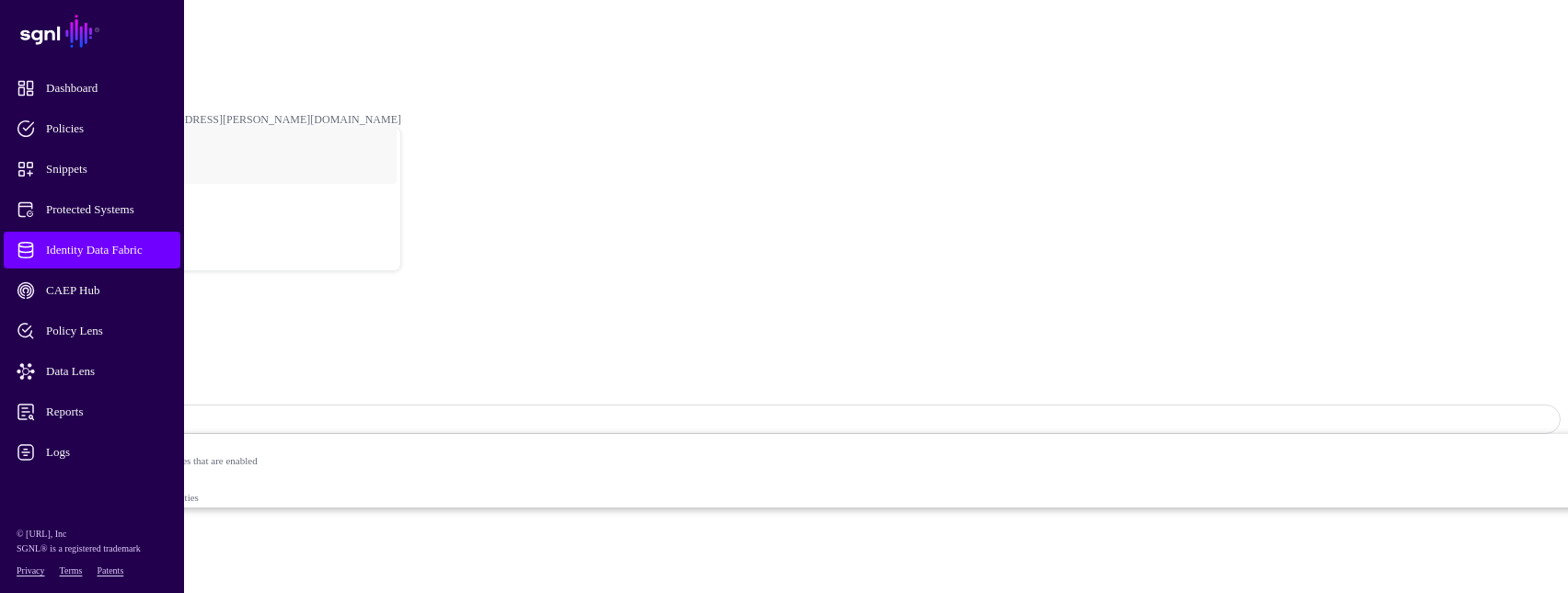
click at [165, 250] on span "Identity Data Fabric" at bounding box center [107, 249] width 181 height 18
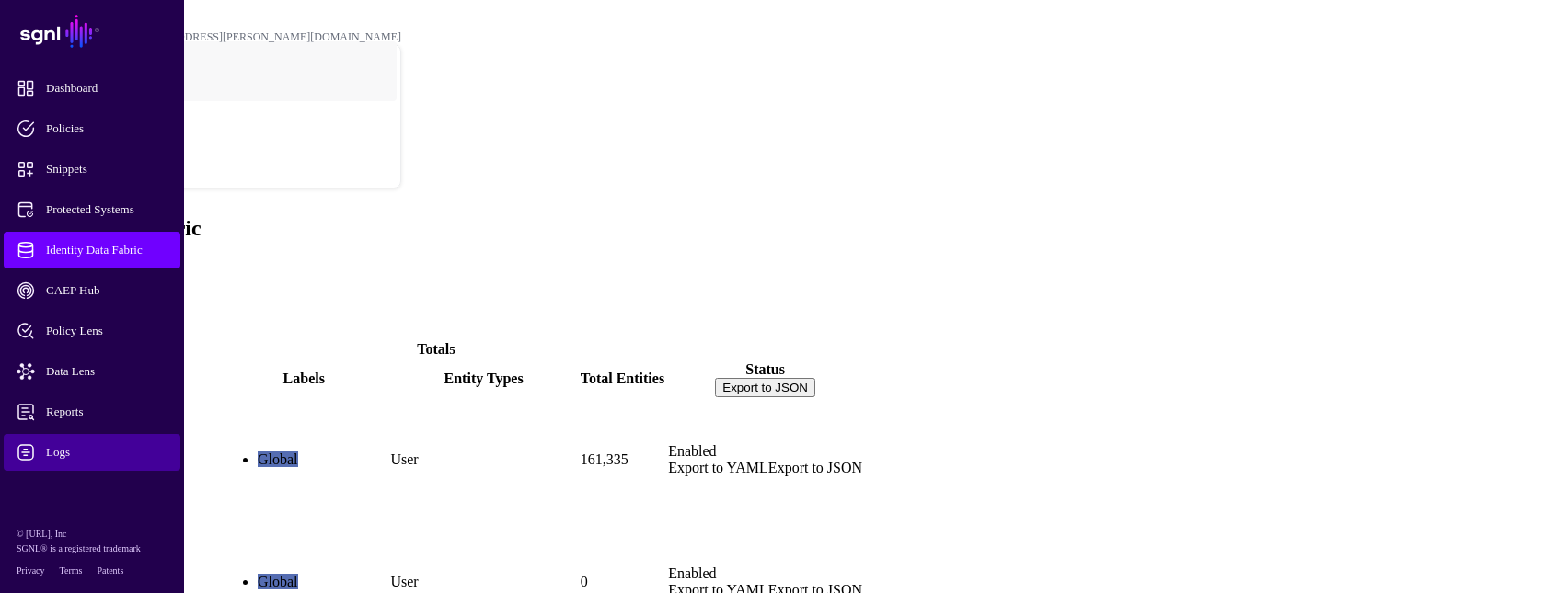
click at [57, 446] on span "Logs" at bounding box center [107, 452] width 181 height 18
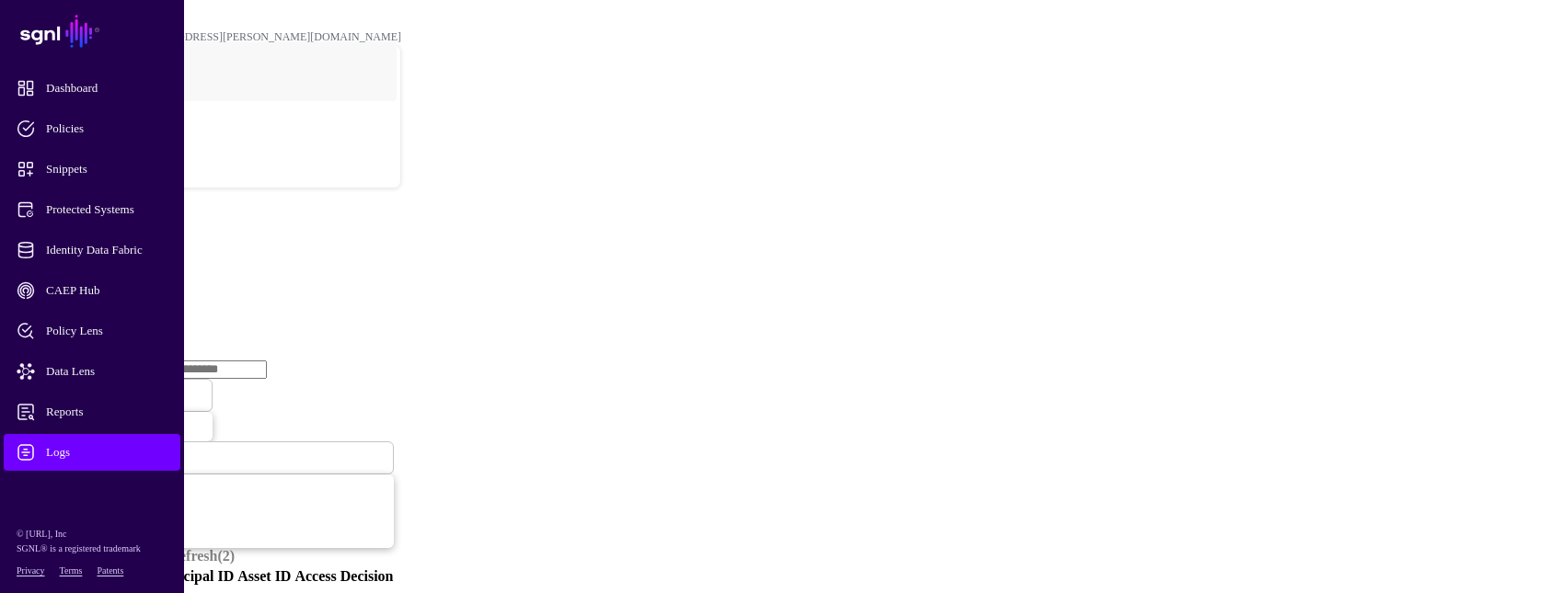
click at [147, 276] on link "Ingestion Service" at bounding box center [95, 284] width 103 height 15
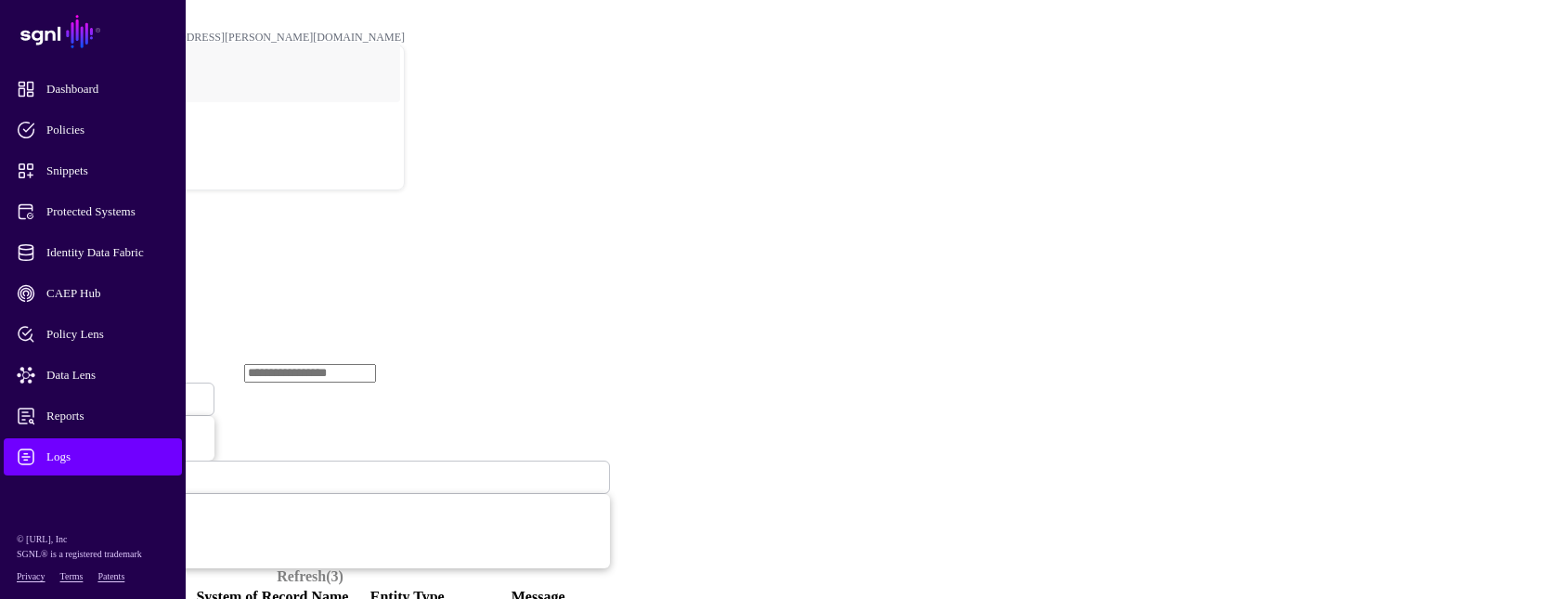
click at [104, 393] on span "Ingestion Started" at bounding box center [63, 399] width 81 height 14
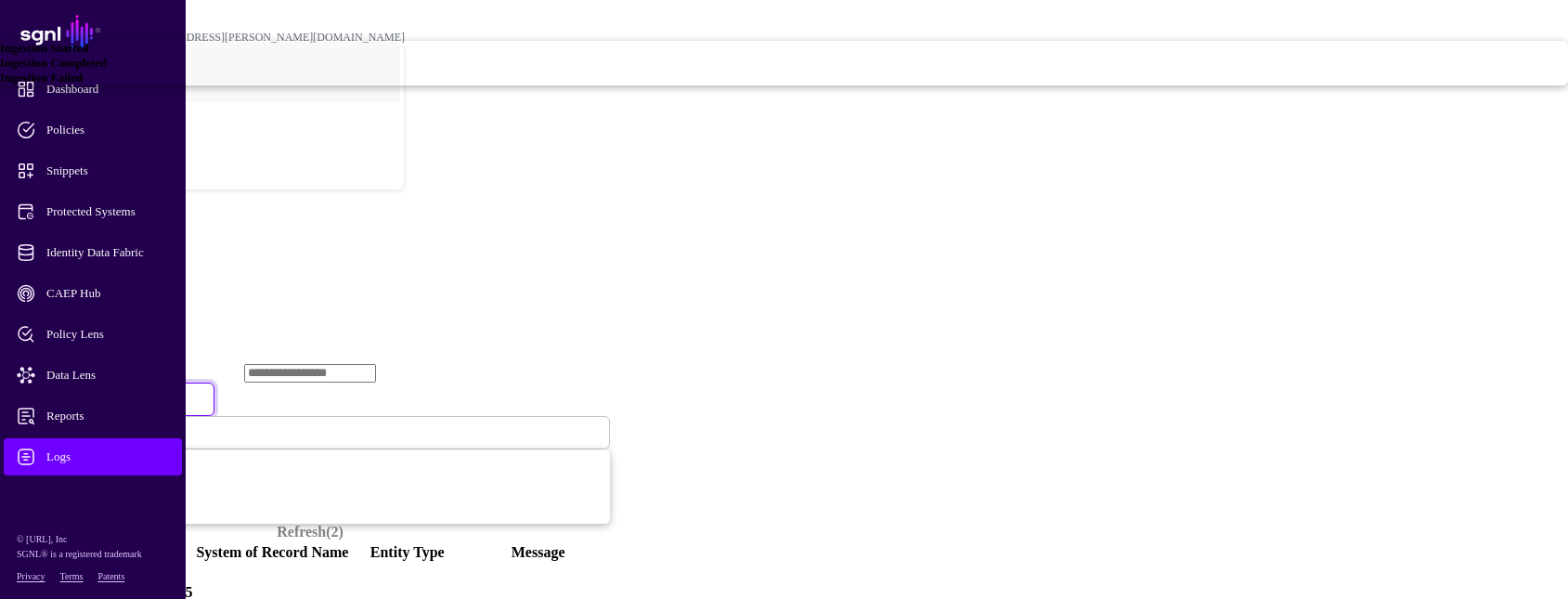
click at [82, 84] on span "Ingestion Failed" at bounding box center [41, 78] width 82 height 14
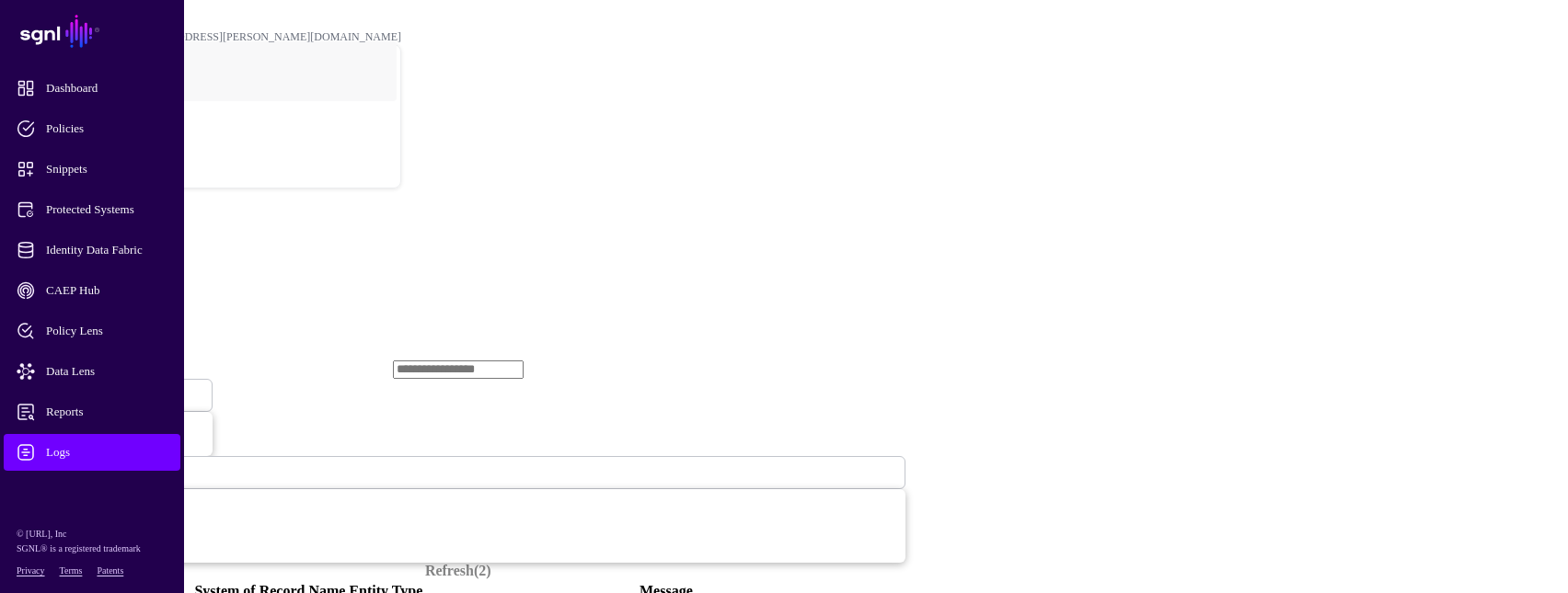
click at [100, 387] on span "Ingestion Failed" at bounding box center [60, 394] width 78 height 15
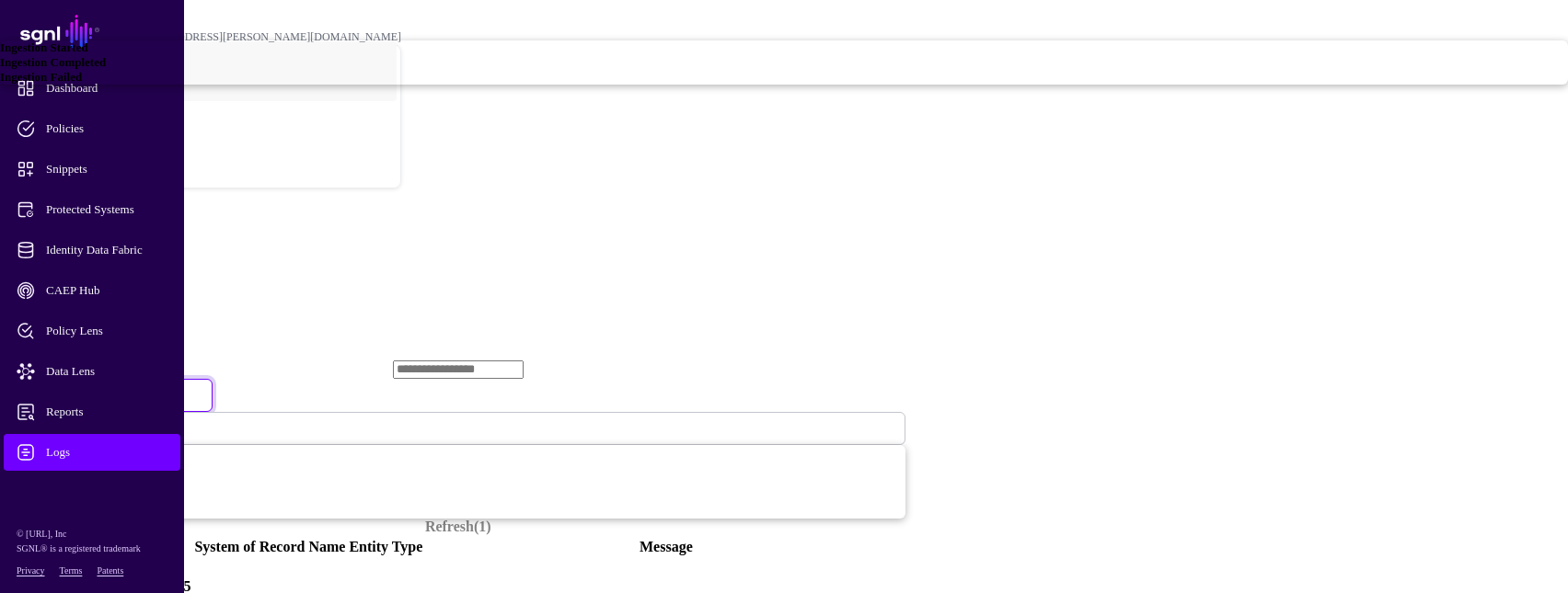
click at [106, 69] on span "Ingestion Completed" at bounding box center [53, 62] width 106 height 13
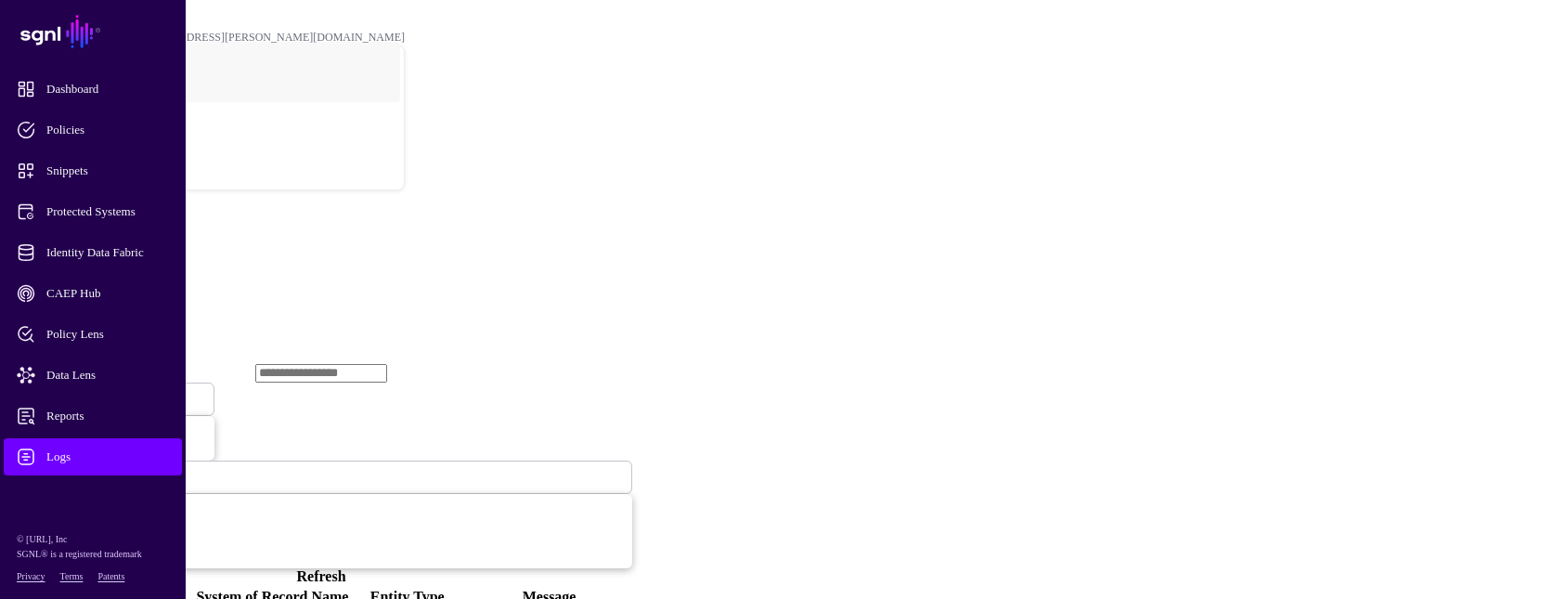
click at [346, 218] on h2 "Logs" at bounding box center [784, 231] width 1553 height 25
click at [346, 569] on link "Refresh" at bounding box center [322, 577] width 49 height 16
click at [135, 391] on span at bounding box center [129, 398] width 12 height 16
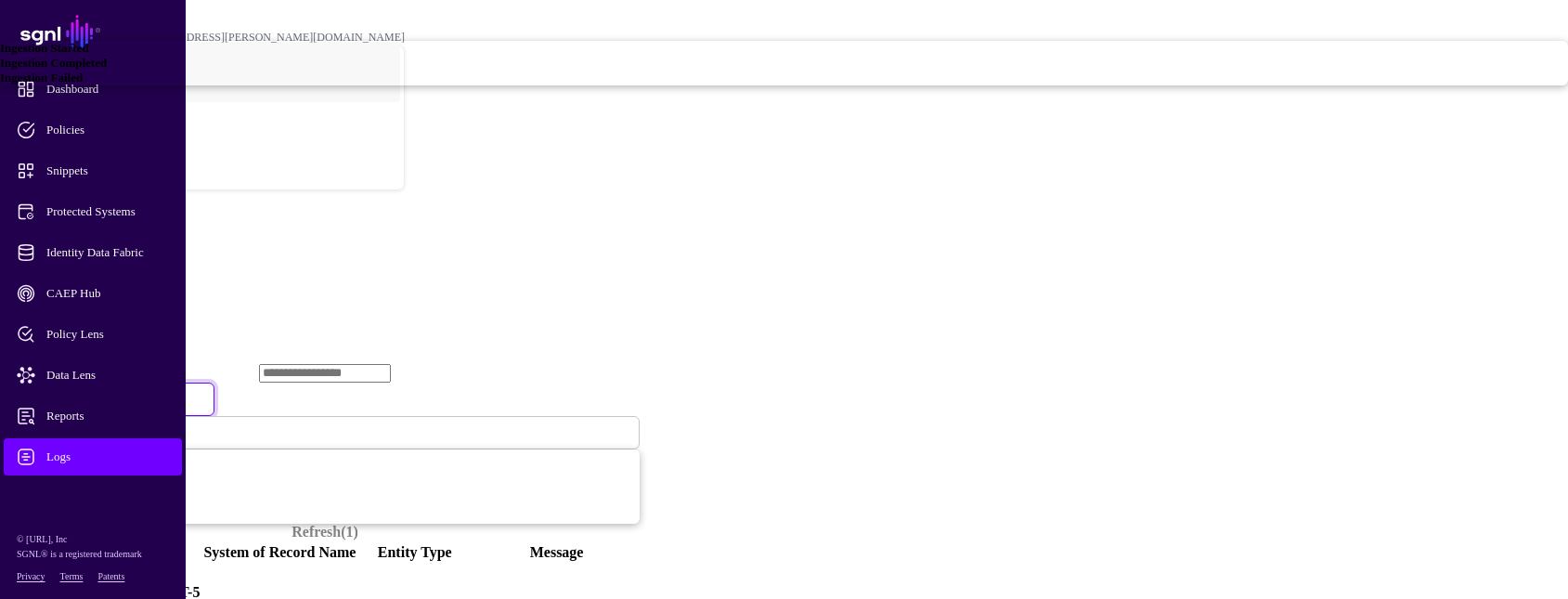
click at [626, 85] on link "Ingestion Failed" at bounding box center [784, 78] width 1568 height 15
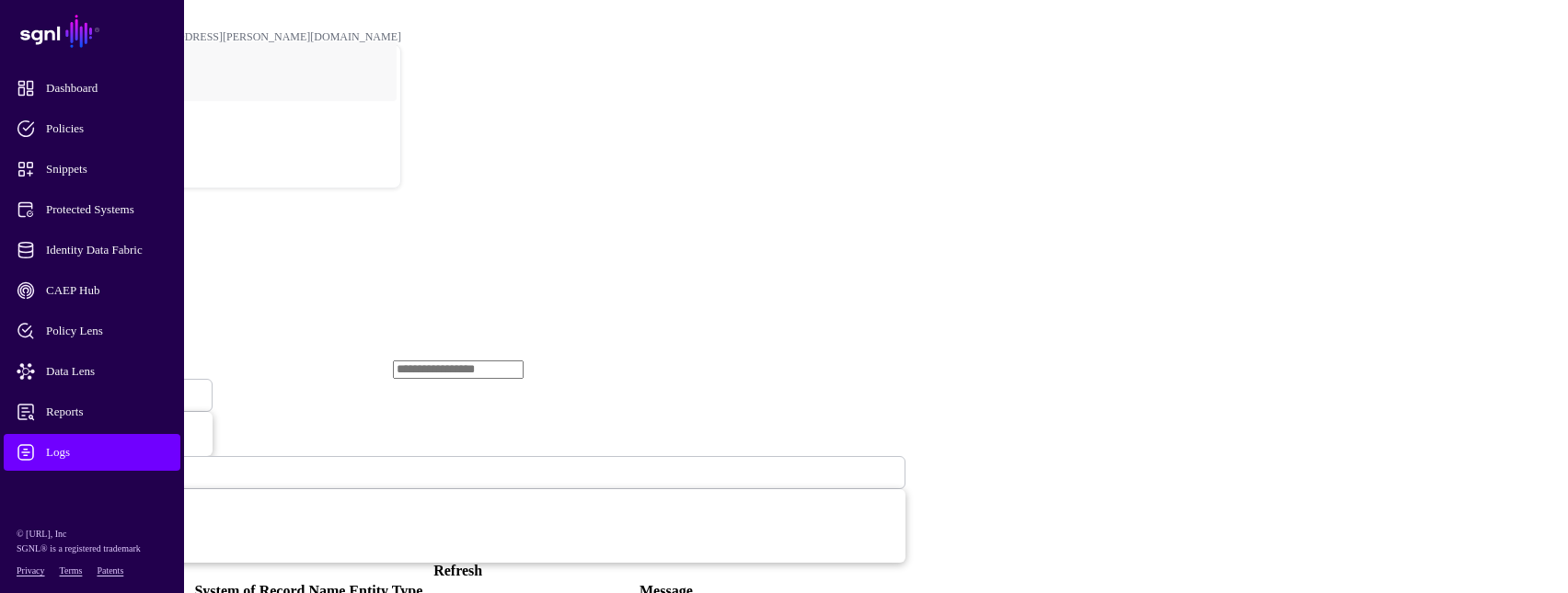
click at [482, 563] on link "Refresh" at bounding box center [457, 571] width 49 height 15
